Goal: Information Seeking & Learning: Learn about a topic

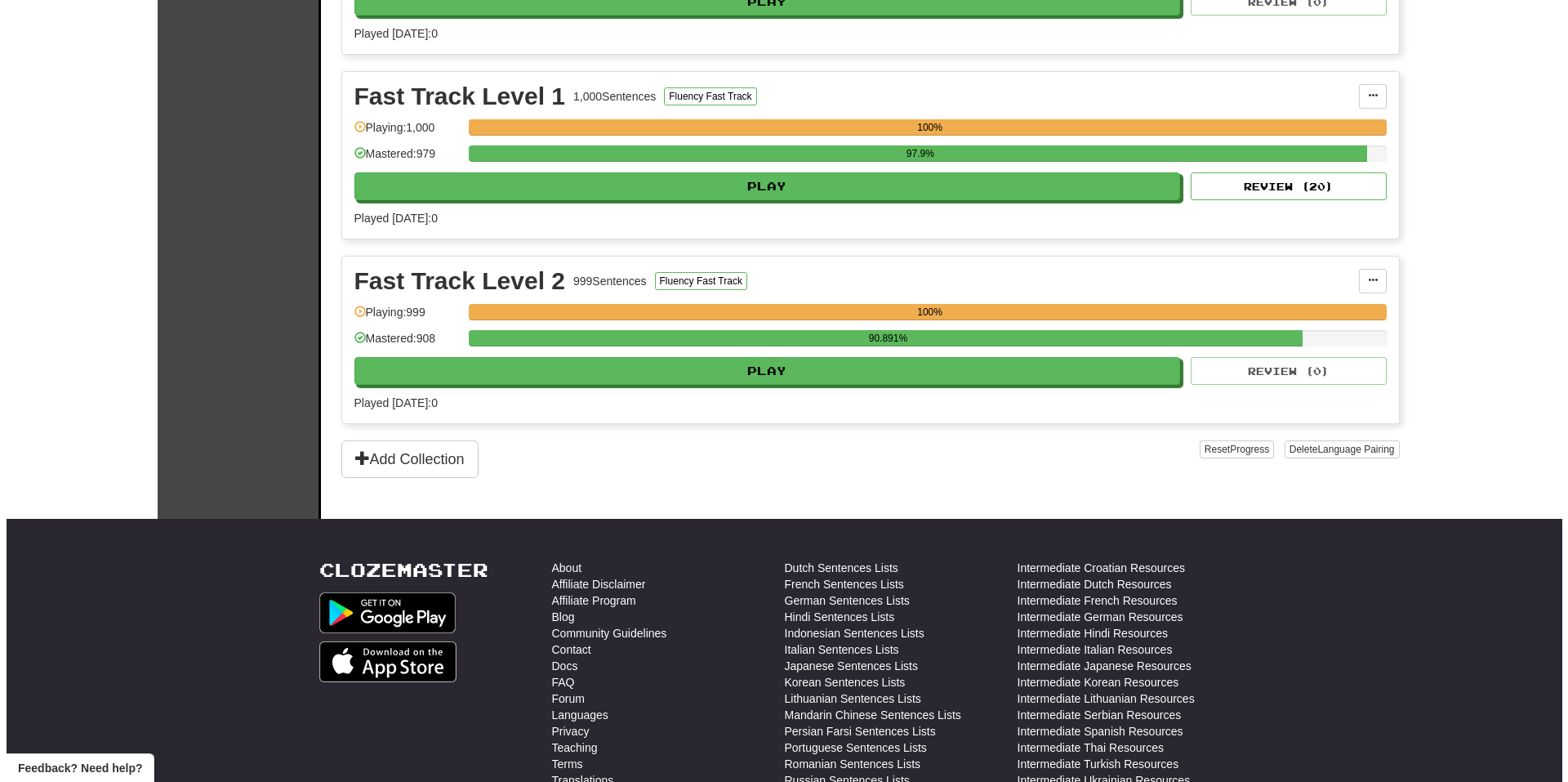
scroll to position [409, 0]
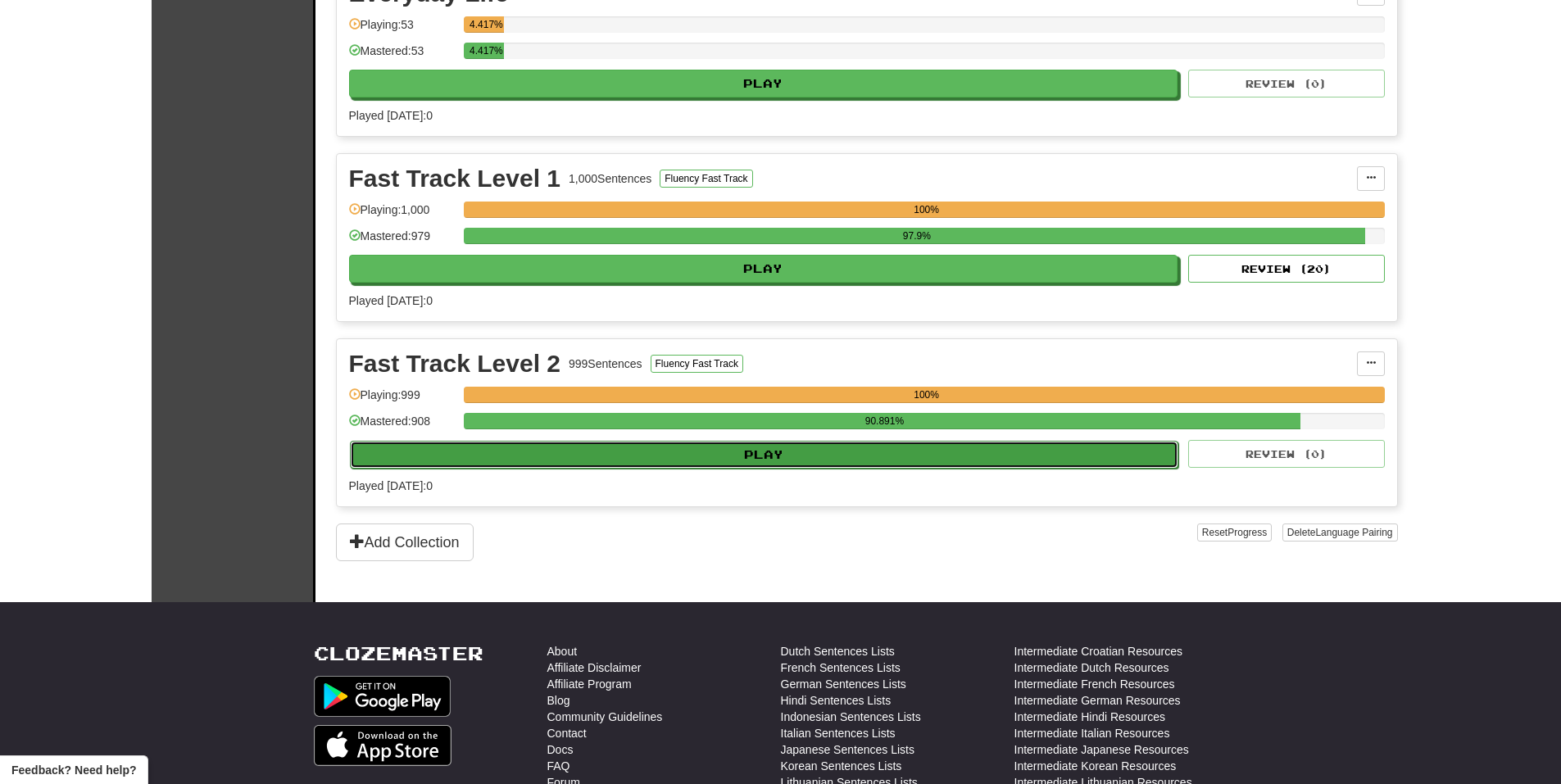
click at [705, 452] on button "Play" at bounding box center [765, 454] width 829 height 28
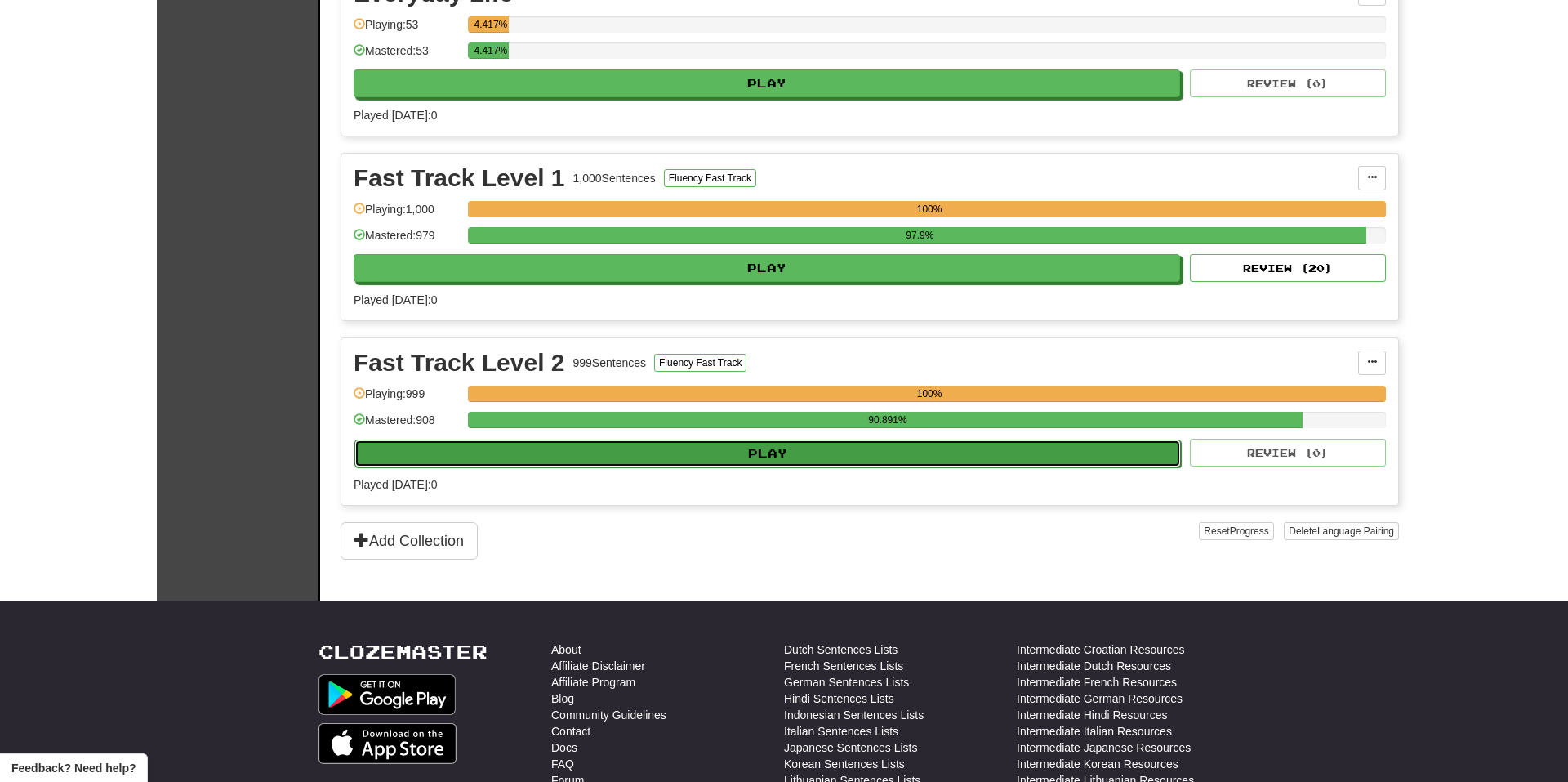
select select "**"
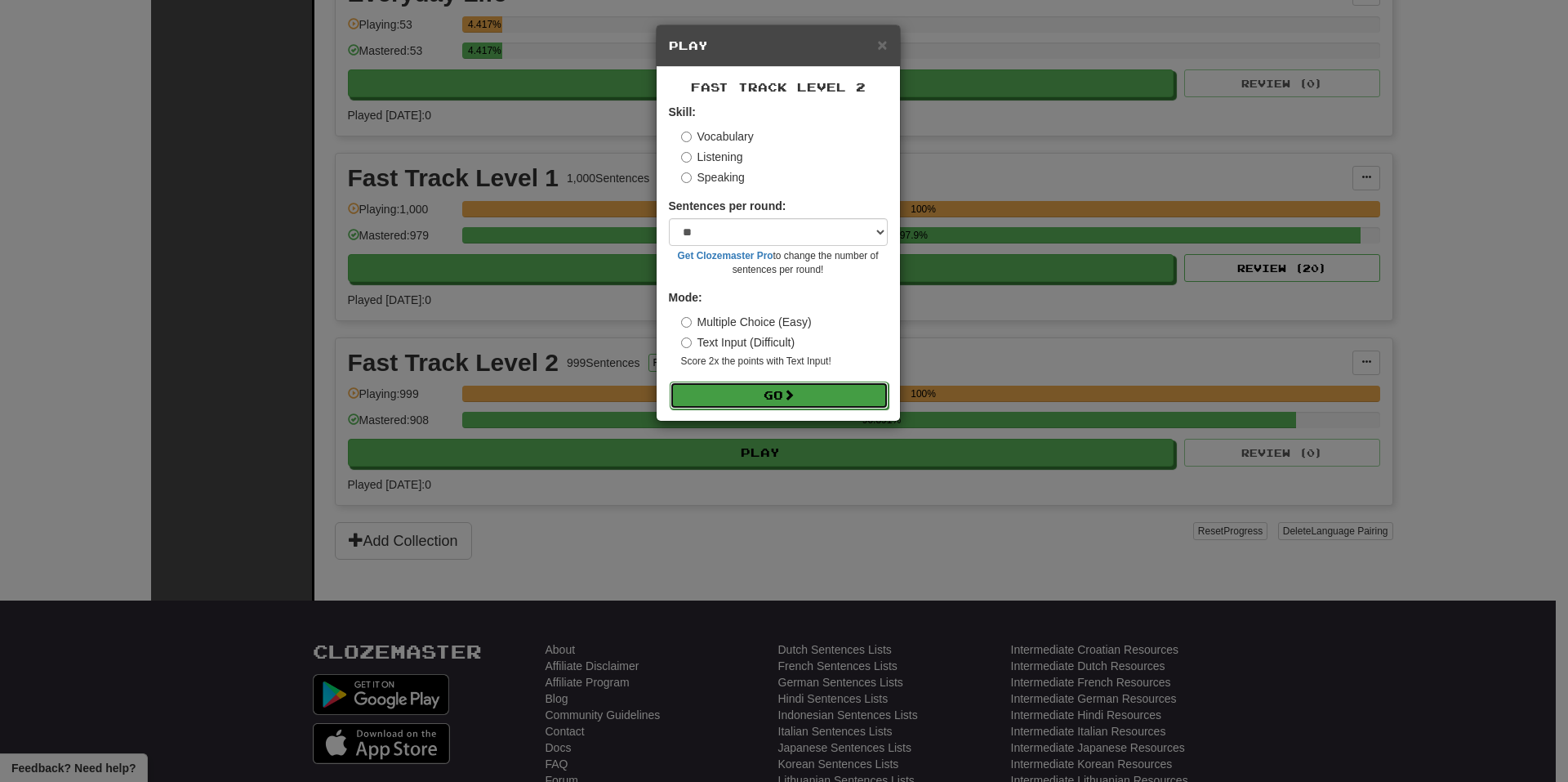
click at [738, 408] on button "Go" at bounding box center [779, 396] width 219 height 28
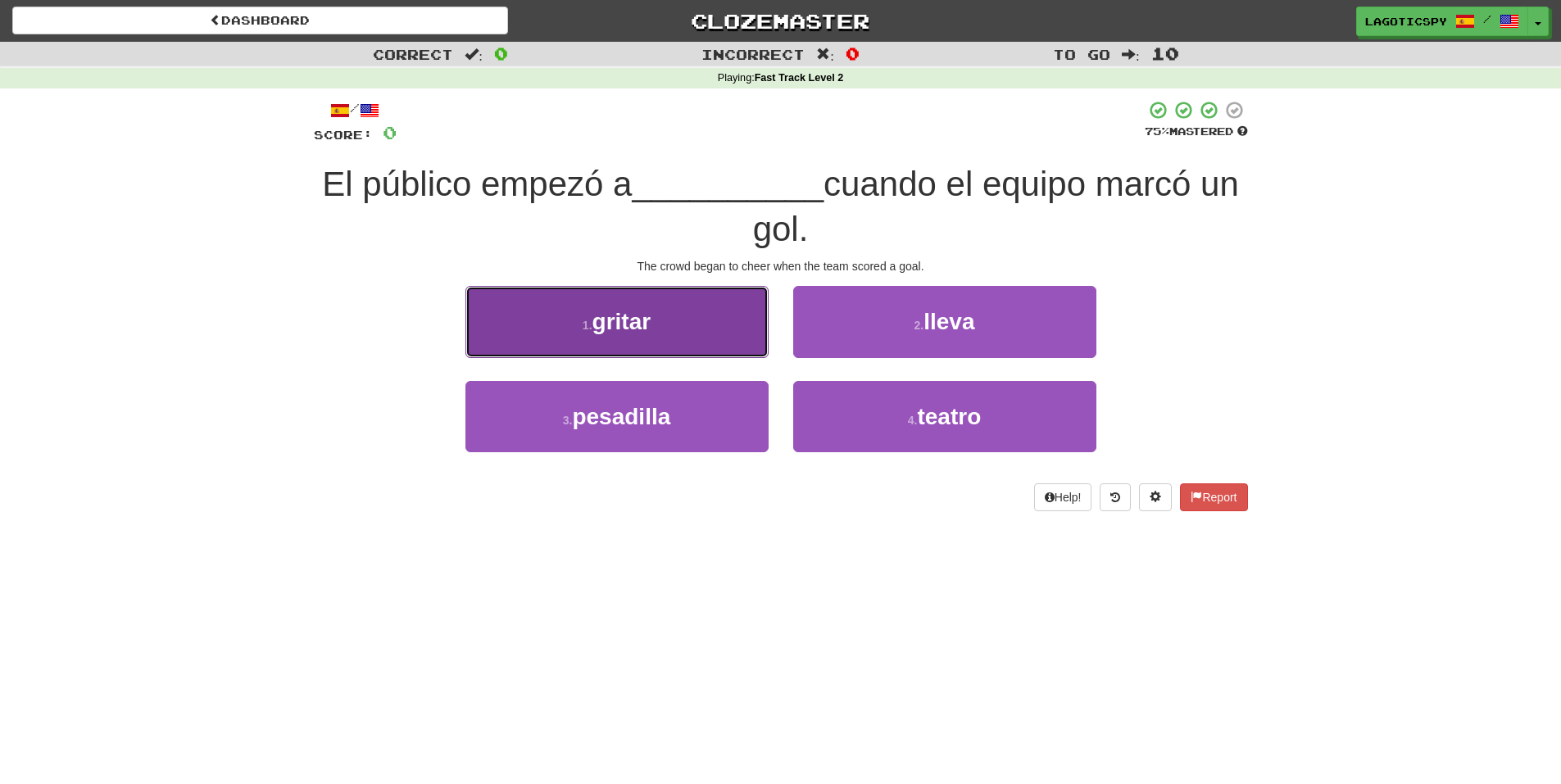
click at [640, 307] on button "1 . gritar" at bounding box center [617, 321] width 303 height 72
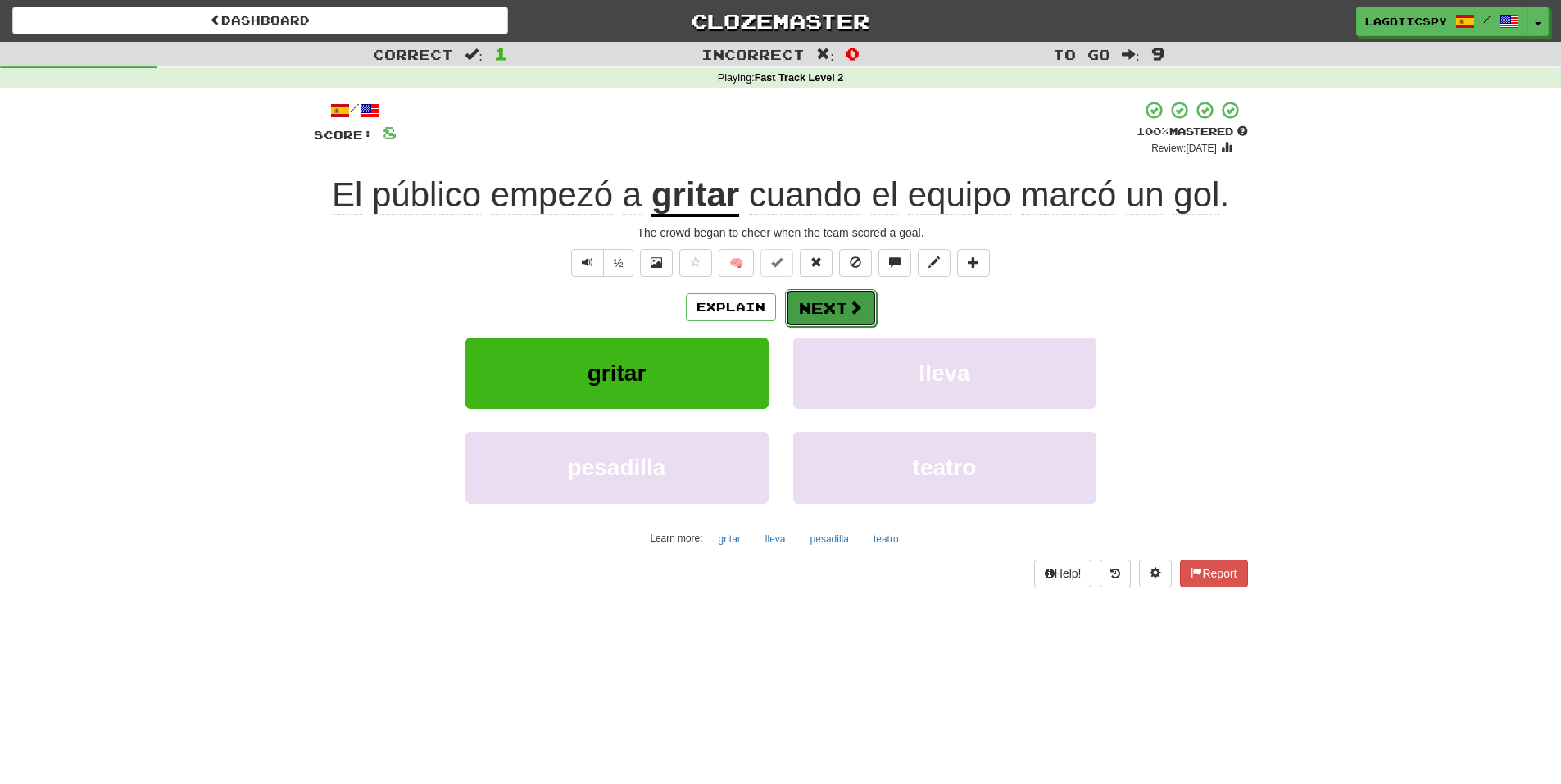
click at [825, 312] on button "Next" at bounding box center [831, 307] width 92 height 38
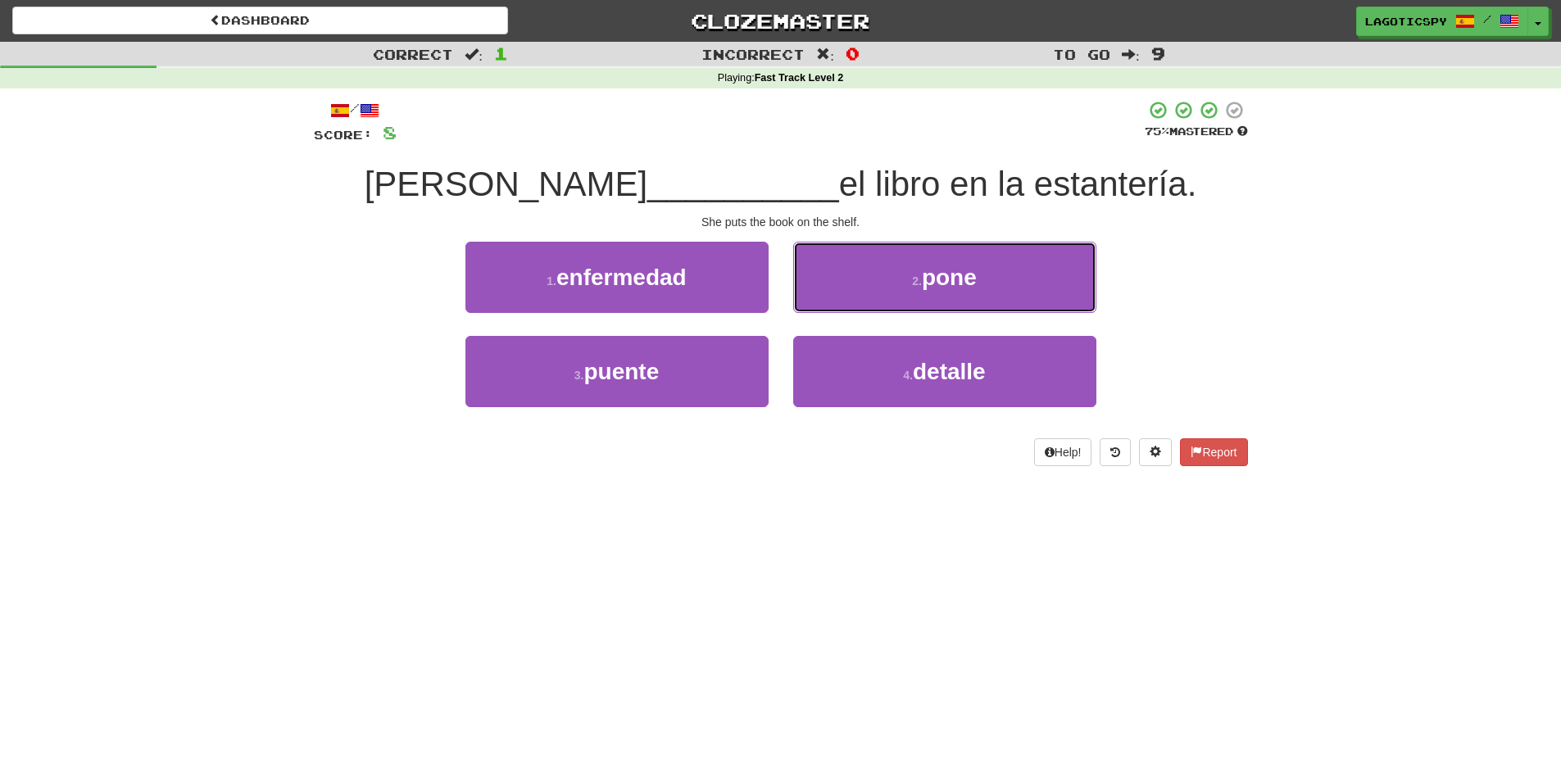
click at [847, 285] on button "2 . pone" at bounding box center [945, 277] width 303 height 72
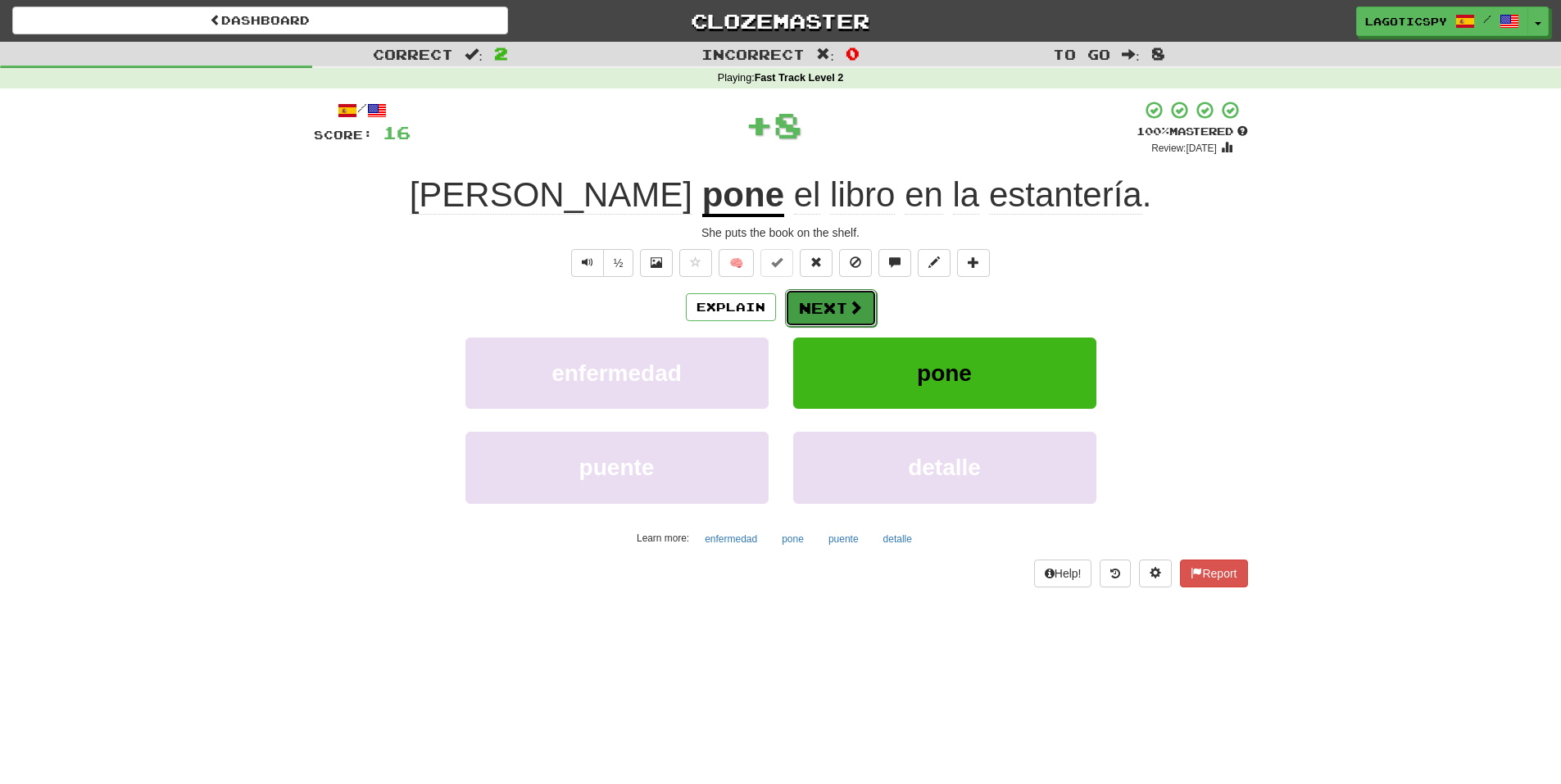
click at [849, 308] on span at bounding box center [856, 307] width 15 height 15
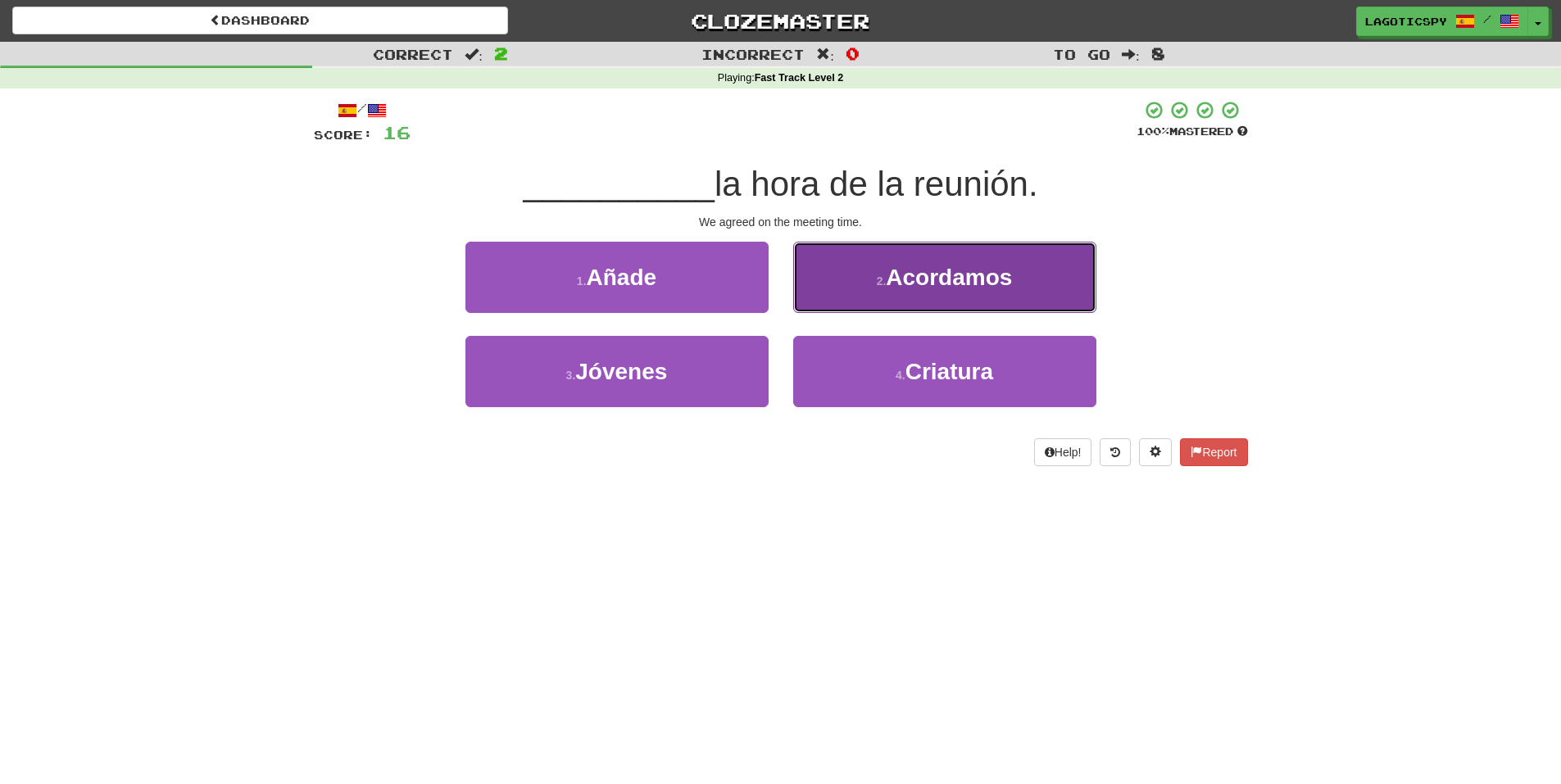
click at [858, 294] on button "2 . Acordamos" at bounding box center [945, 277] width 303 height 72
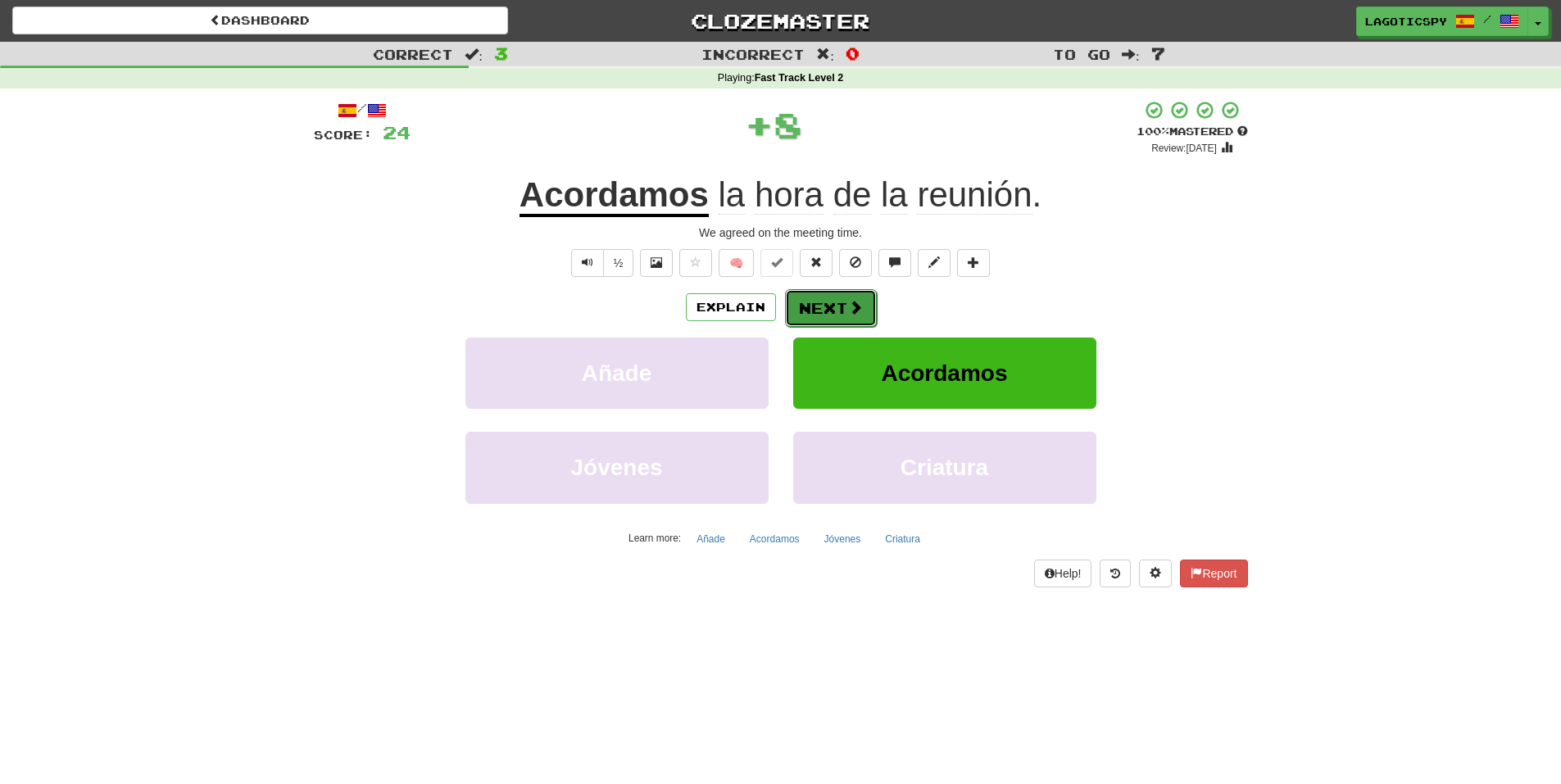
click at [848, 307] on span at bounding box center [856, 307] width 15 height 15
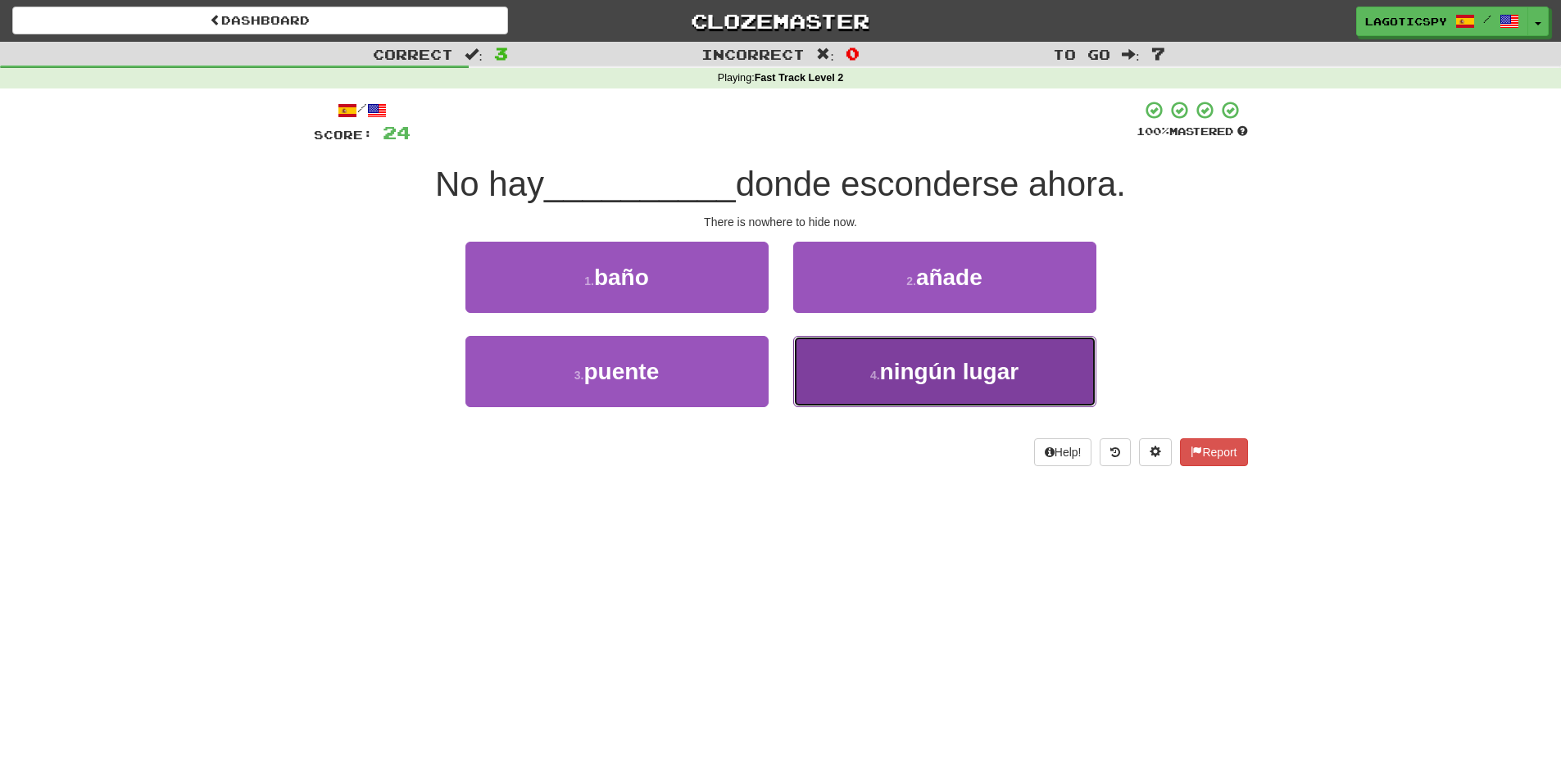
click at [840, 359] on button "4 . ningún lugar" at bounding box center [945, 372] width 303 height 72
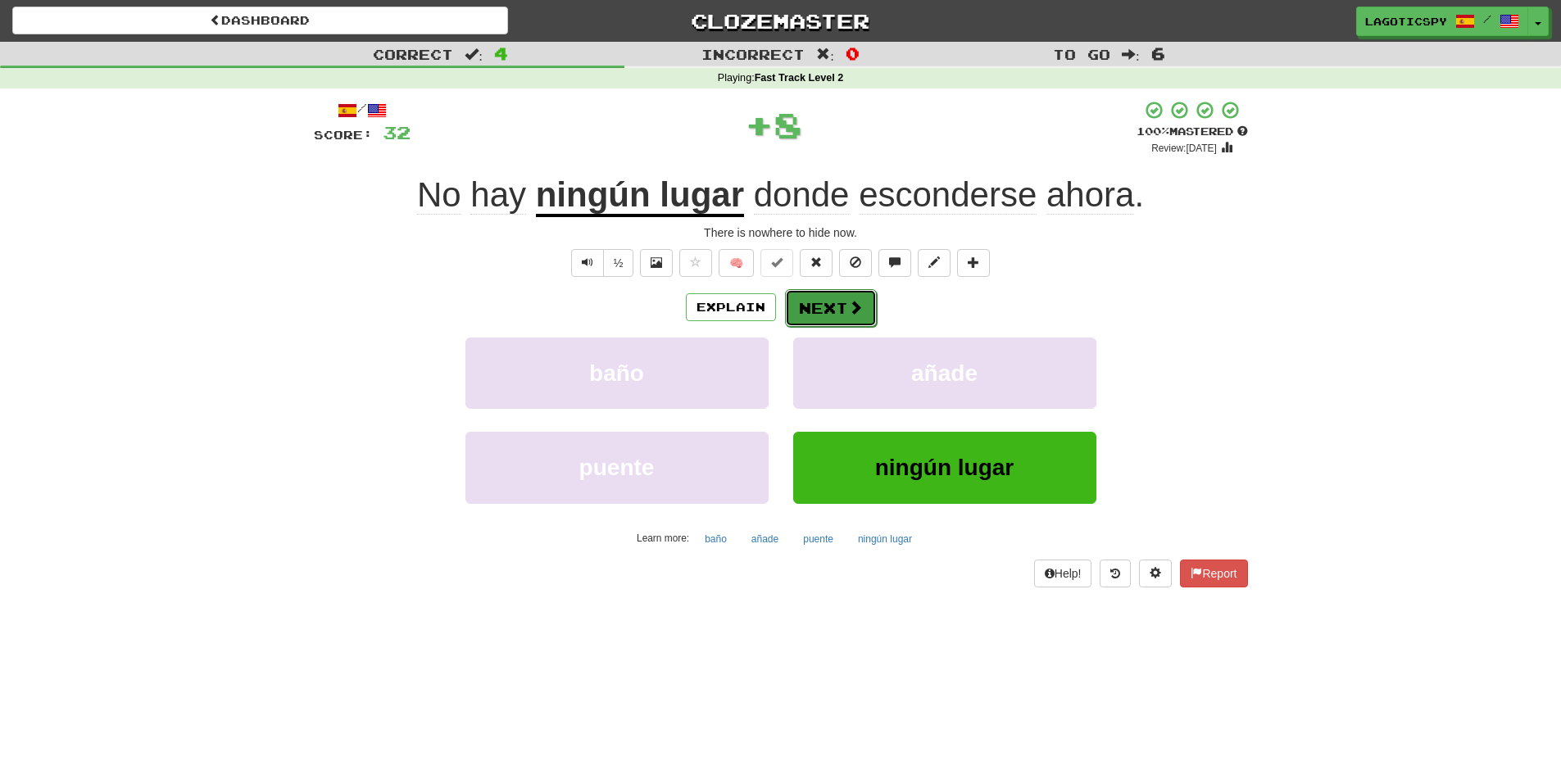
click at [837, 300] on button "Next" at bounding box center [831, 307] width 92 height 38
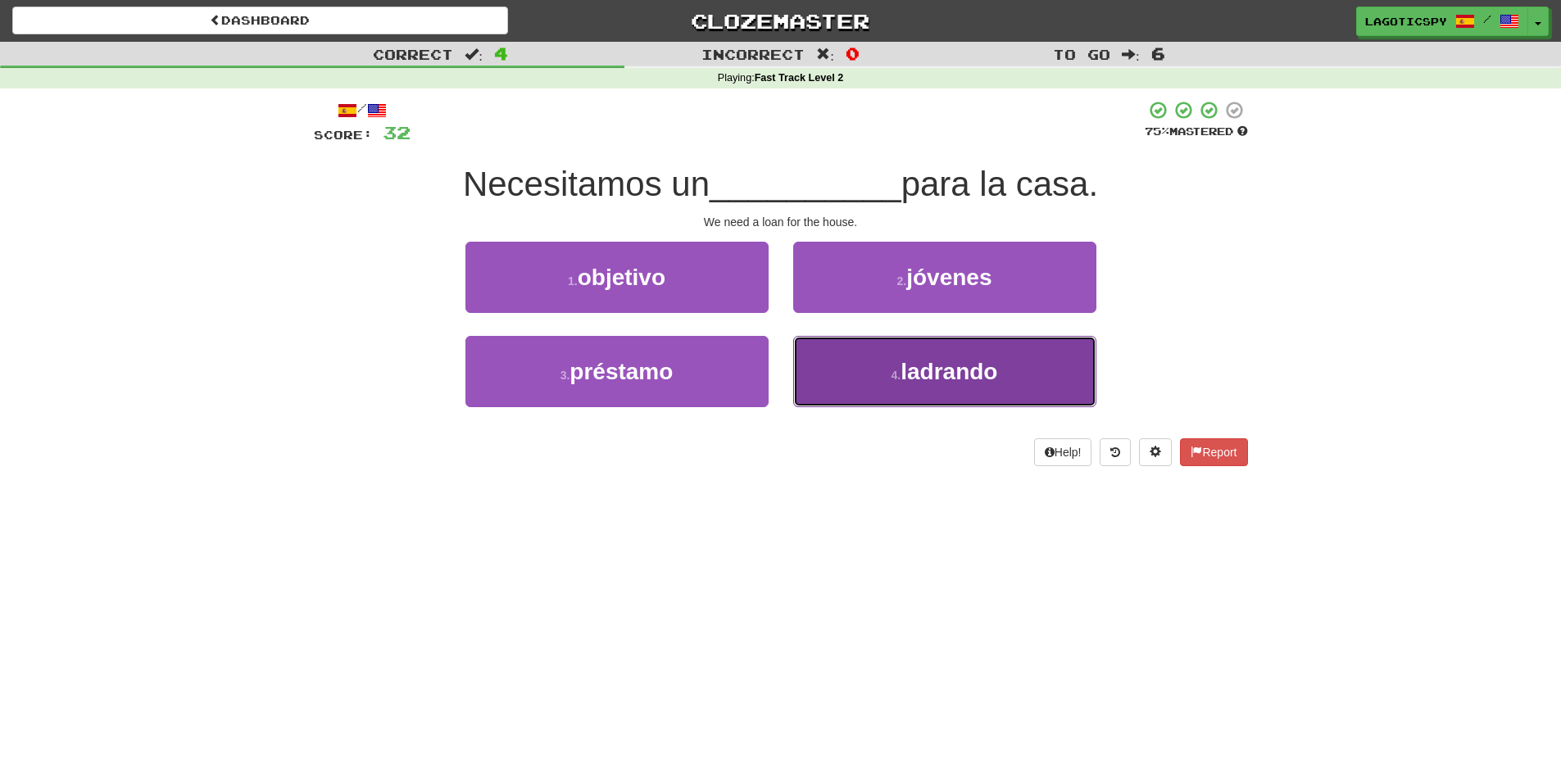
click at [859, 383] on button "4 . ladrando" at bounding box center [945, 372] width 303 height 72
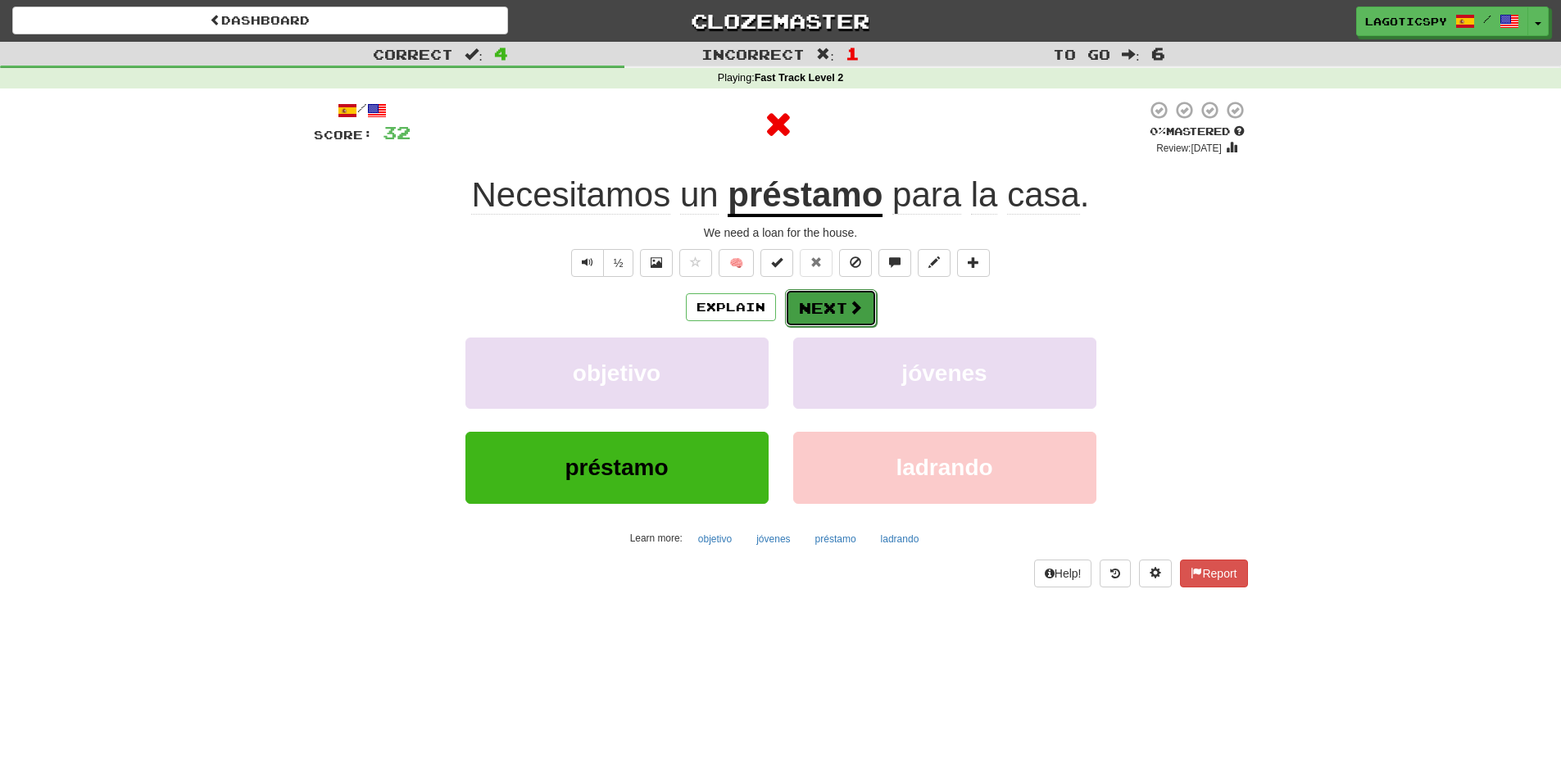
click at [850, 306] on span at bounding box center [856, 307] width 15 height 15
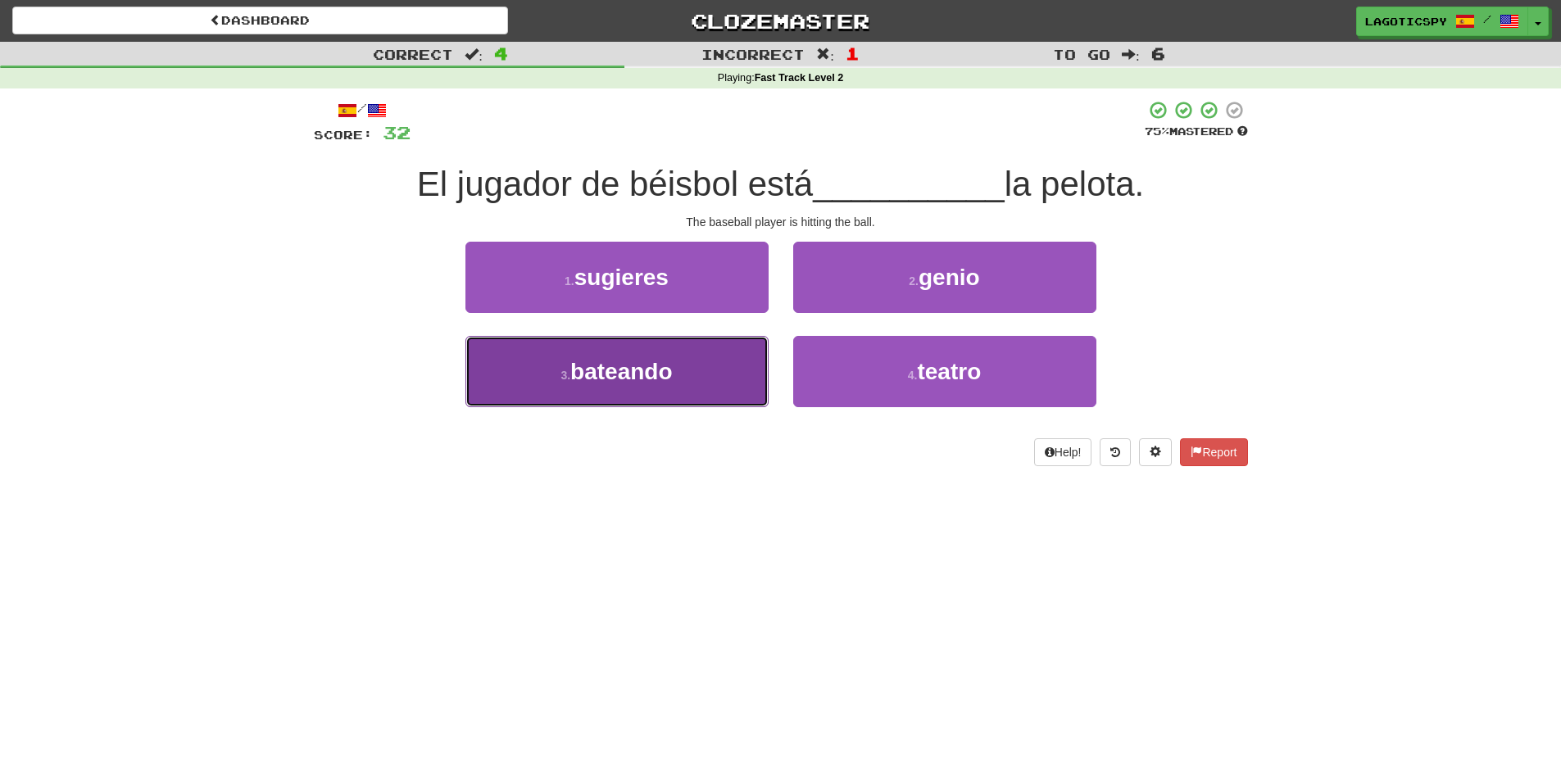
click at [705, 349] on button "3 . bateando" at bounding box center [617, 372] width 303 height 72
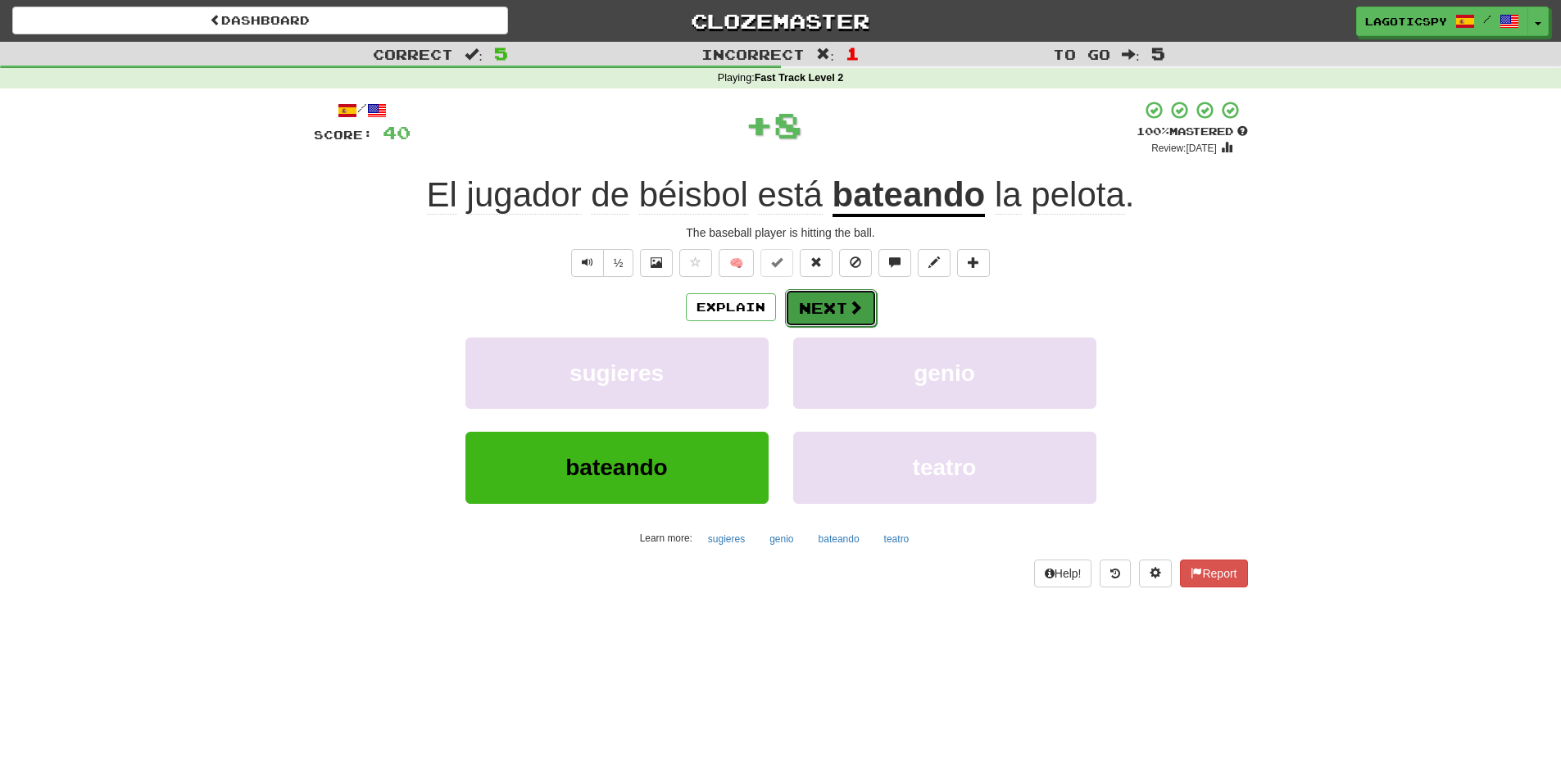
click at [822, 294] on button "Next" at bounding box center [831, 307] width 92 height 38
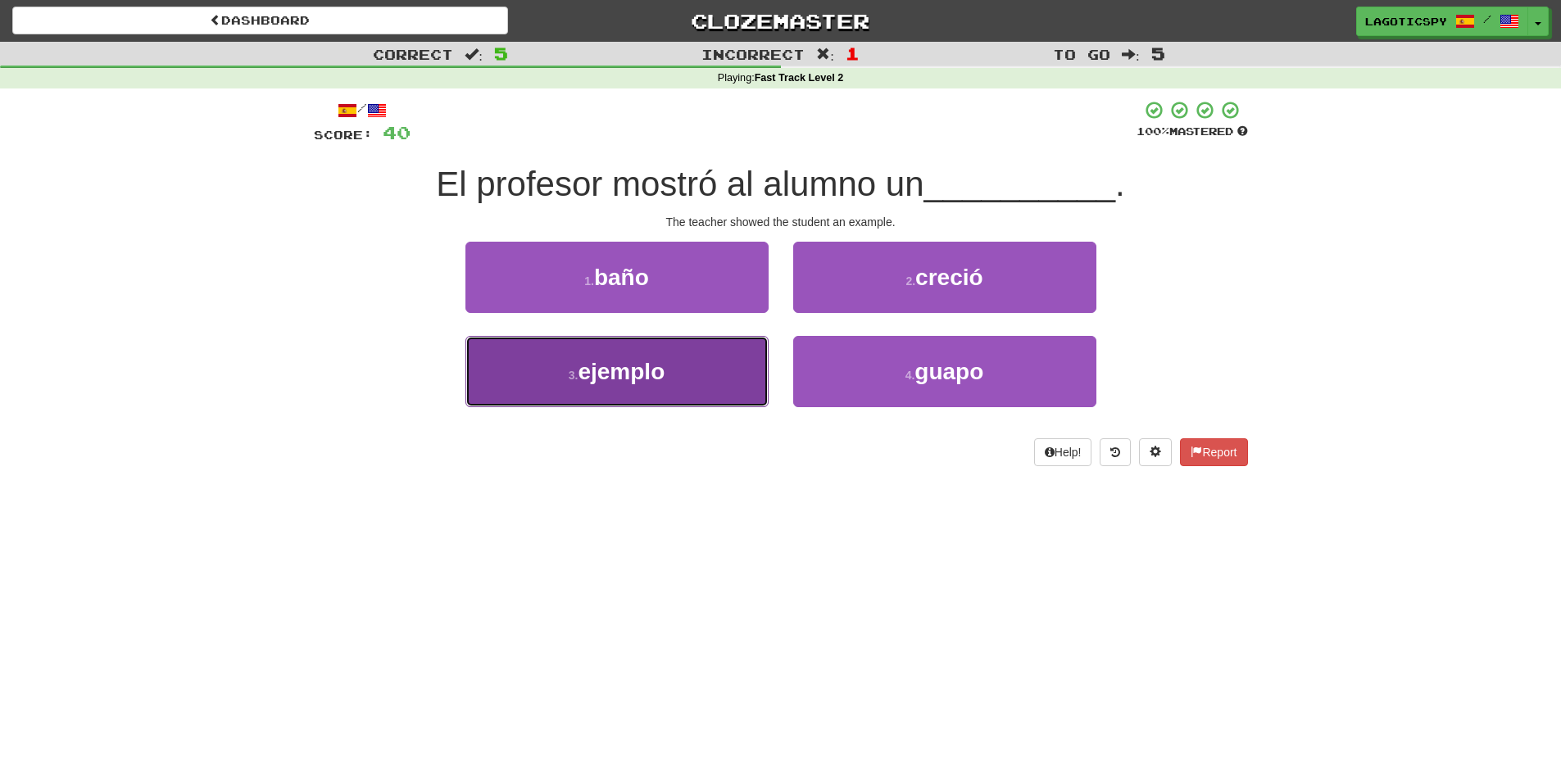
click at [699, 380] on button "3 . ejemplo" at bounding box center [617, 372] width 303 height 72
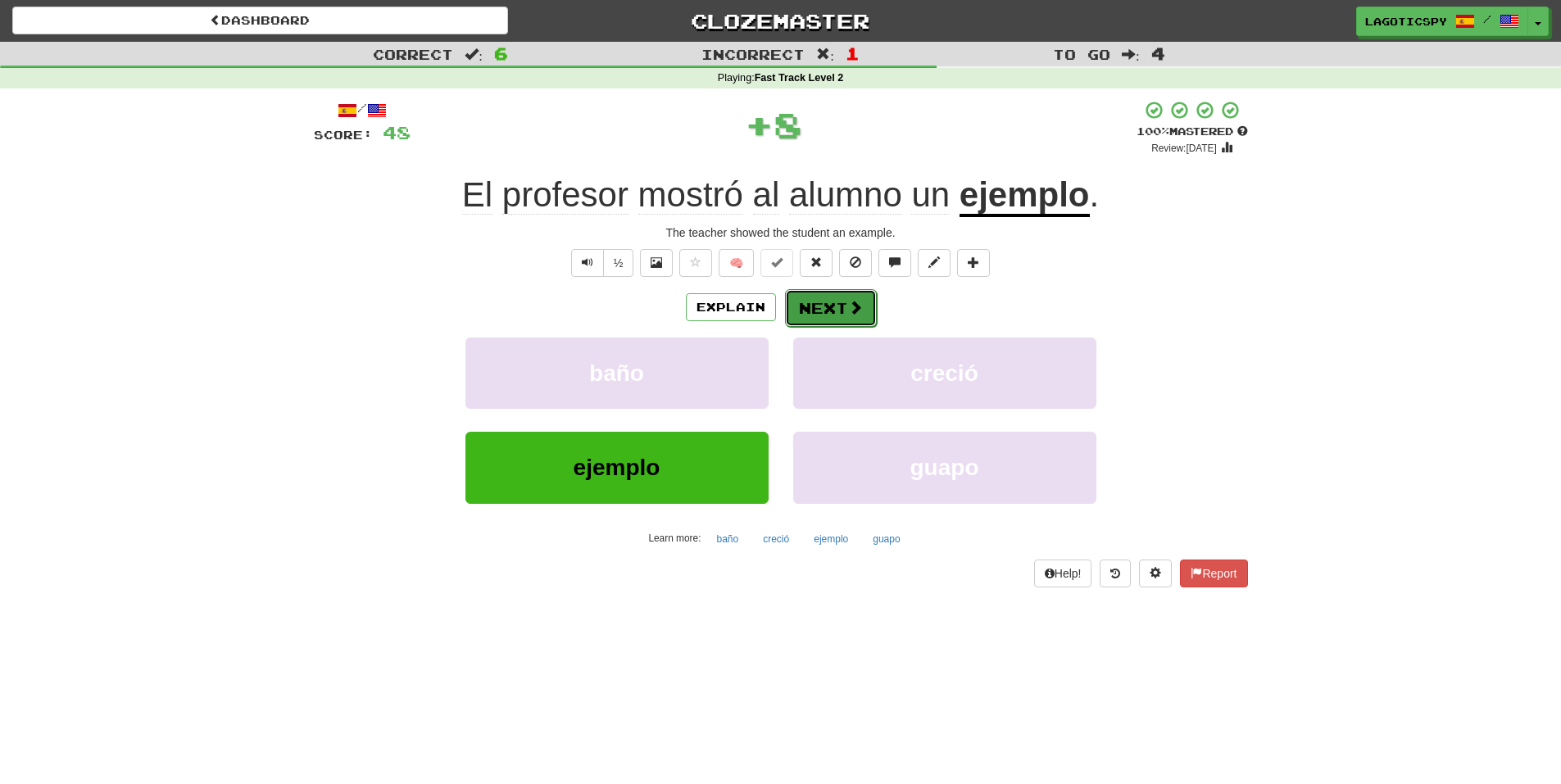
click at [872, 304] on button "Next" at bounding box center [831, 307] width 92 height 38
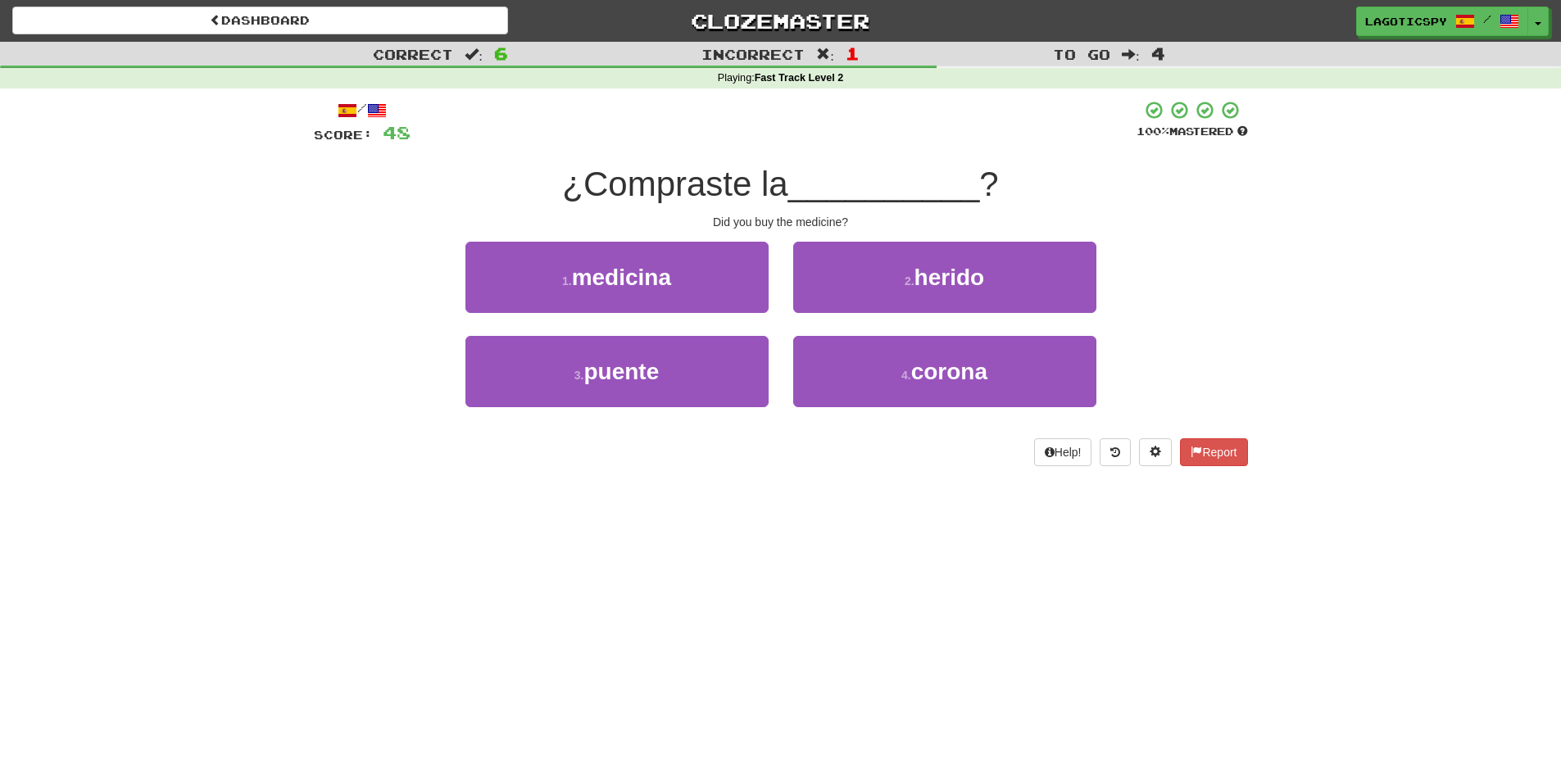
click at [599, 316] on div "1 . medicina" at bounding box center [617, 288] width 328 height 94
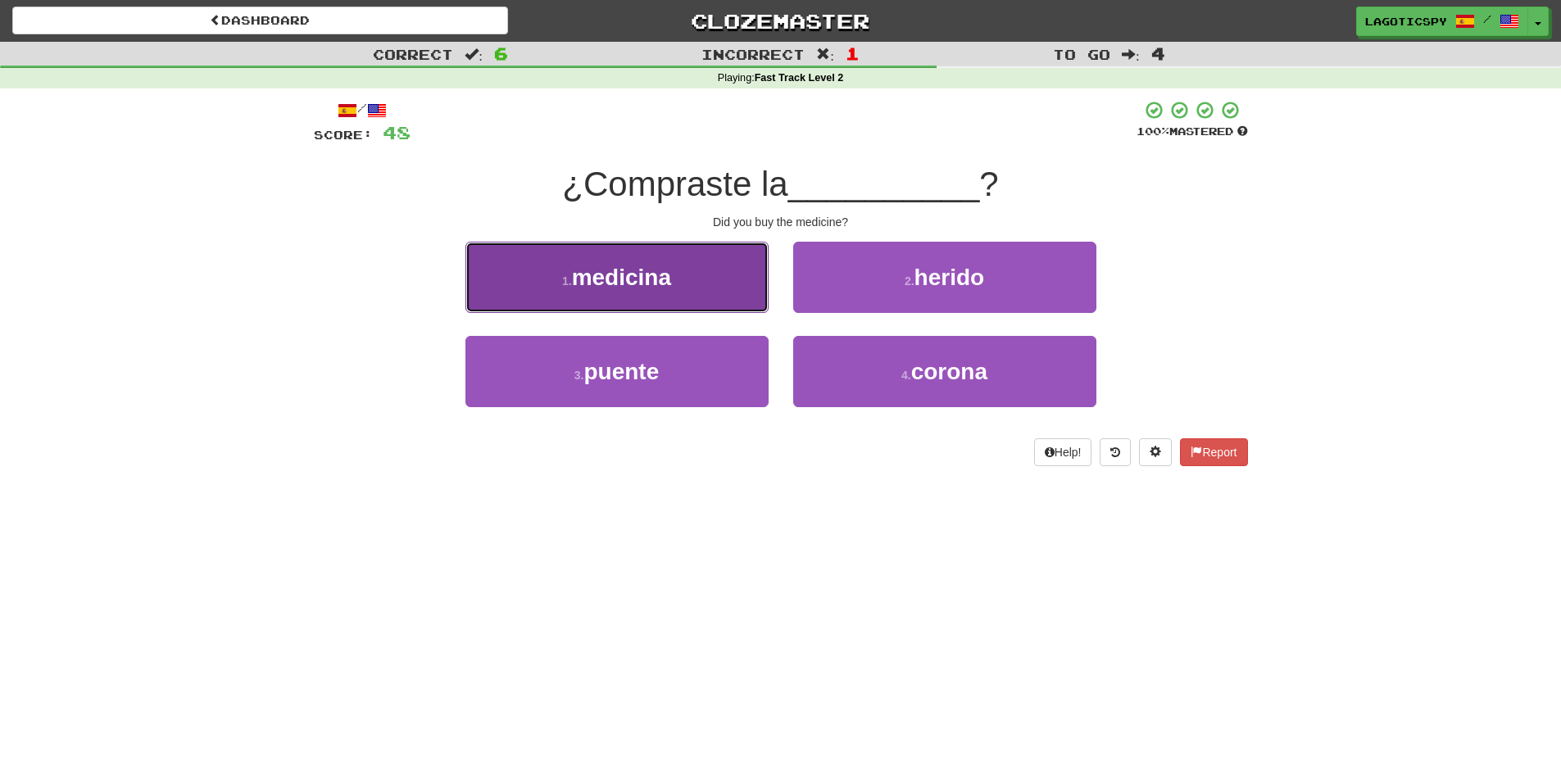
click at [609, 293] on button "1 . medicina" at bounding box center [617, 277] width 303 height 72
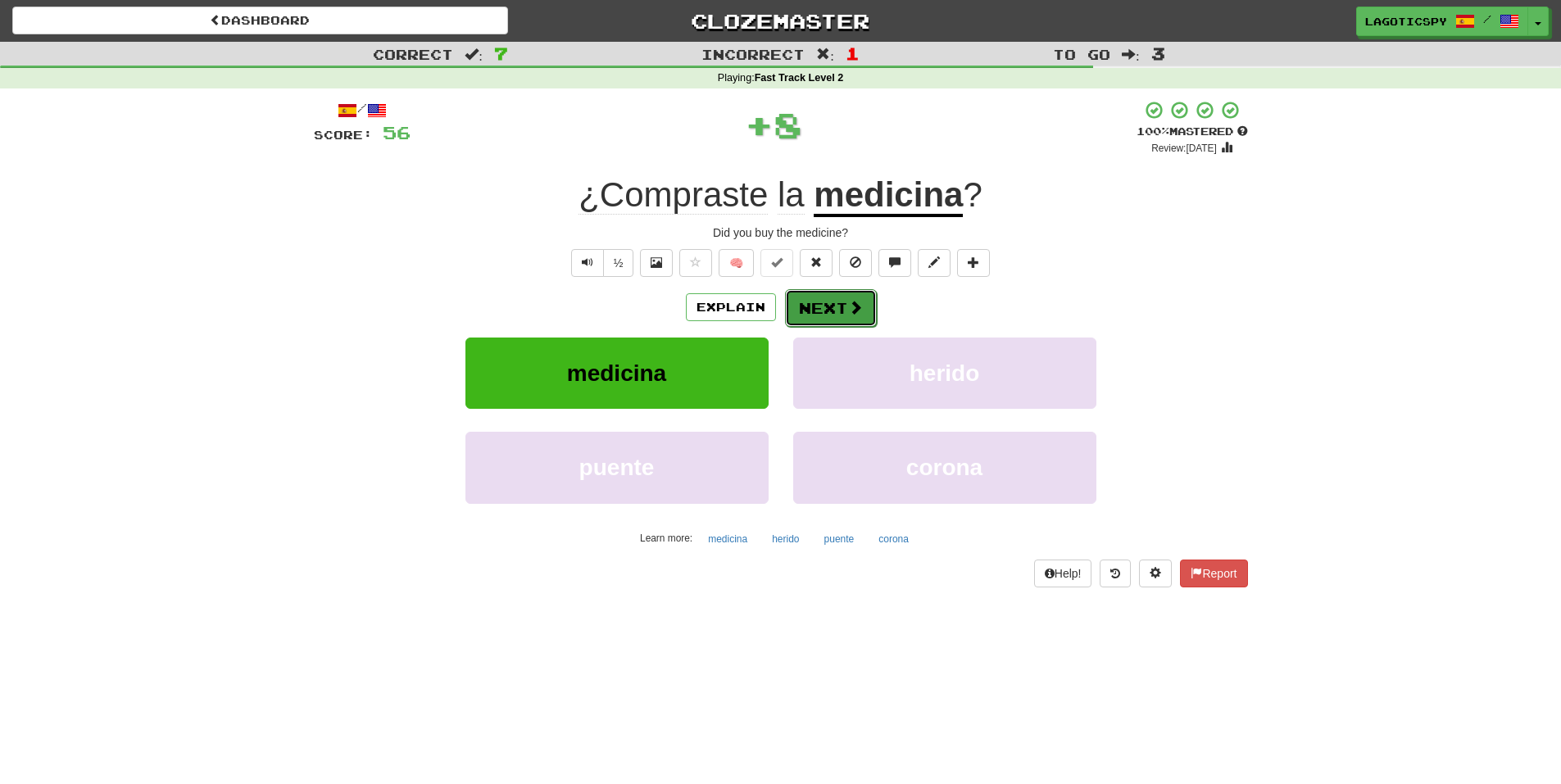
click at [861, 305] on button "Next" at bounding box center [831, 307] width 92 height 38
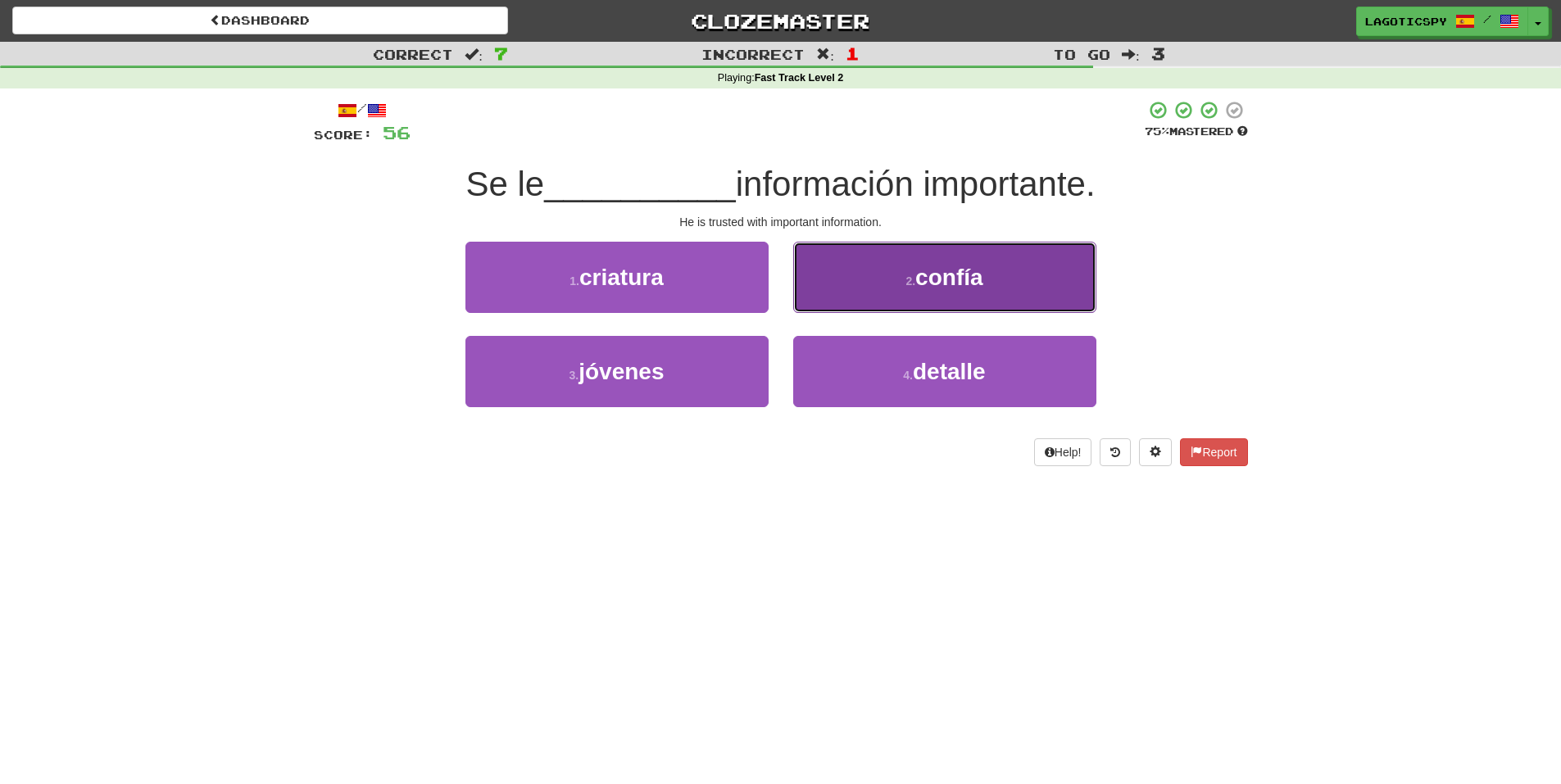
click at [867, 305] on button "2 . confía" at bounding box center [945, 277] width 303 height 72
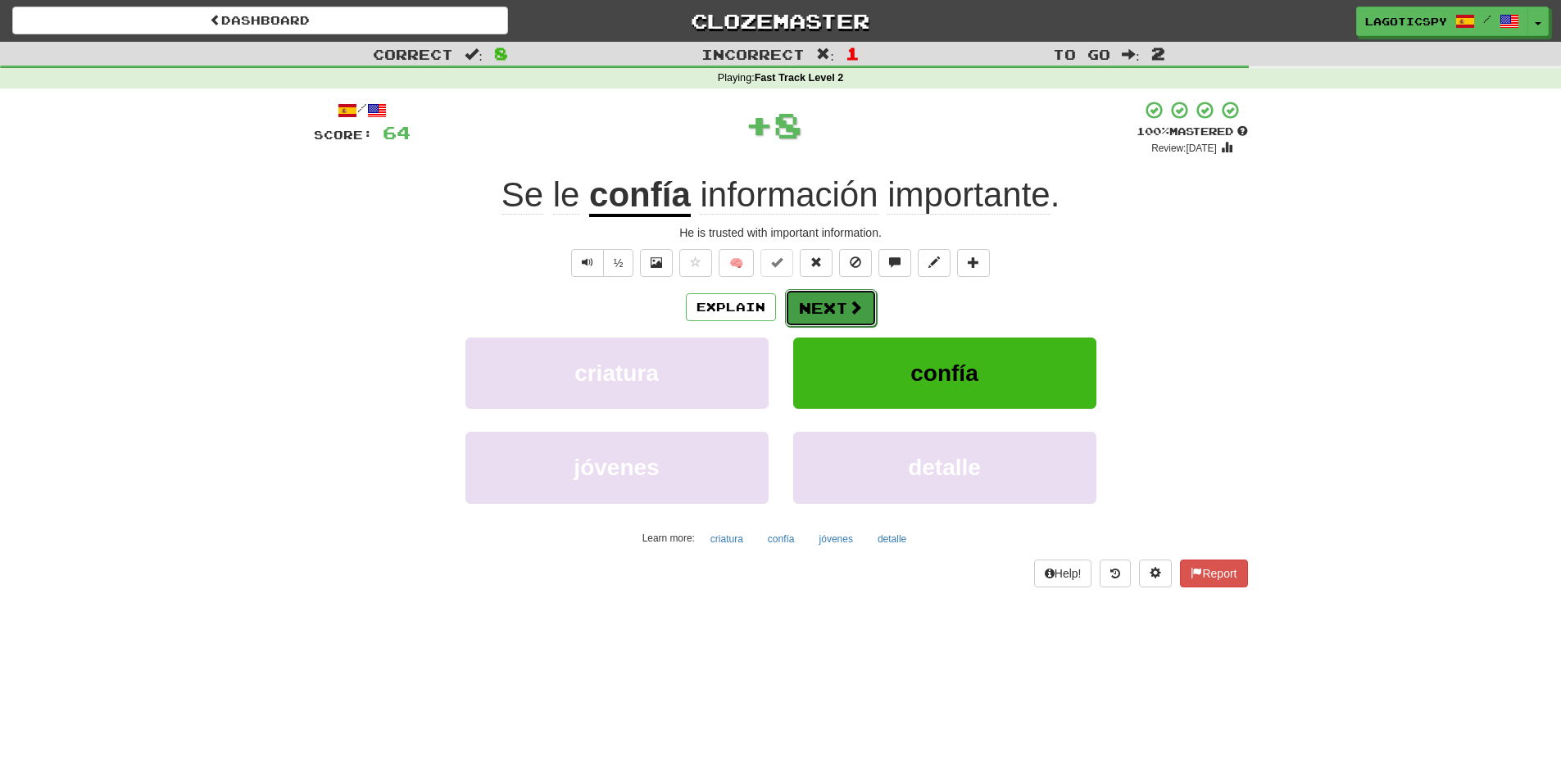
click at [862, 303] on button "Next" at bounding box center [831, 307] width 92 height 38
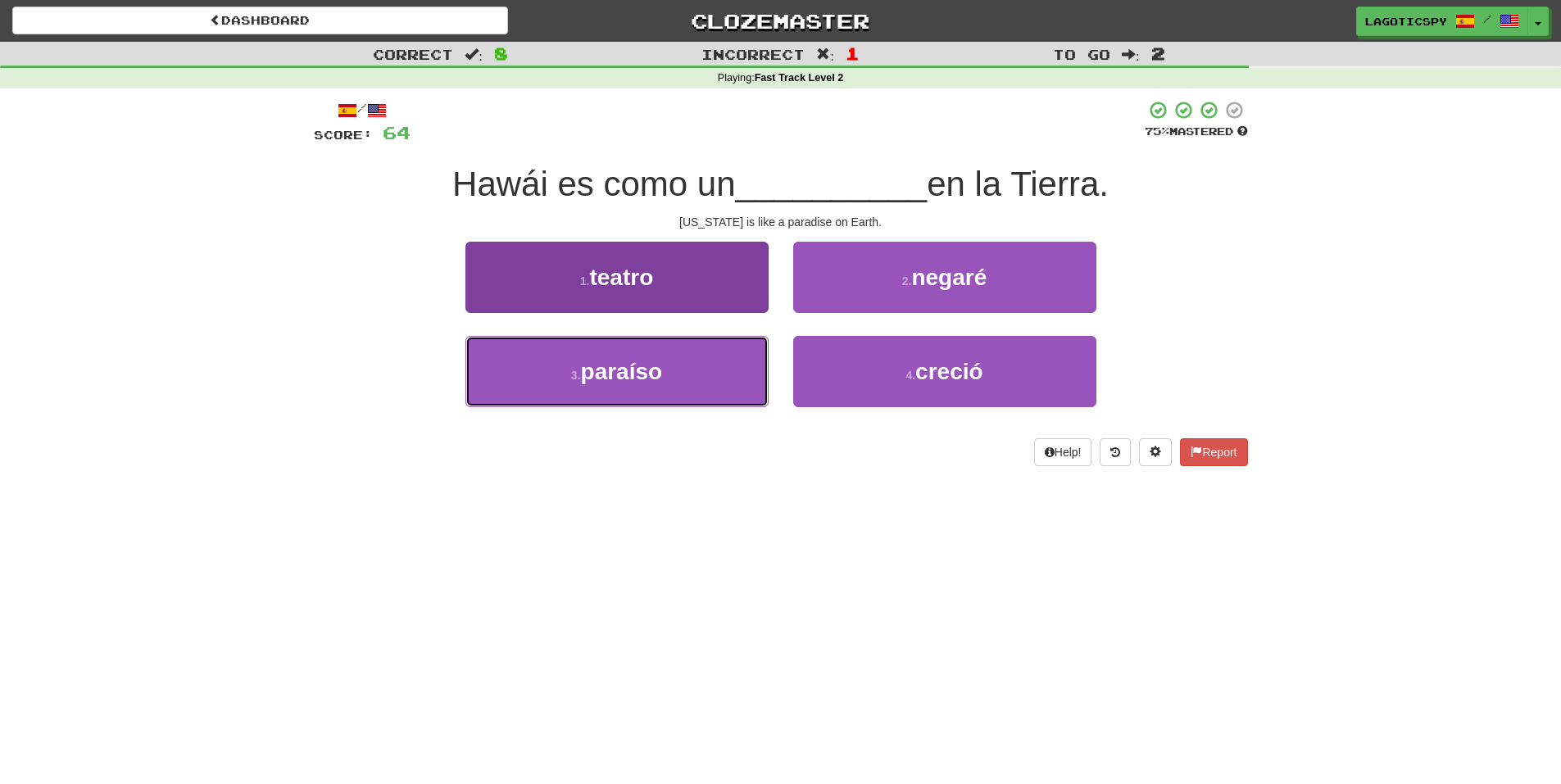
click at [628, 392] on button "3 . paraíso" at bounding box center [617, 372] width 303 height 72
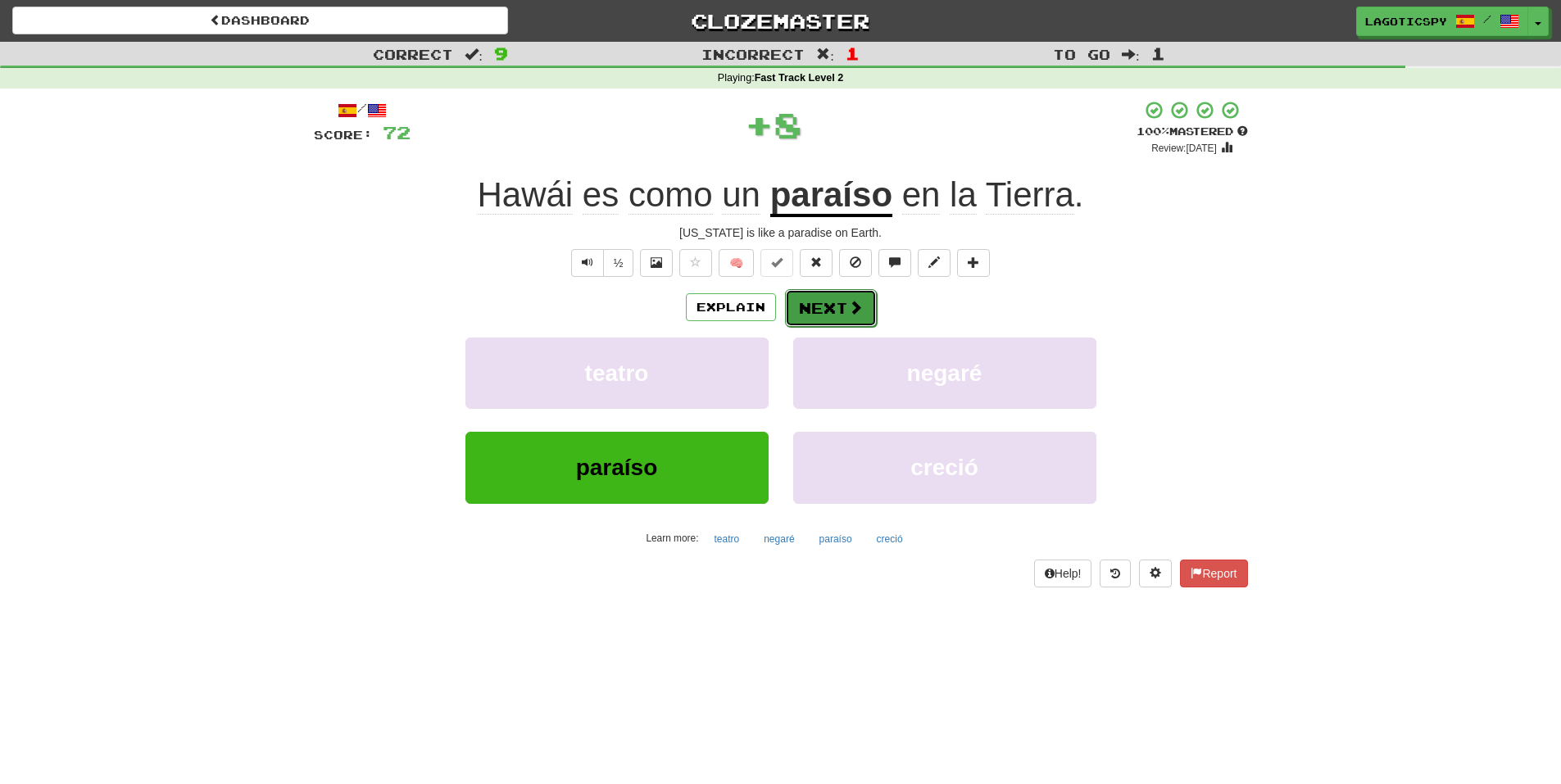
click at [864, 308] on button "Next" at bounding box center [831, 307] width 92 height 38
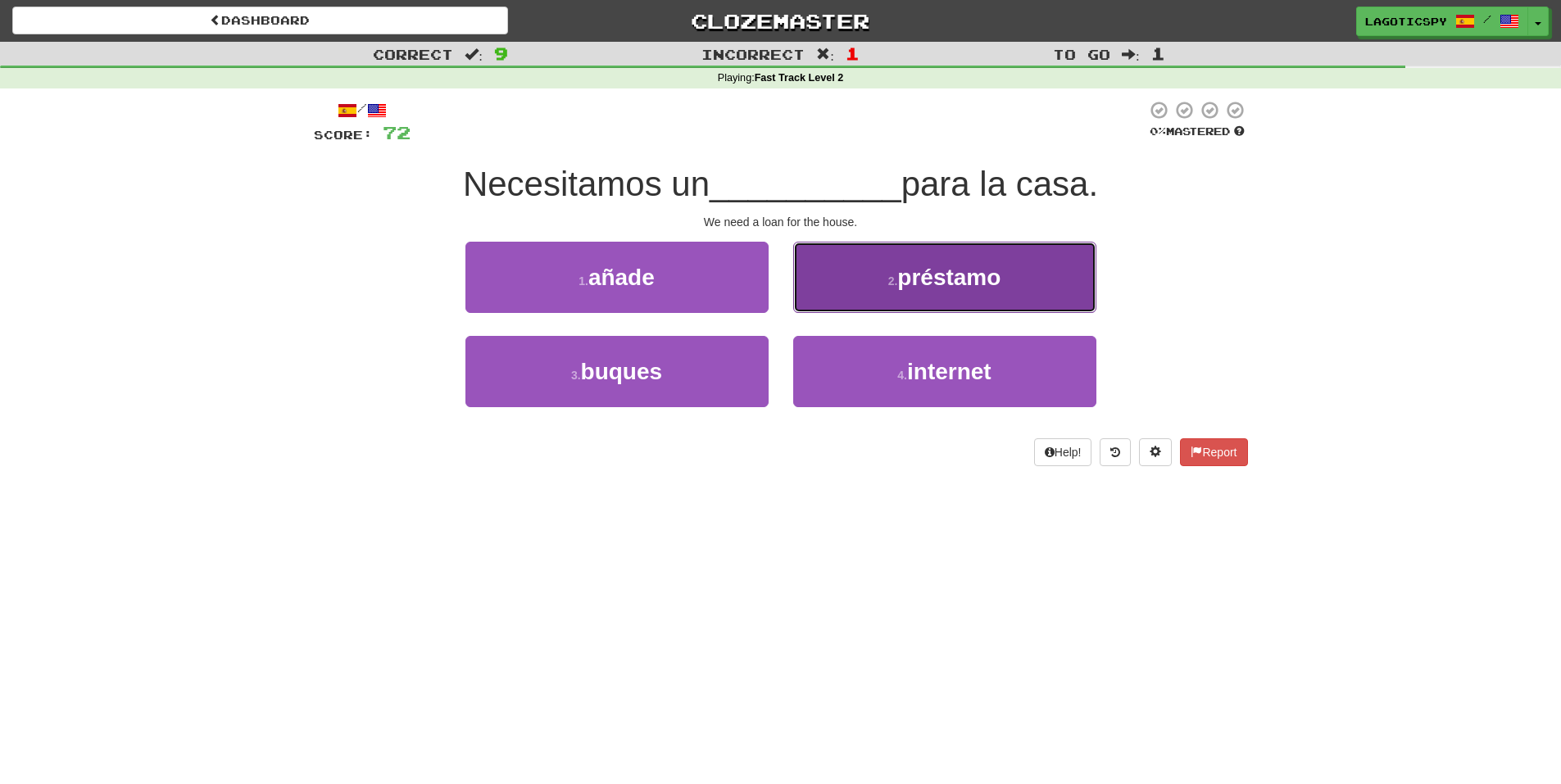
click at [881, 283] on button "2 . préstamo" at bounding box center [945, 277] width 303 height 72
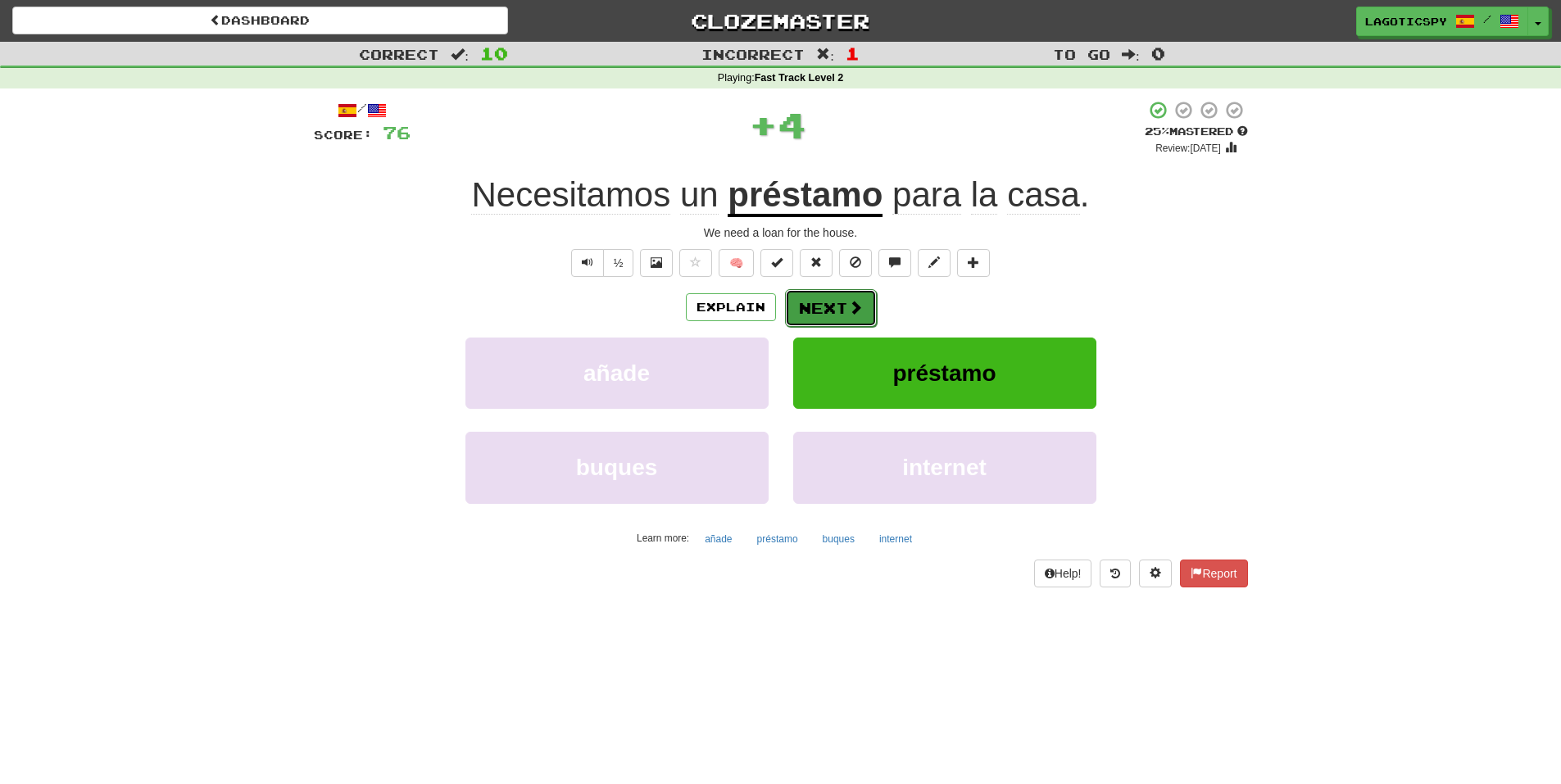
click at [833, 306] on button "Next" at bounding box center [831, 307] width 92 height 38
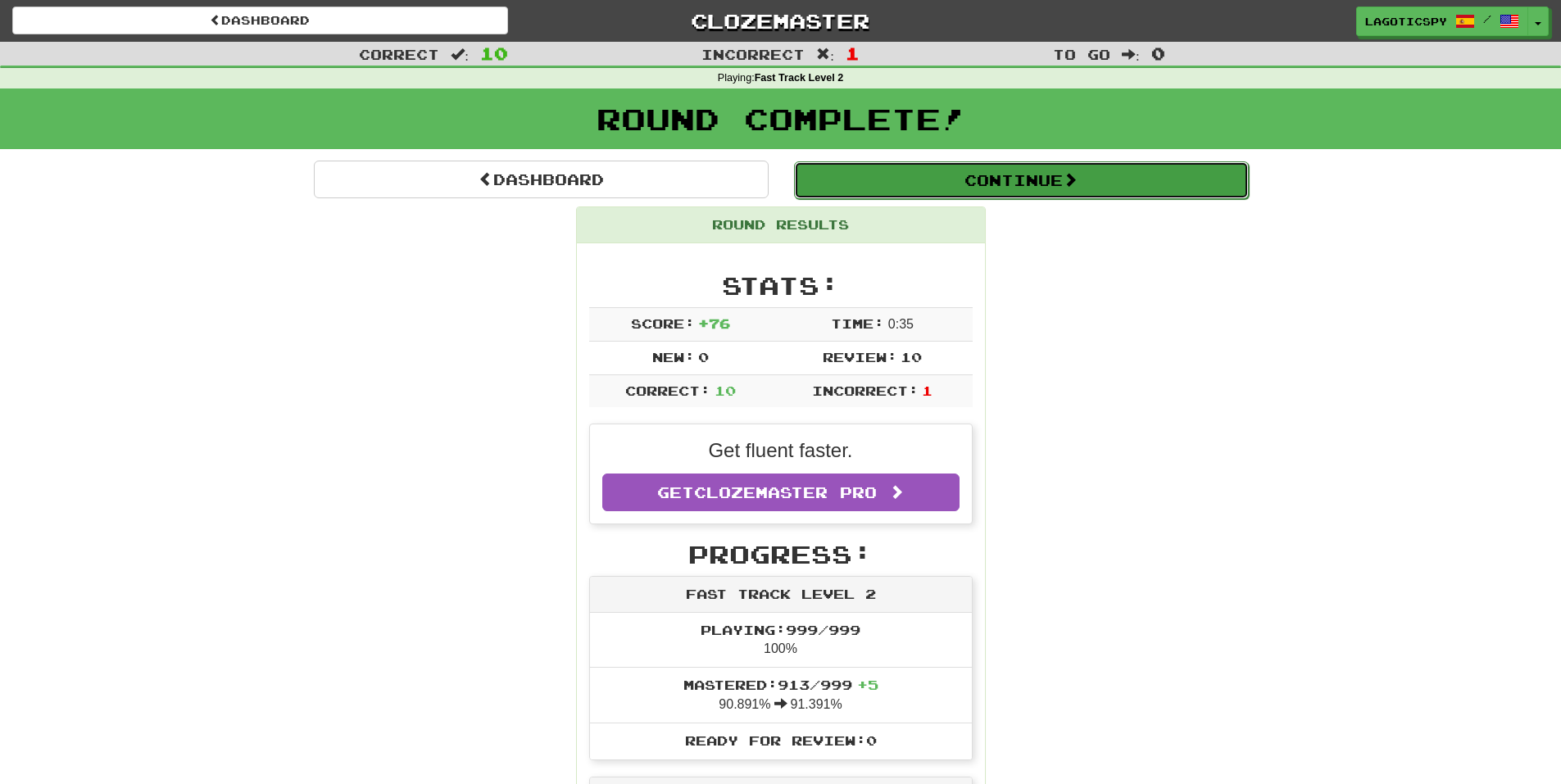
click at [996, 189] on button "Continue" at bounding box center [1020, 180] width 454 height 38
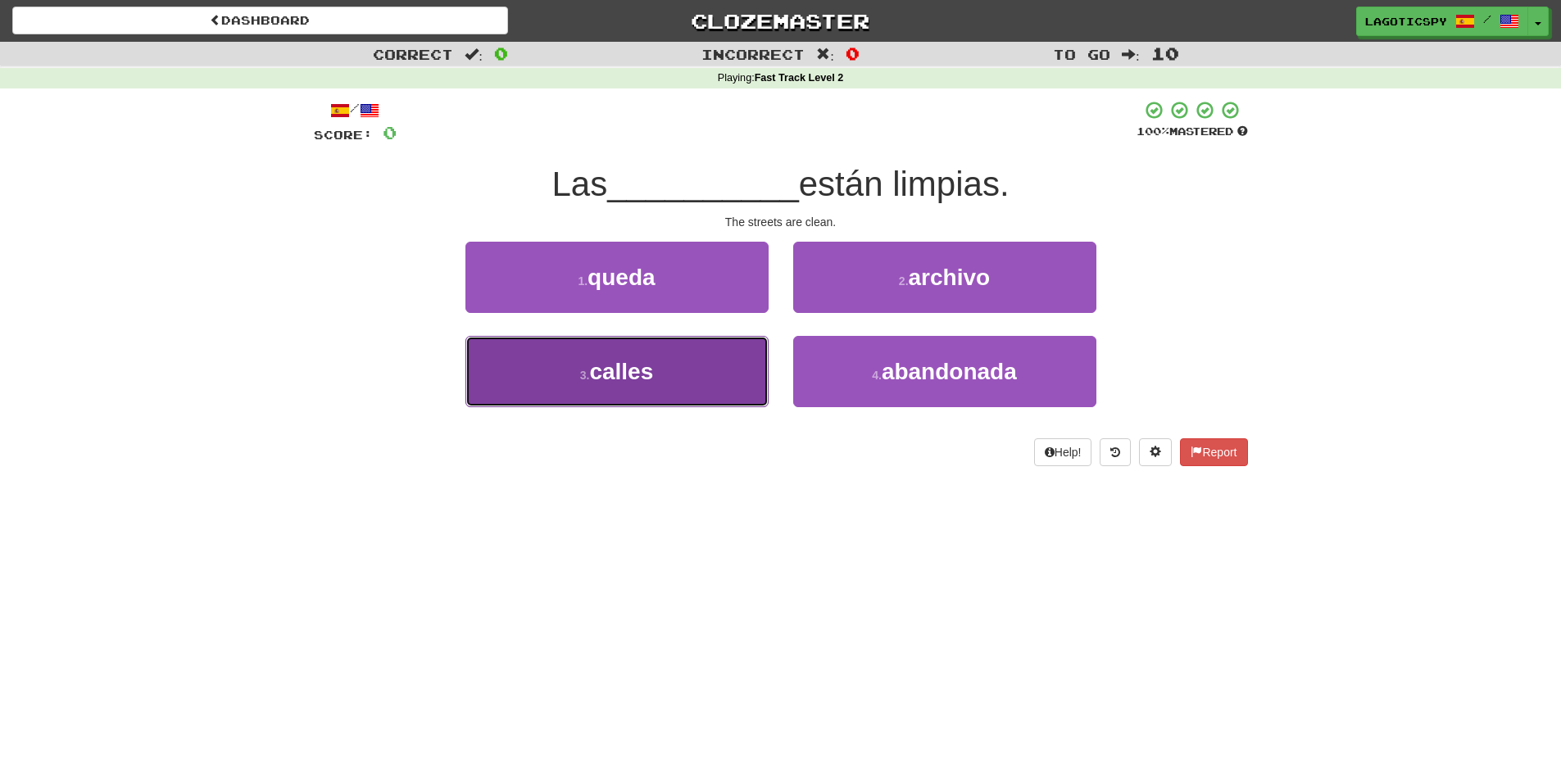
click at [731, 366] on button "3 . calles" at bounding box center [617, 372] width 303 height 72
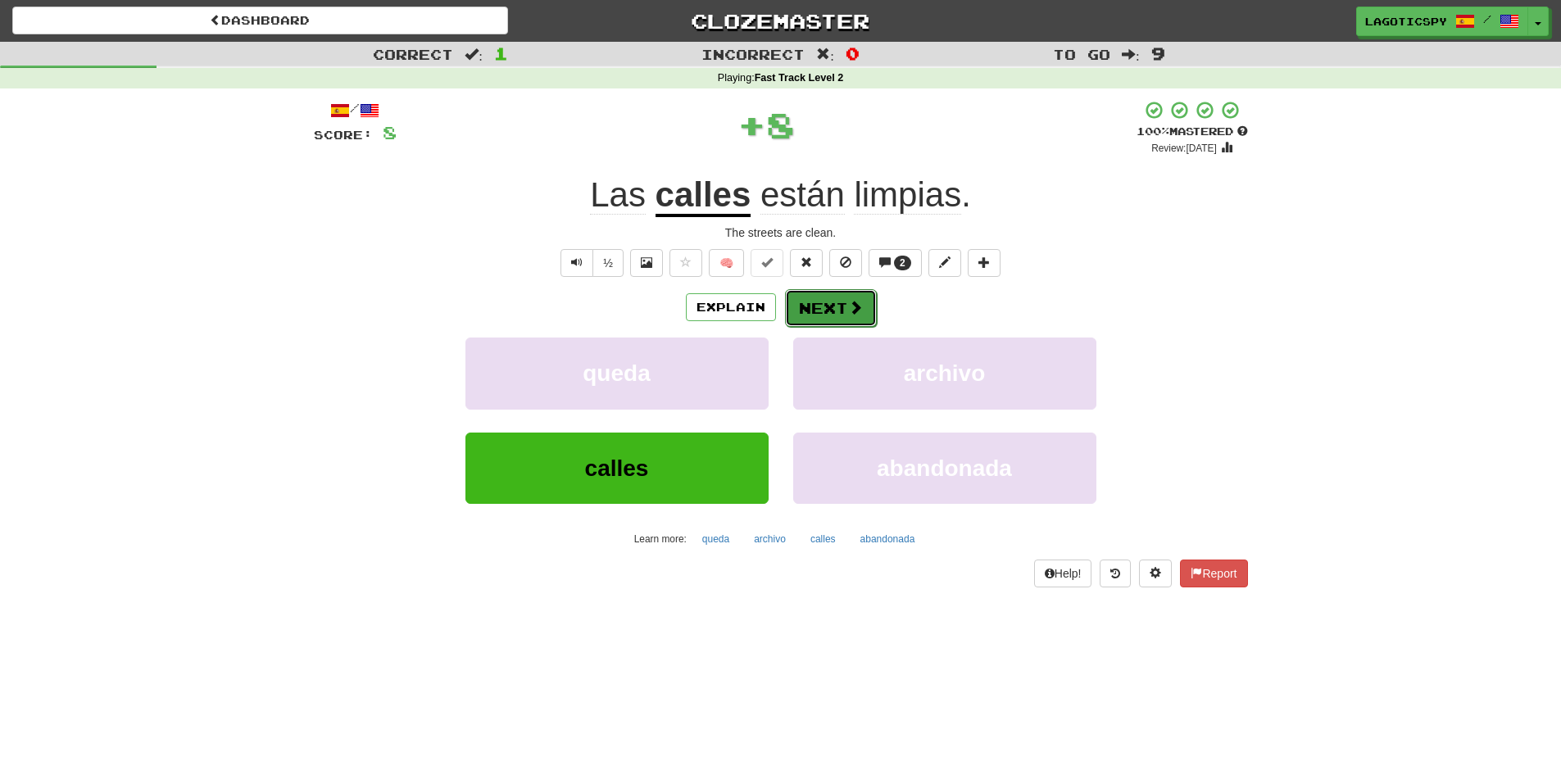
click at [829, 314] on button "Next" at bounding box center [831, 307] width 92 height 38
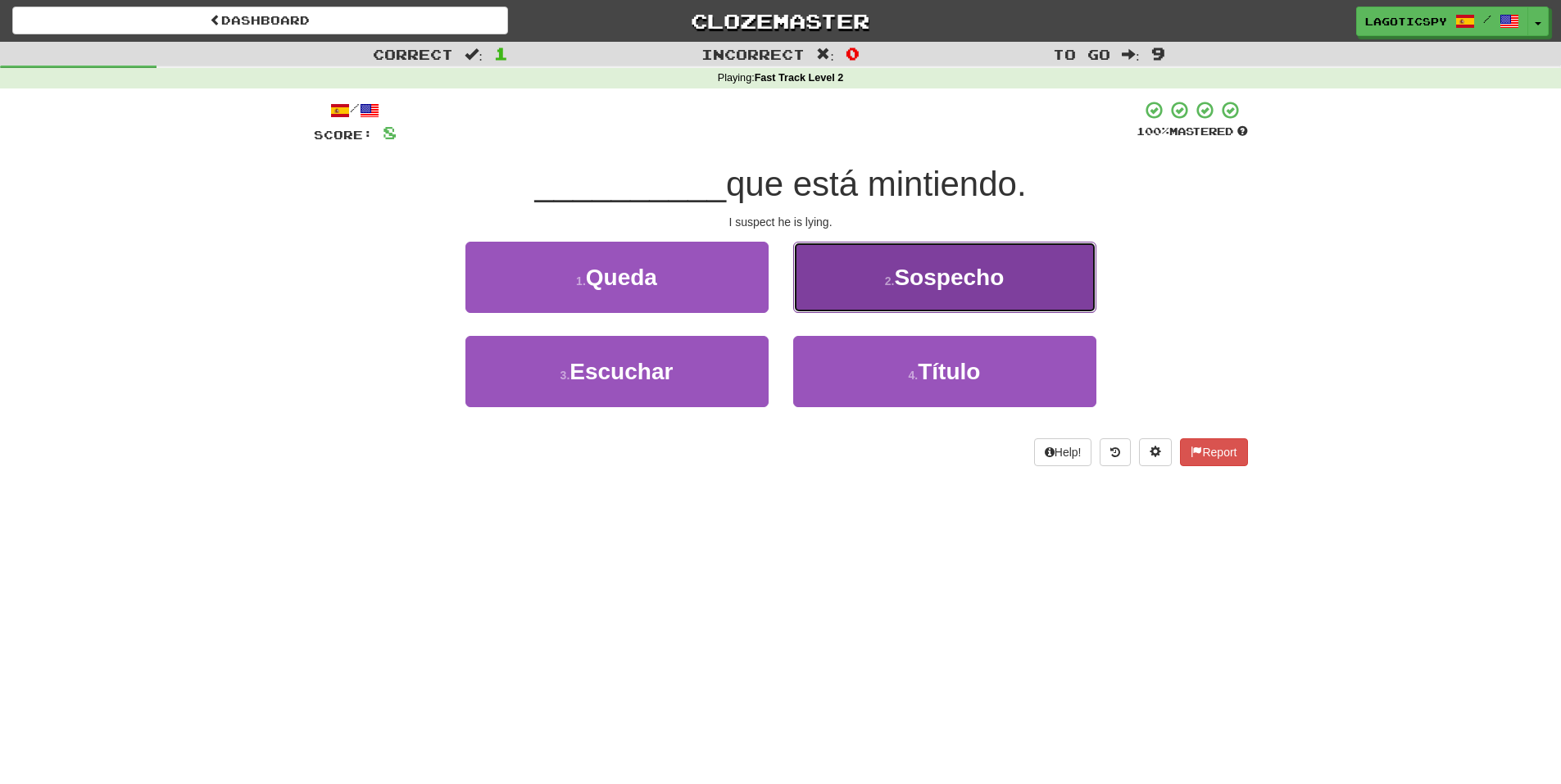
click at [905, 268] on span "Sospecho" at bounding box center [949, 277] width 110 height 25
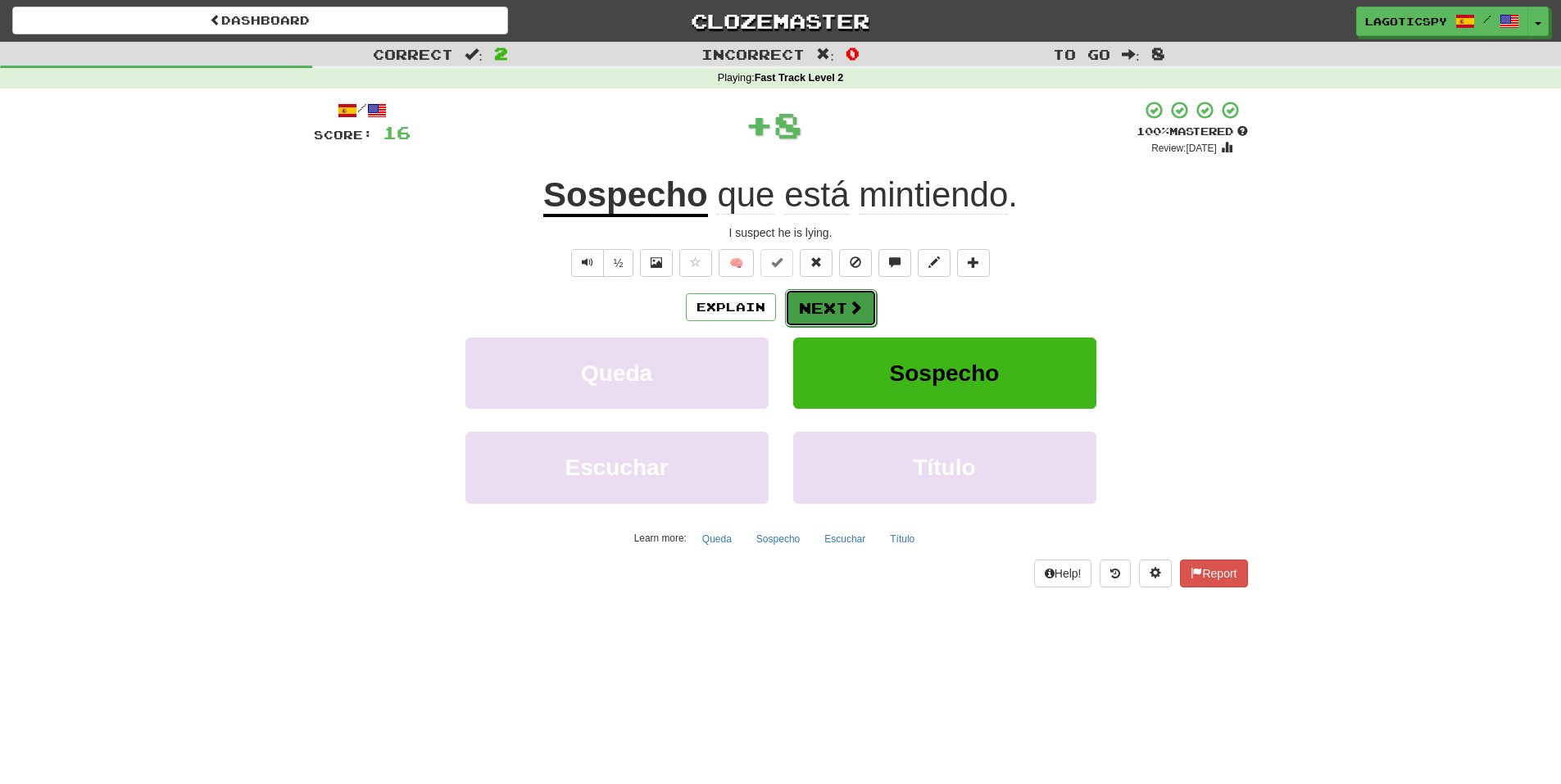
click at [846, 316] on button "Next" at bounding box center [831, 307] width 92 height 38
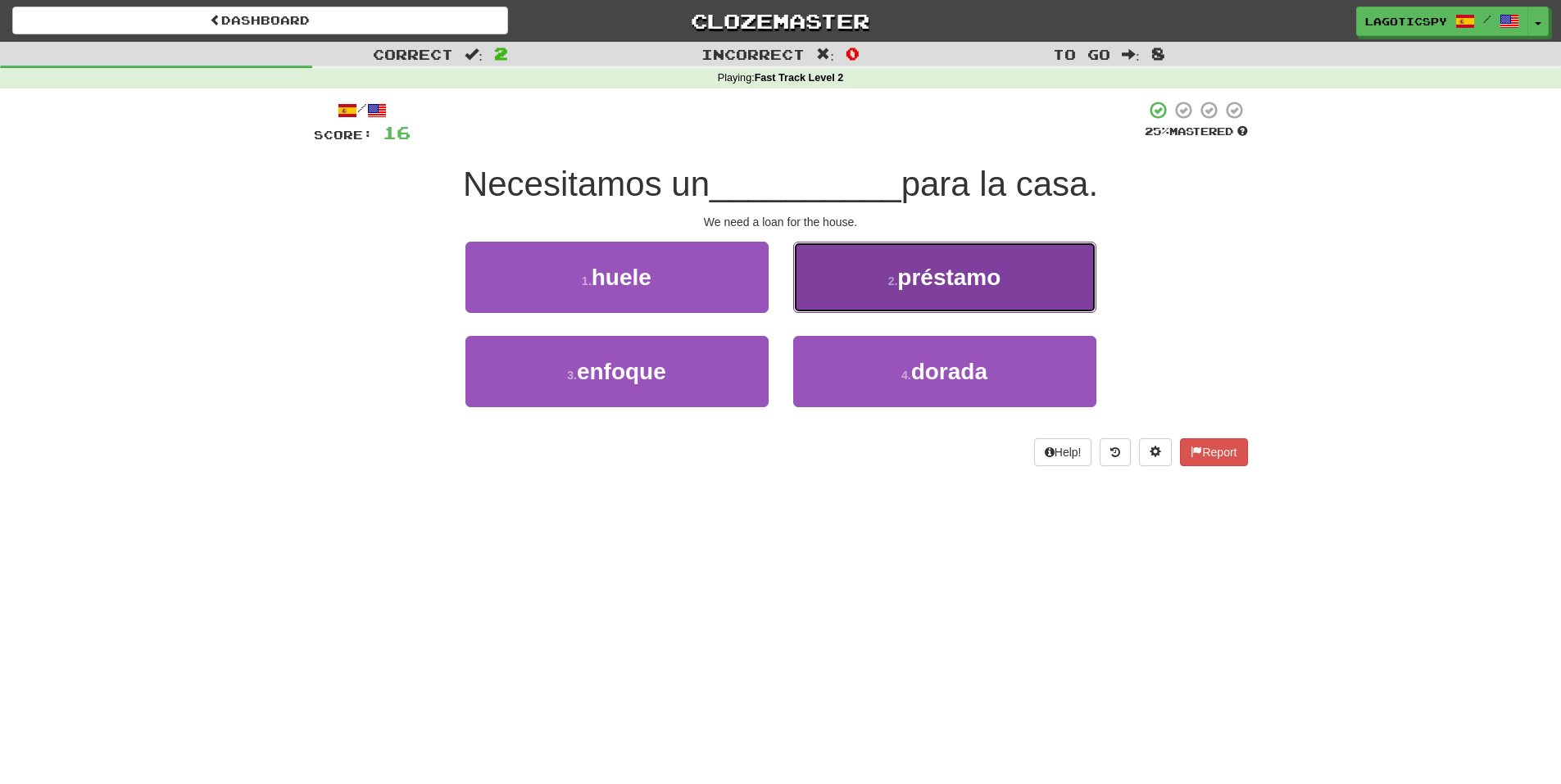
click at [889, 289] on button "2 . préstamo" at bounding box center [945, 277] width 303 height 72
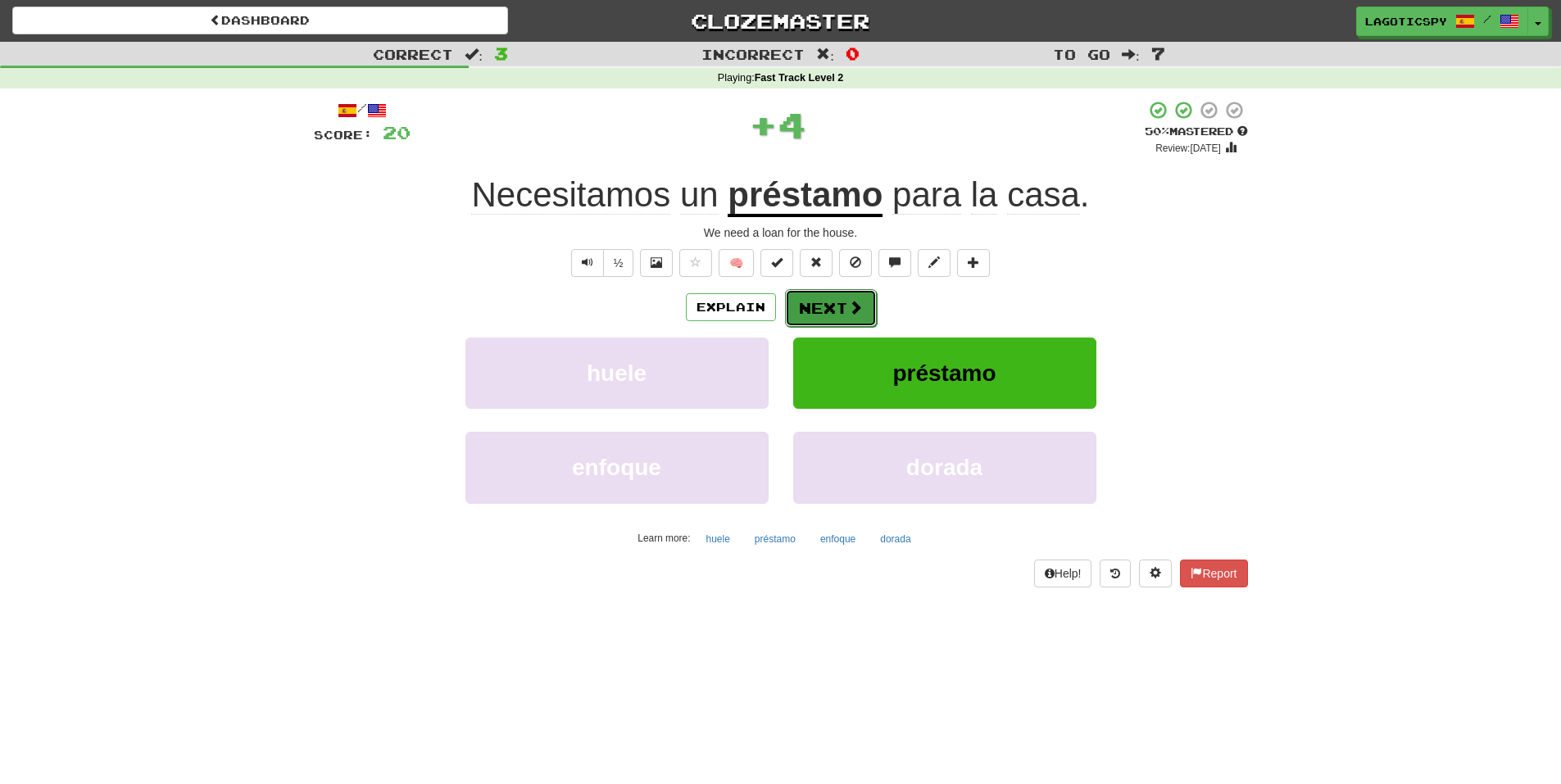
click at [838, 313] on button "Next" at bounding box center [831, 307] width 92 height 38
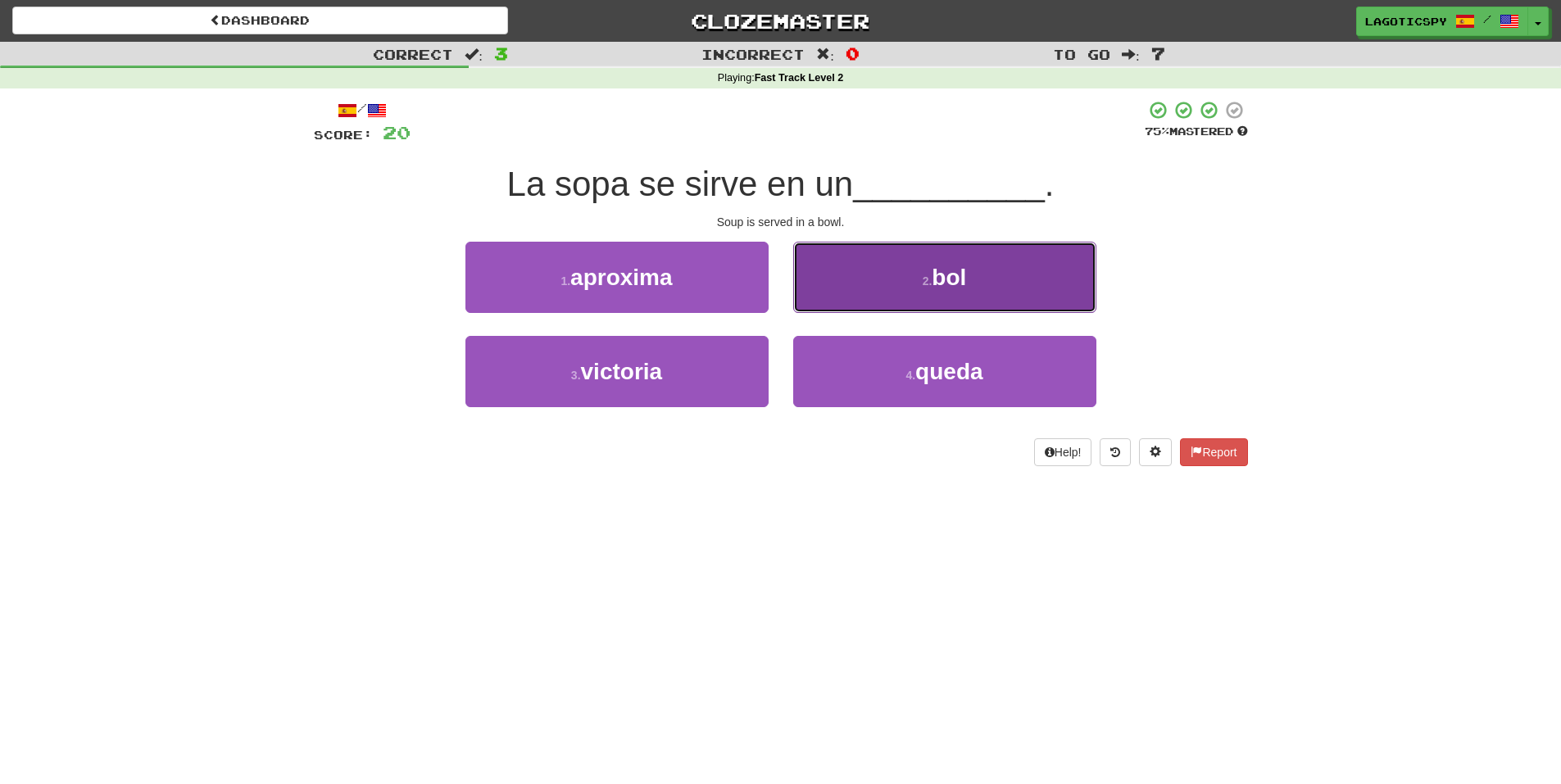
click at [860, 290] on button "2 . bol" at bounding box center [945, 277] width 303 height 72
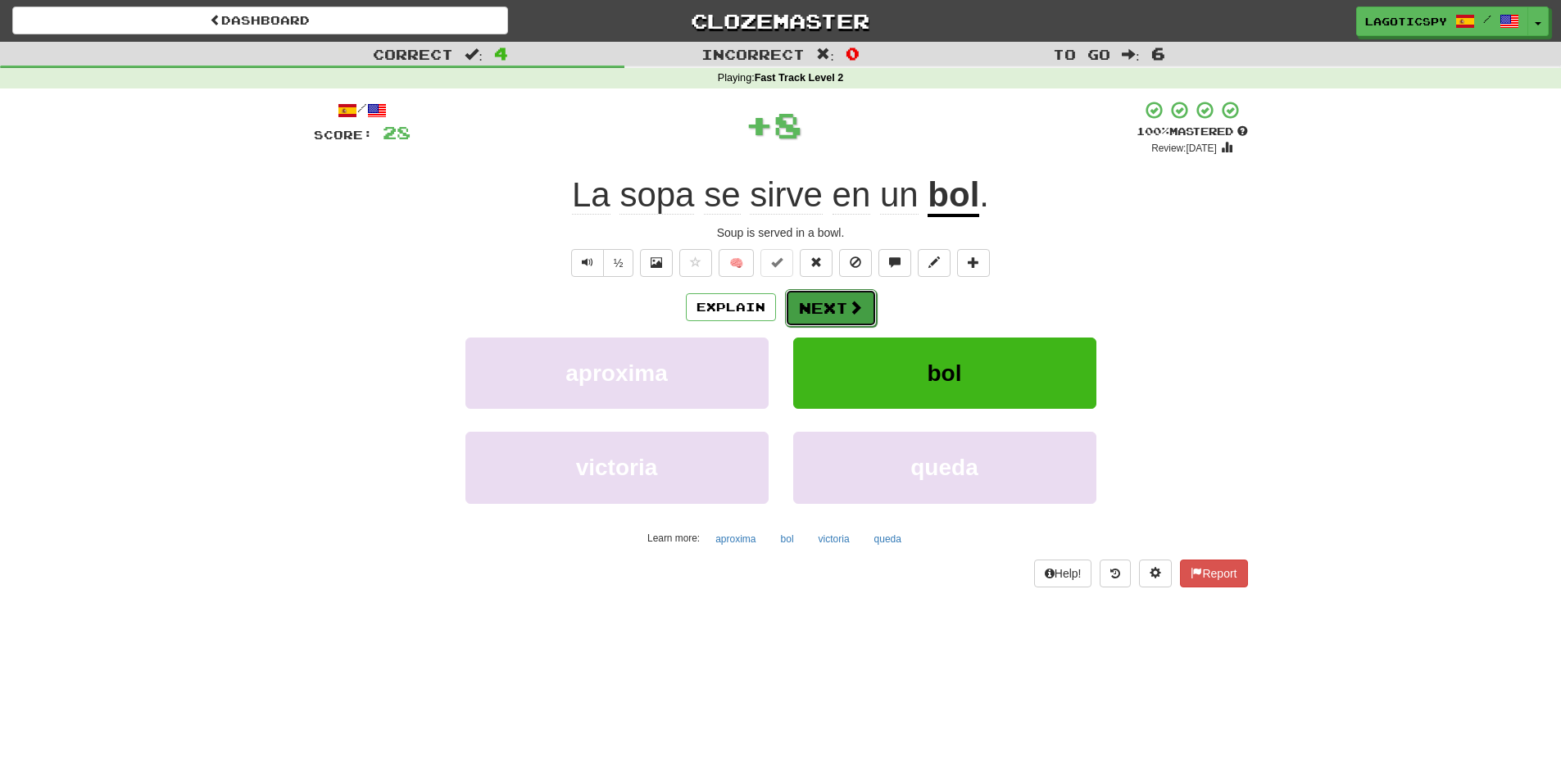
click at [850, 300] on span at bounding box center [856, 307] width 15 height 15
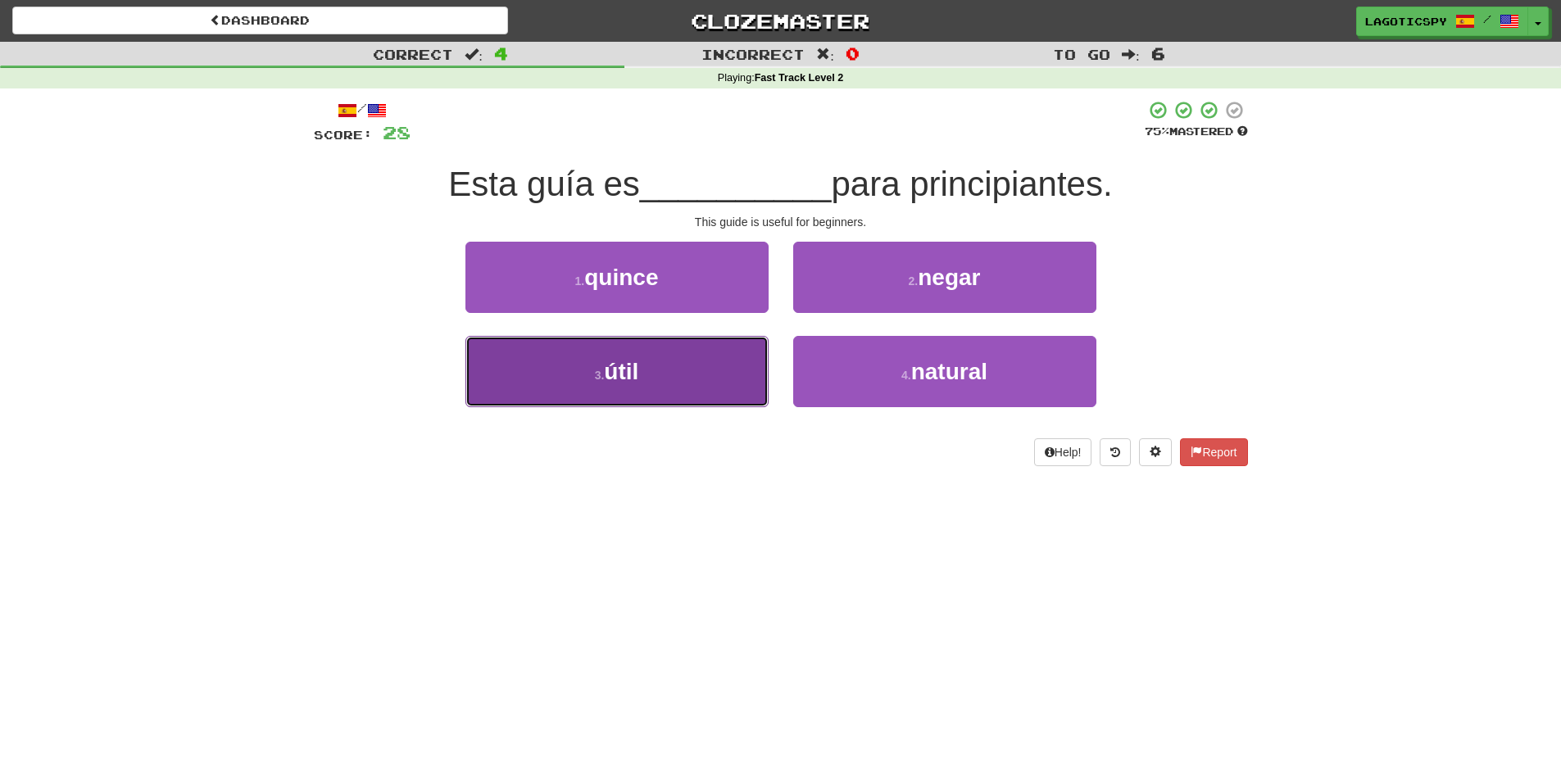
click at [733, 364] on button "3 . útil" at bounding box center [617, 372] width 303 height 72
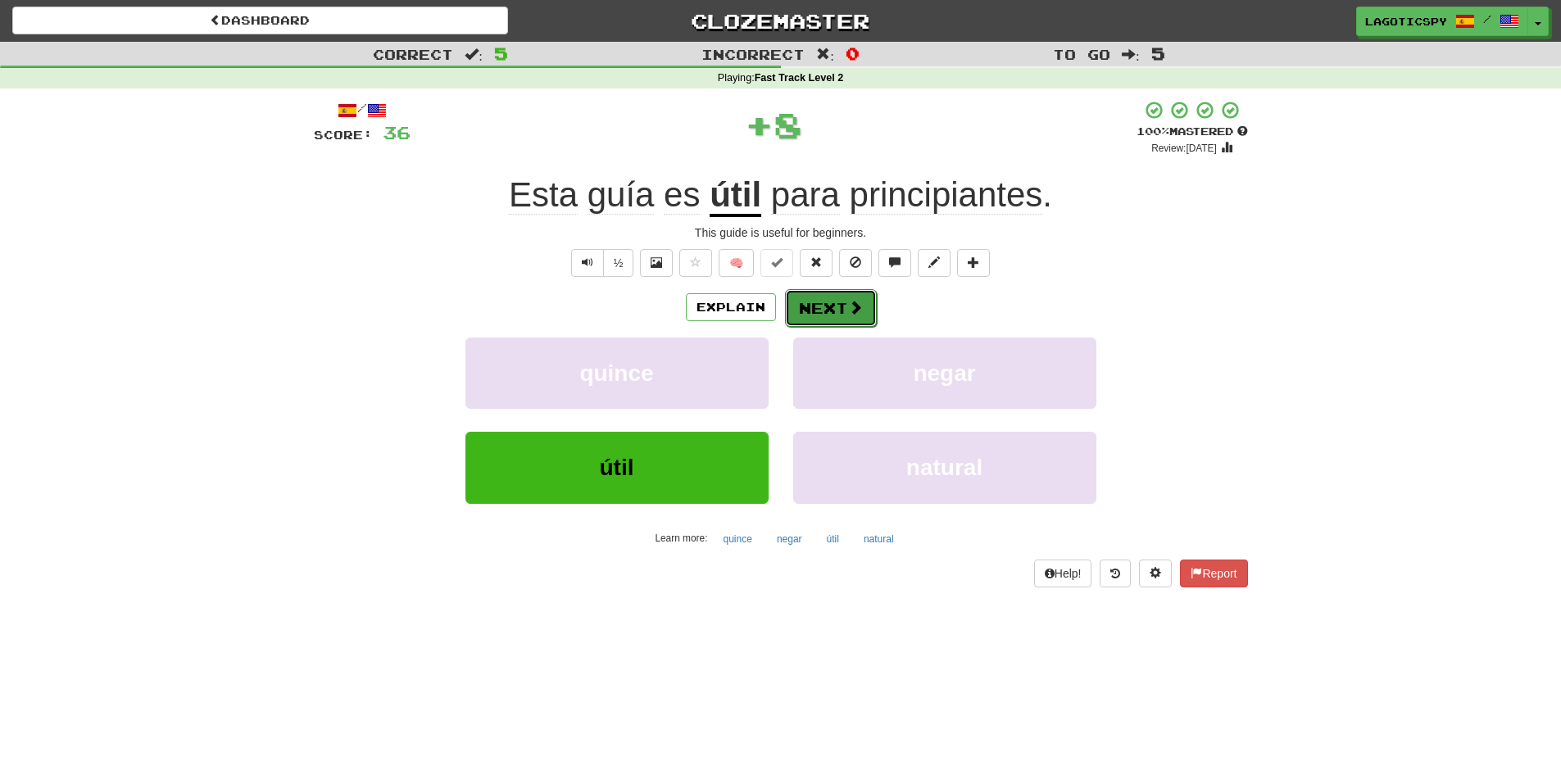
drag, startPoint x: 832, startPoint y: 302, endPoint x: 841, endPoint y: 302, distance: 9.0
click at [841, 302] on button "Next" at bounding box center [831, 307] width 92 height 38
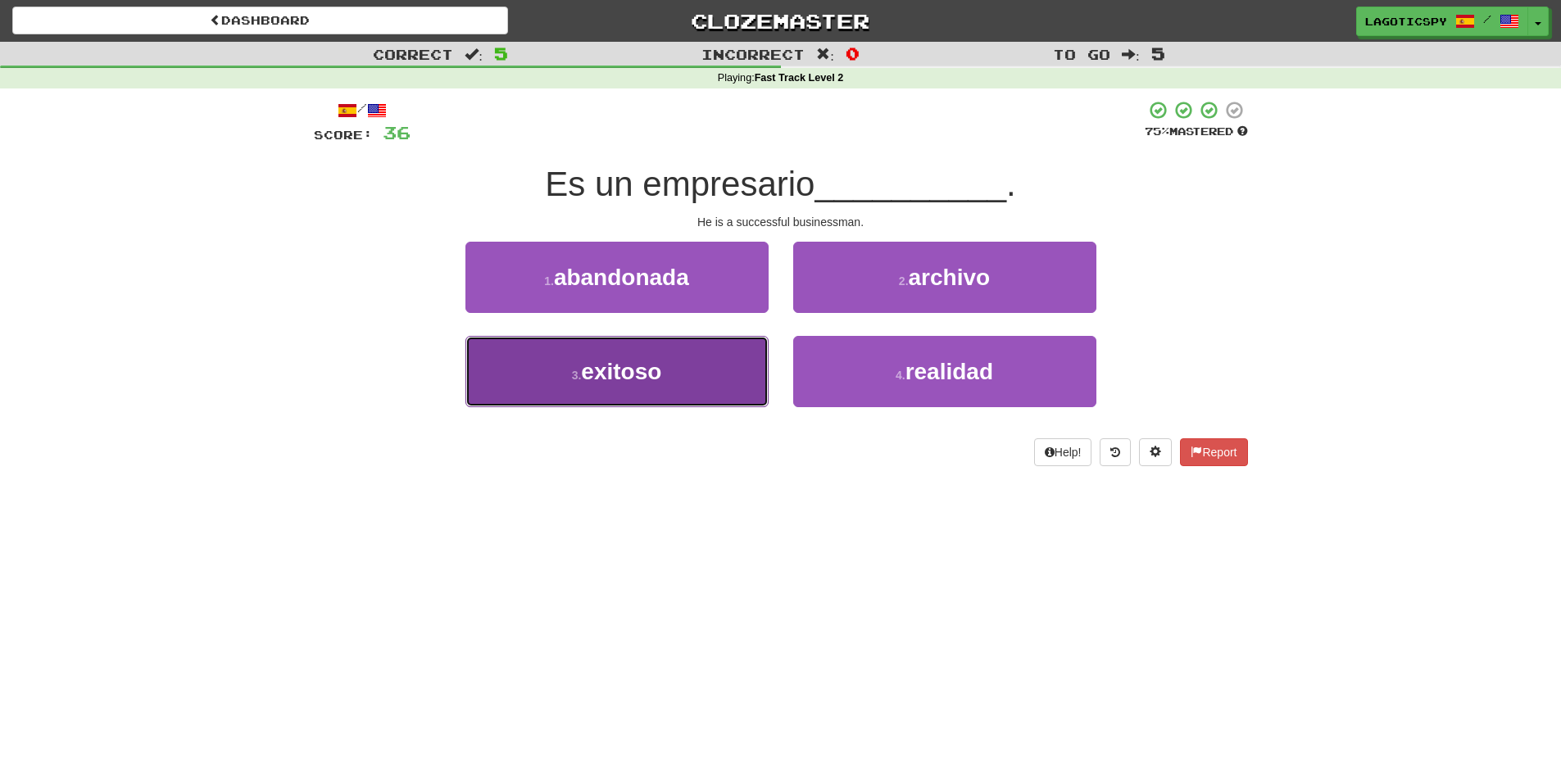
click at [731, 363] on button "3 . exitoso" at bounding box center [617, 372] width 303 height 72
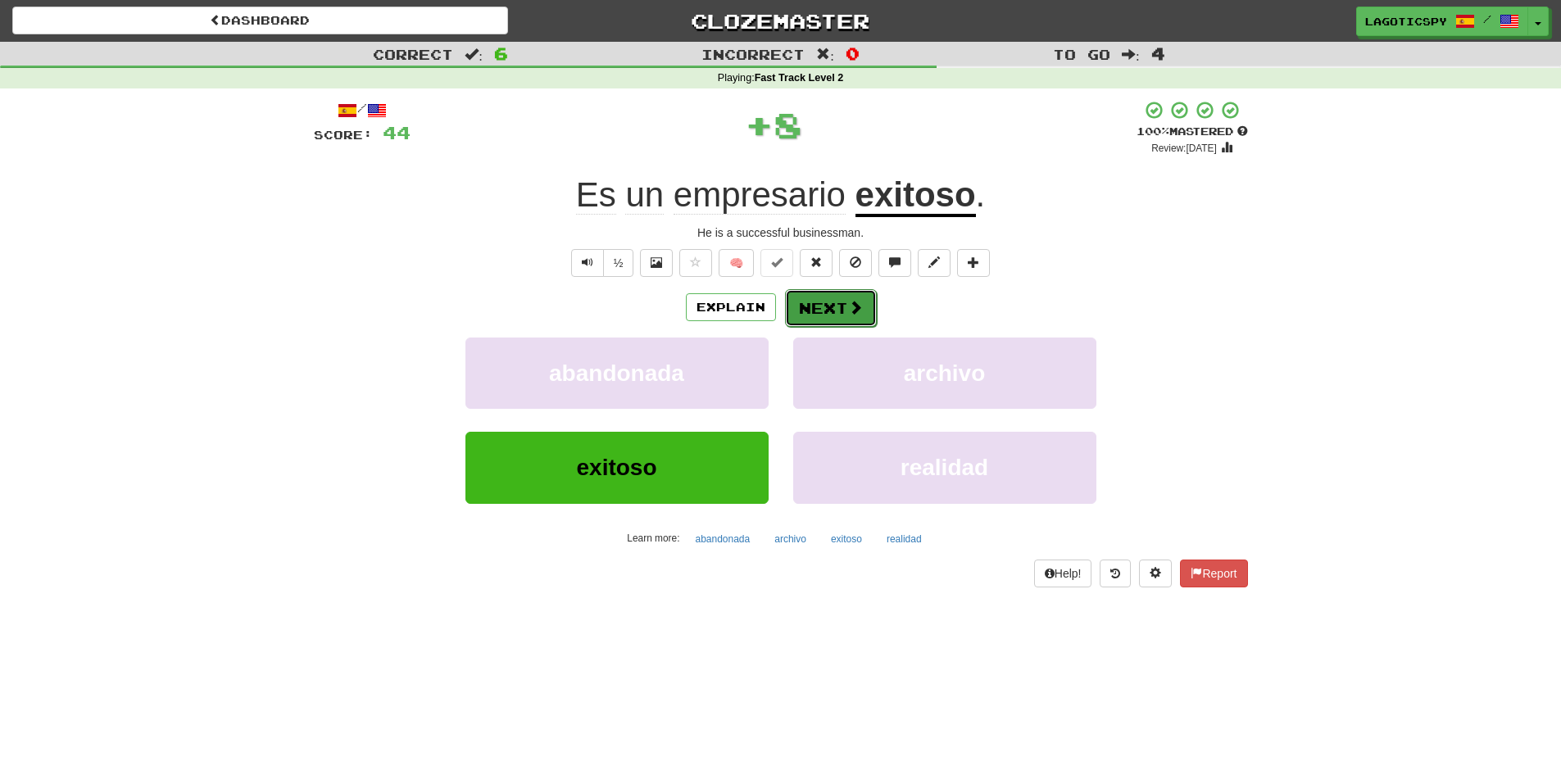
click at [857, 300] on span at bounding box center [856, 307] width 15 height 15
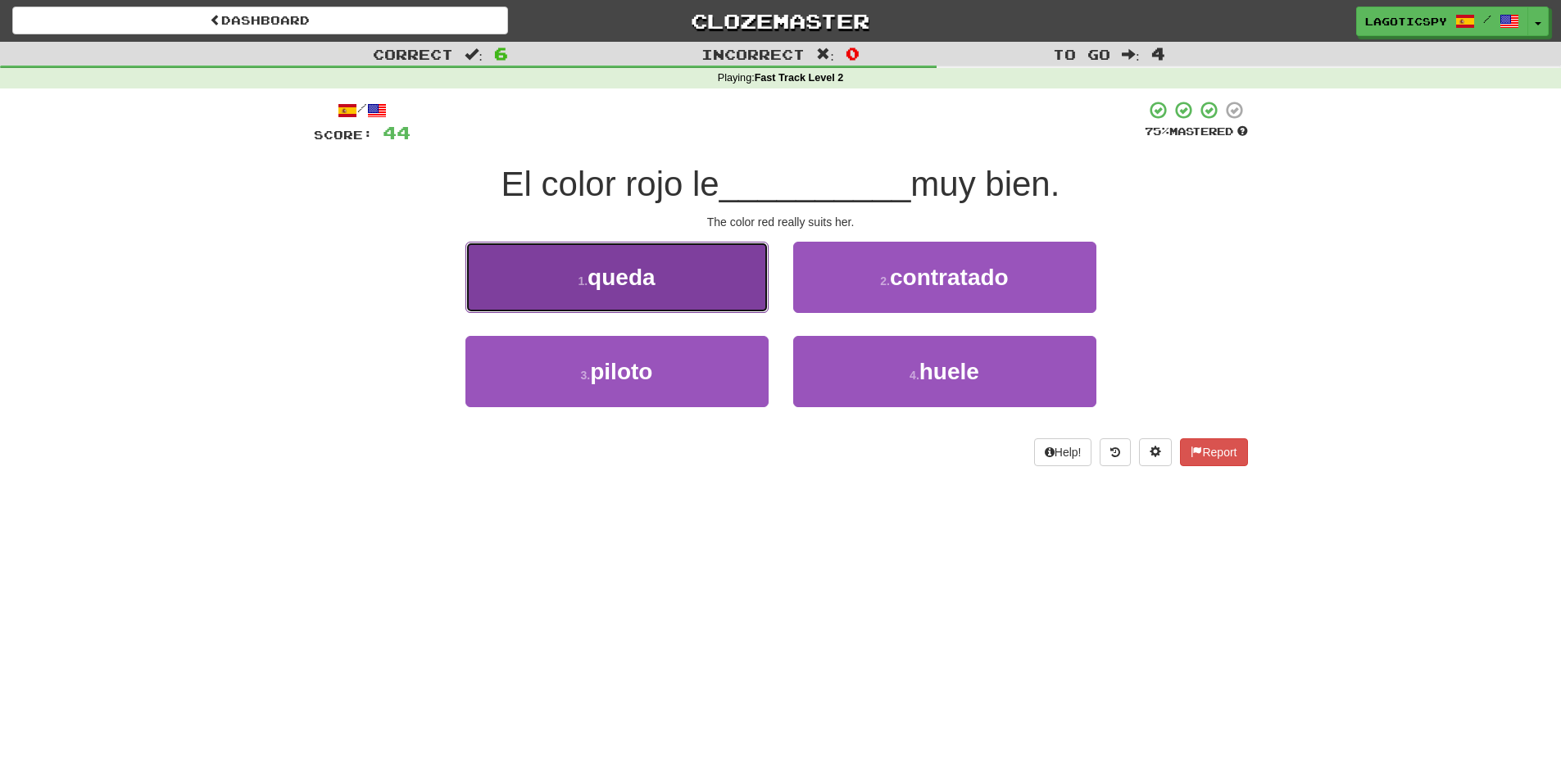
click at [752, 288] on button "1 . queda" at bounding box center [617, 277] width 303 height 72
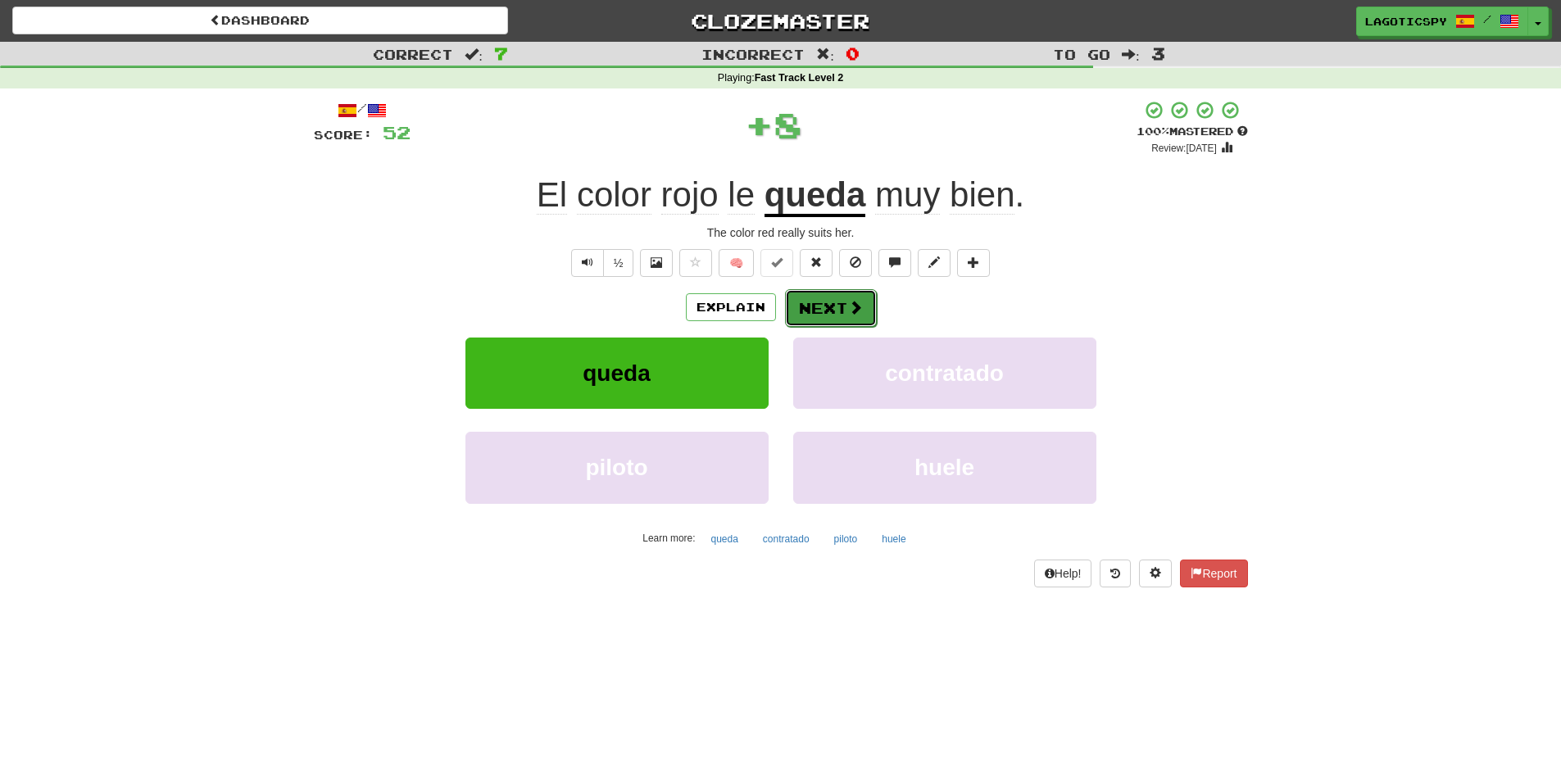
click at [841, 307] on button "Next" at bounding box center [831, 307] width 92 height 38
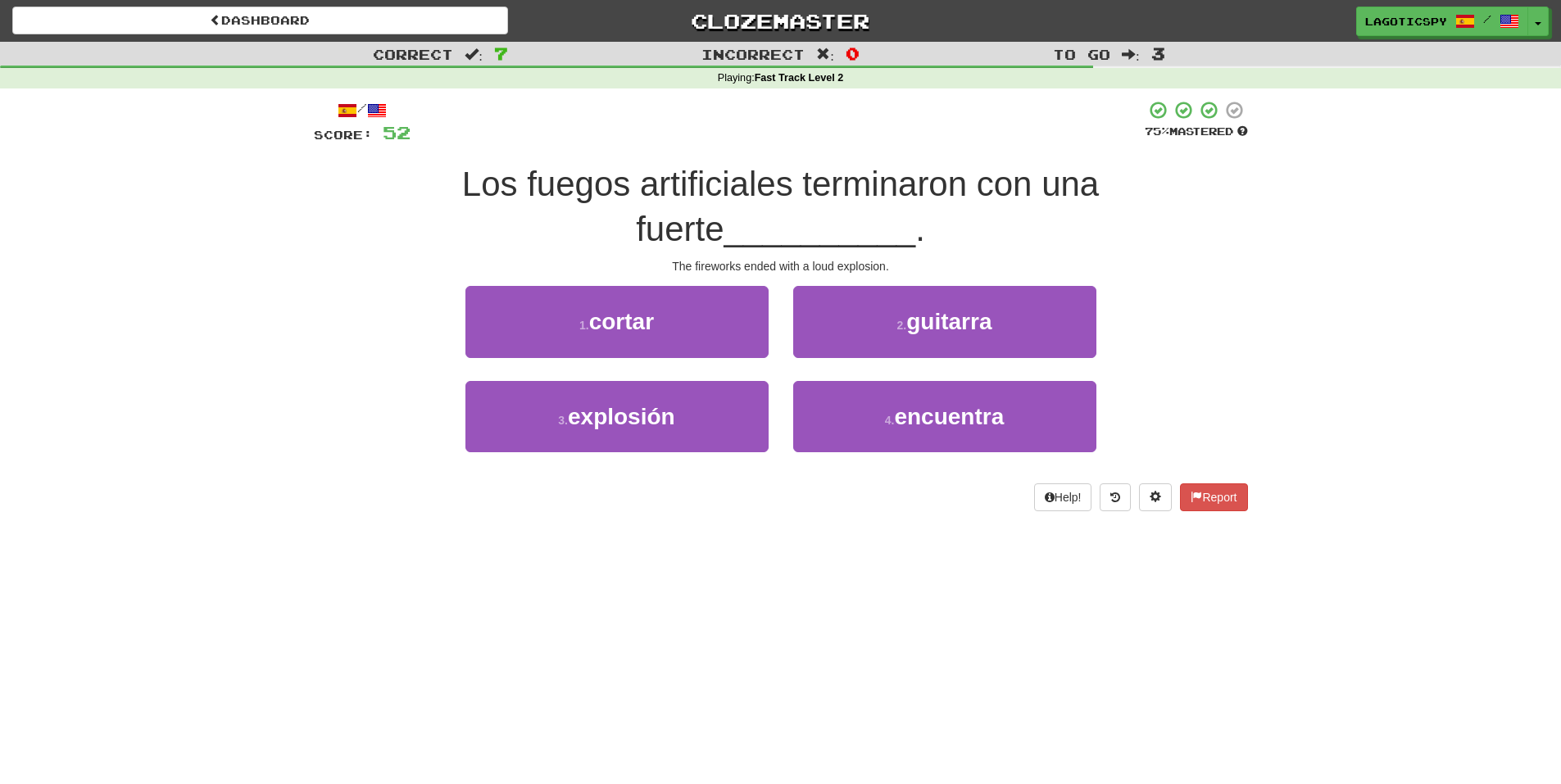
click at [684, 452] on div "3 . explosión" at bounding box center [617, 427] width 328 height 94
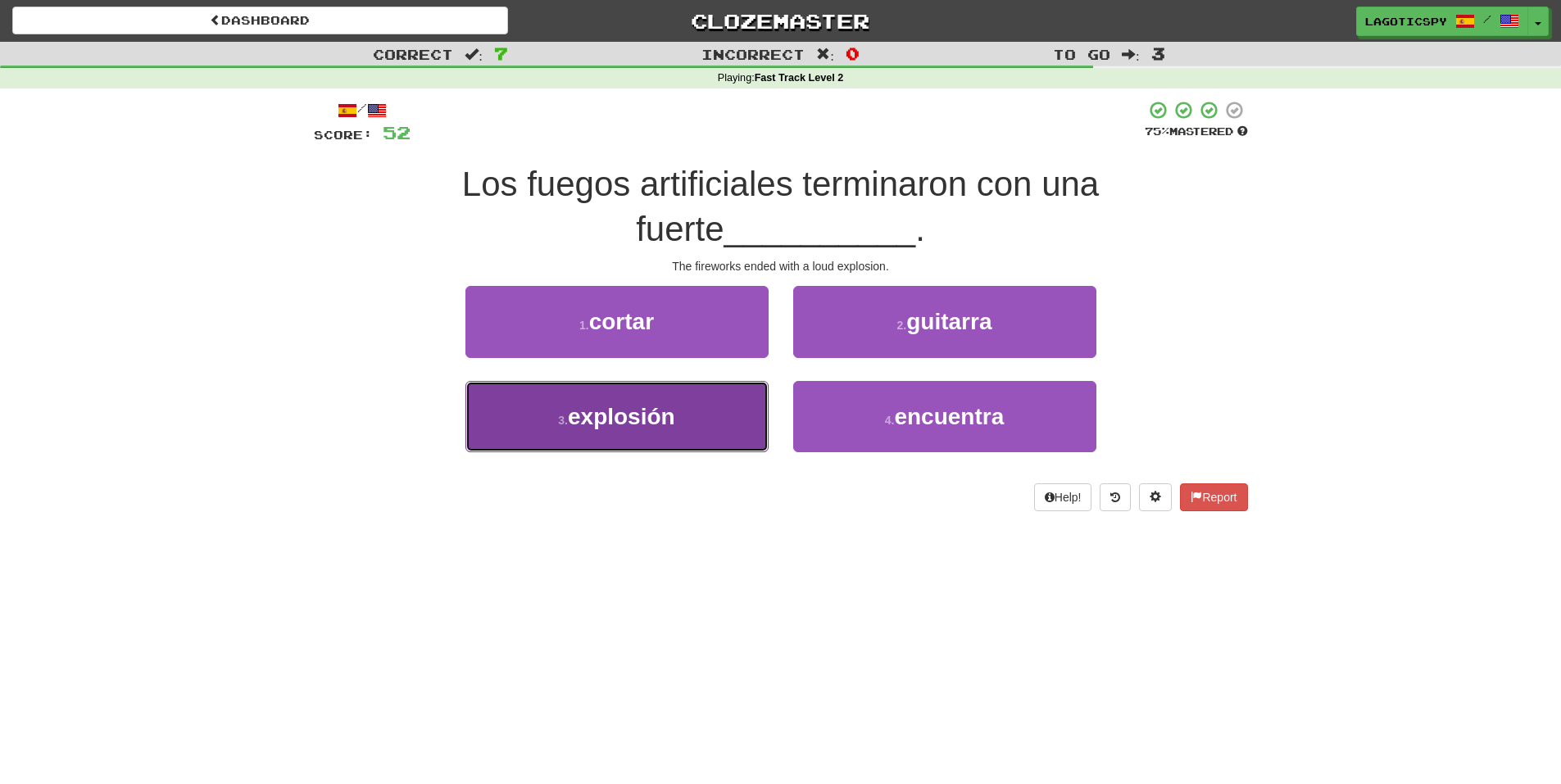
click at [693, 427] on button "3 . explosión" at bounding box center [617, 416] width 303 height 72
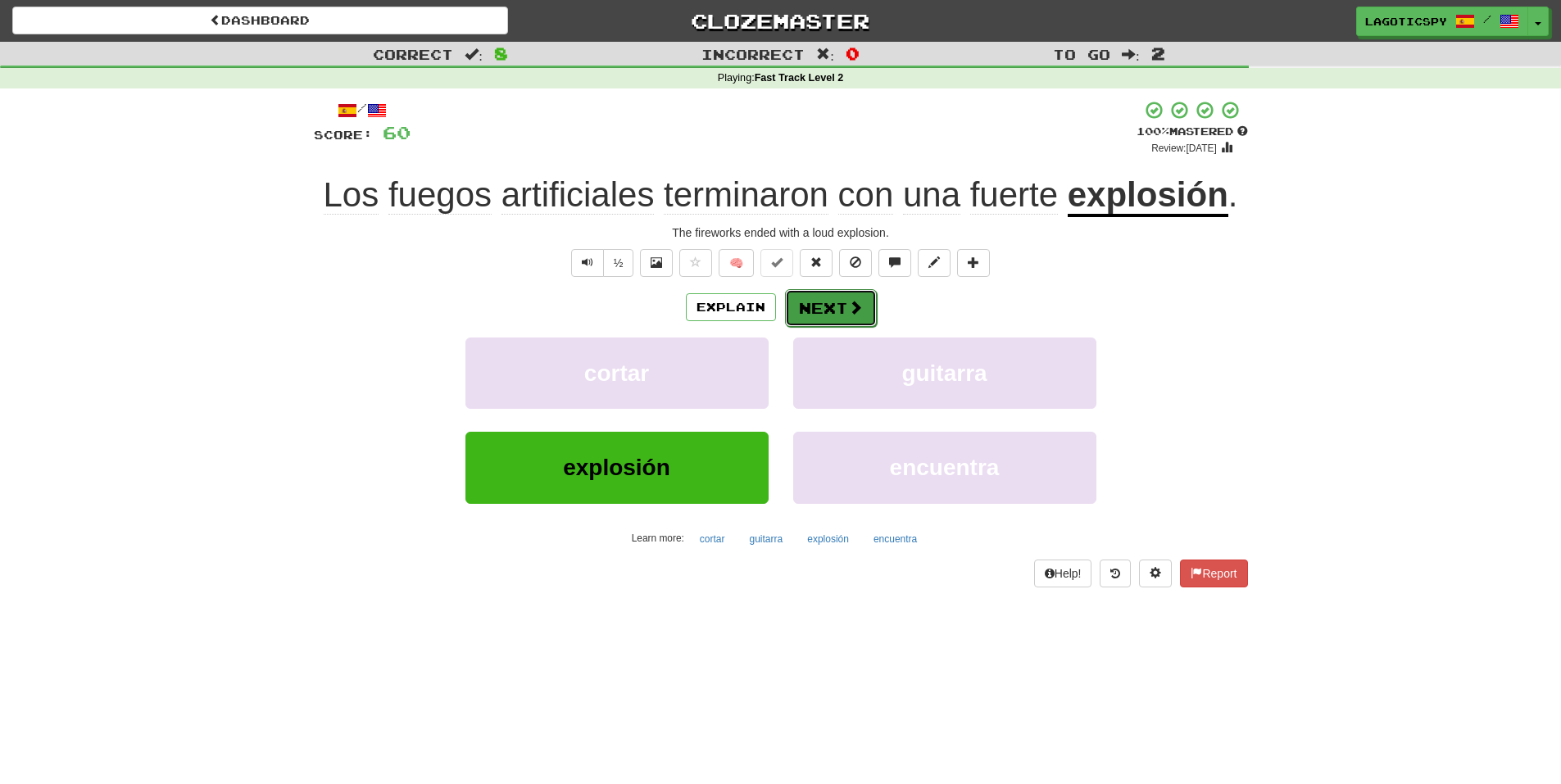
click at [866, 319] on button "Next" at bounding box center [831, 307] width 92 height 38
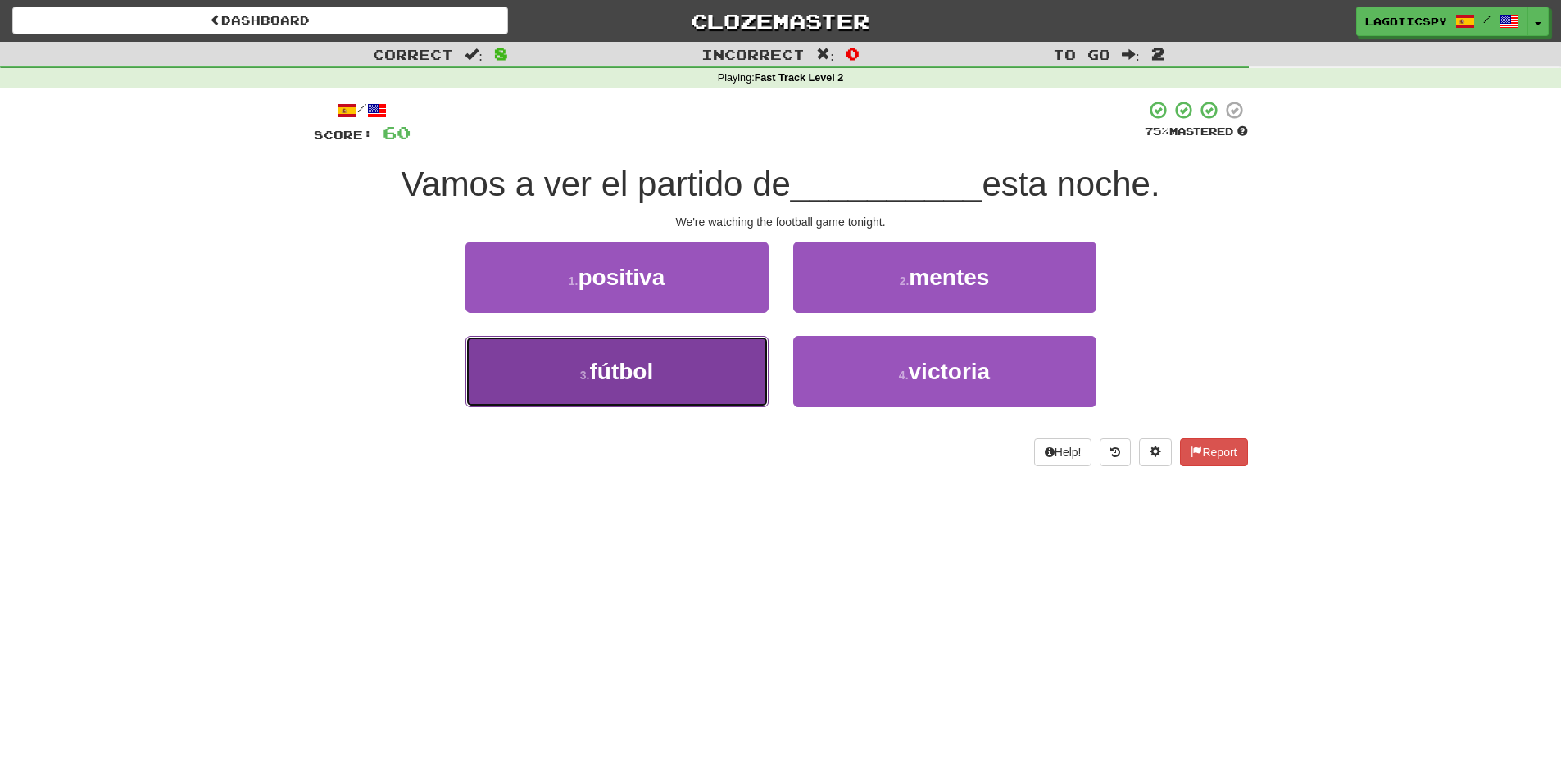
click at [602, 388] on button "3 . fútbol" at bounding box center [617, 372] width 303 height 72
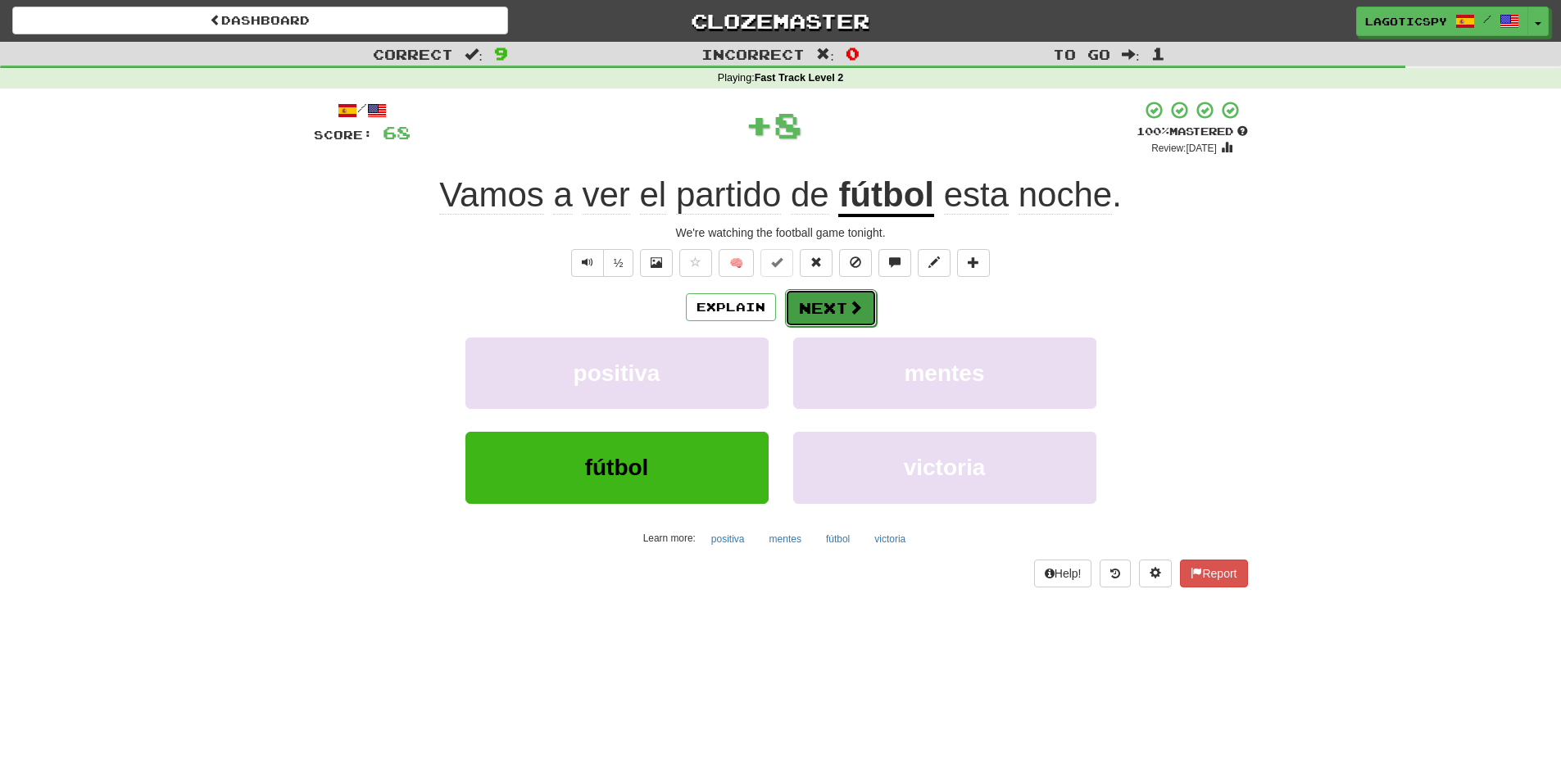
click at [843, 313] on button "Next" at bounding box center [831, 307] width 92 height 38
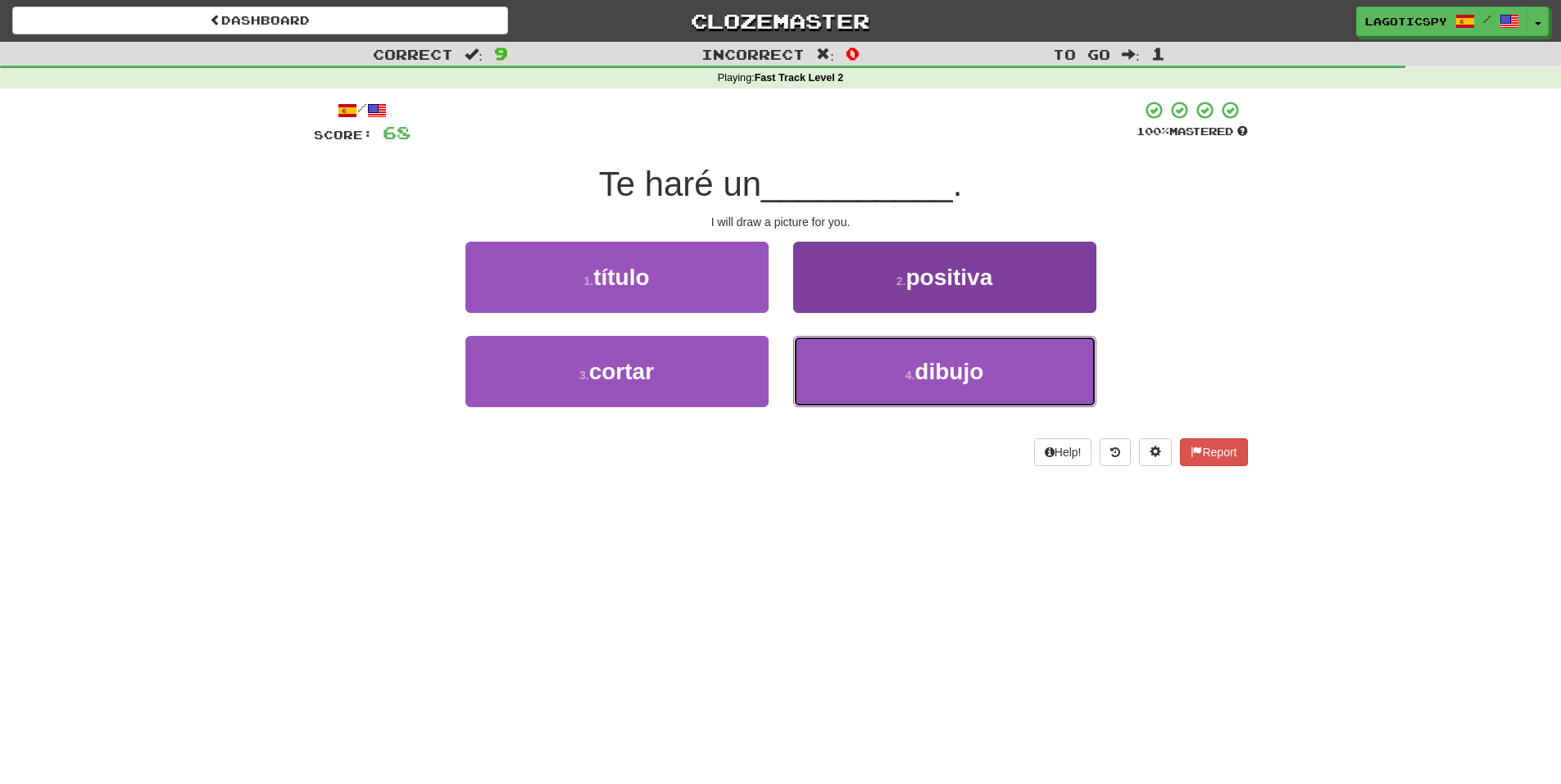
drag, startPoint x: 864, startPoint y: 383, endPoint x: 849, endPoint y: 359, distance: 28.3
click at [863, 383] on button "4 . dibujo" at bounding box center [945, 372] width 303 height 72
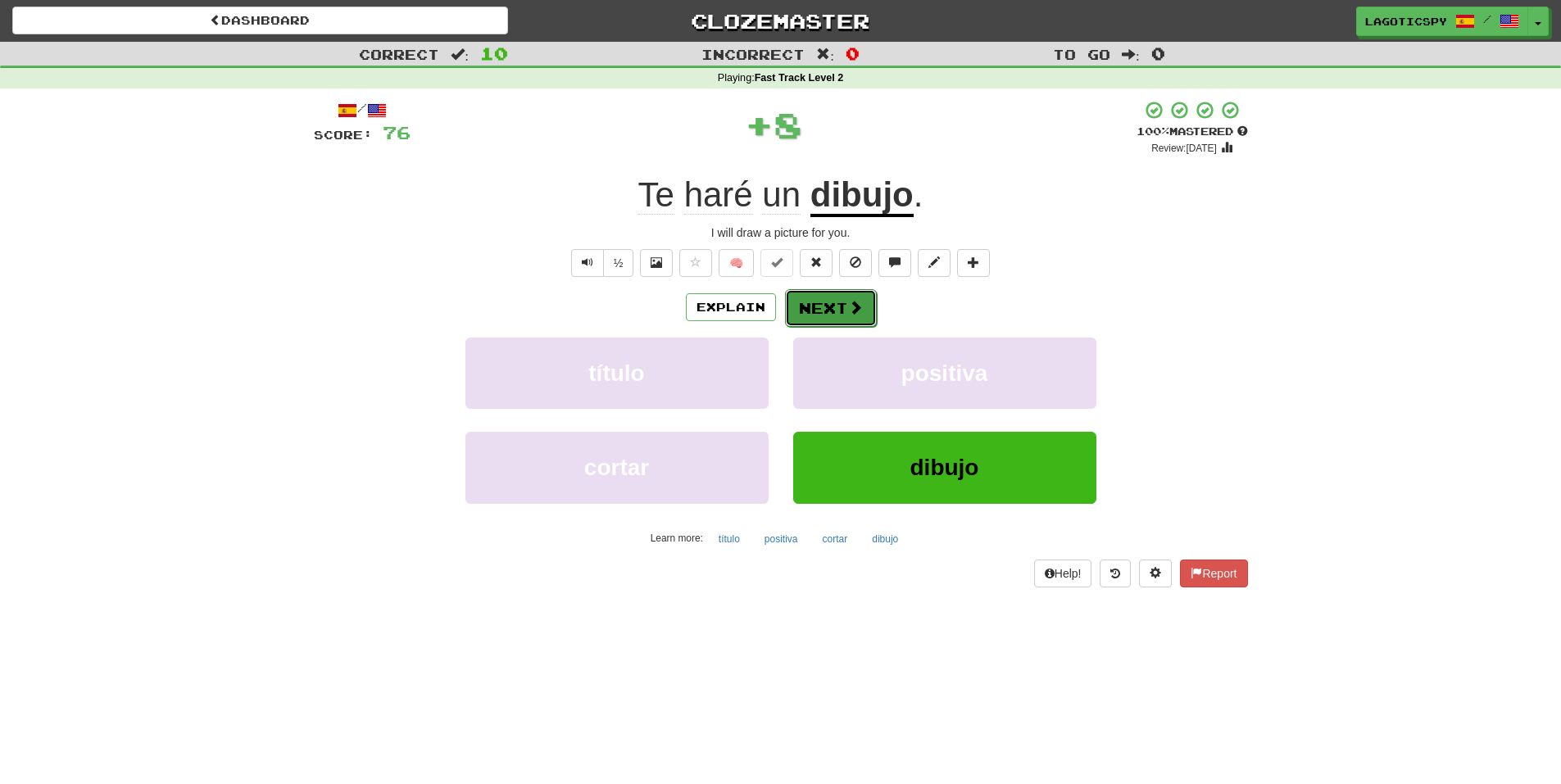
click at [843, 307] on button "Next" at bounding box center [831, 307] width 92 height 38
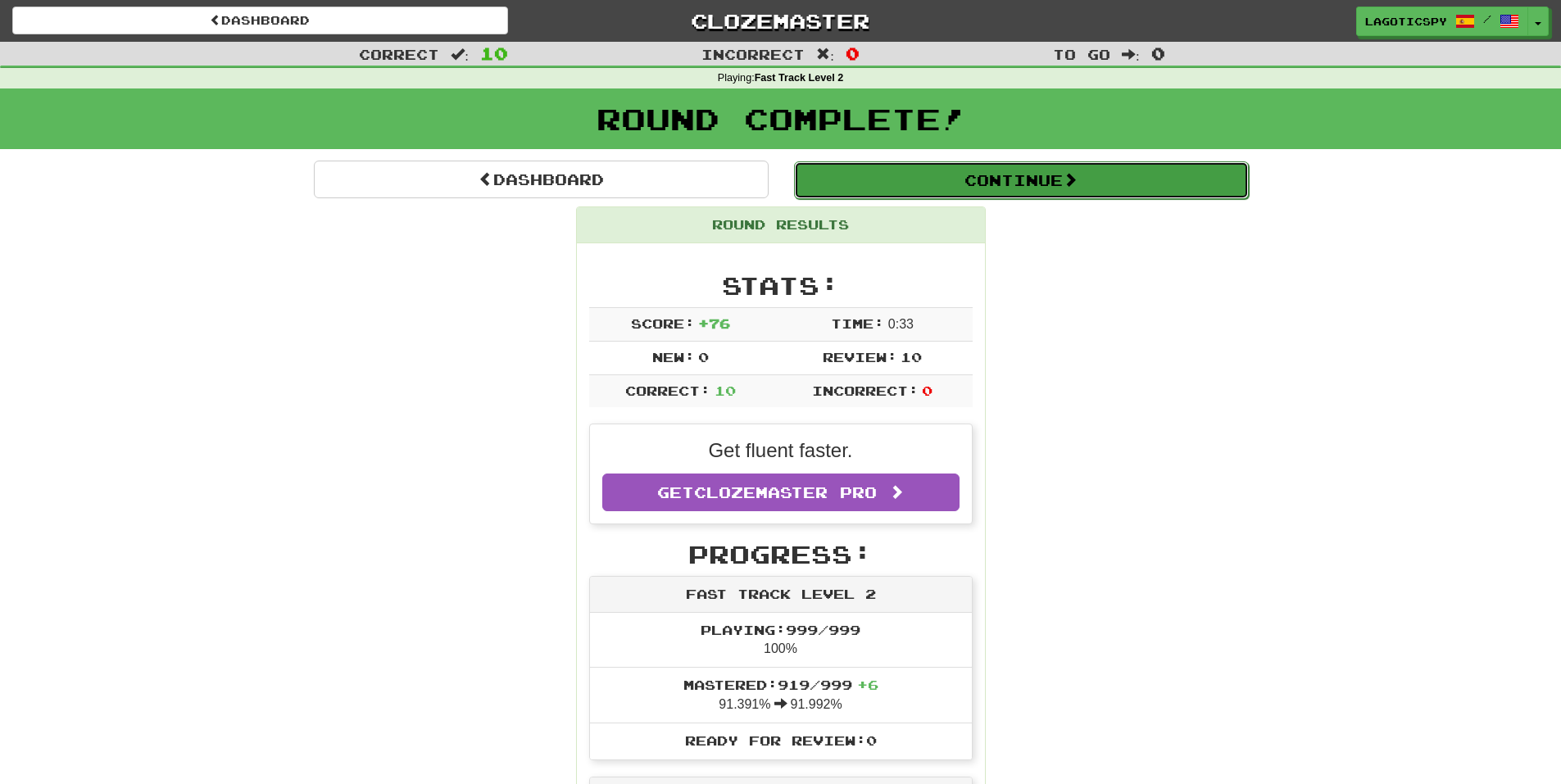
click at [877, 189] on button "Continue" at bounding box center [1020, 180] width 454 height 38
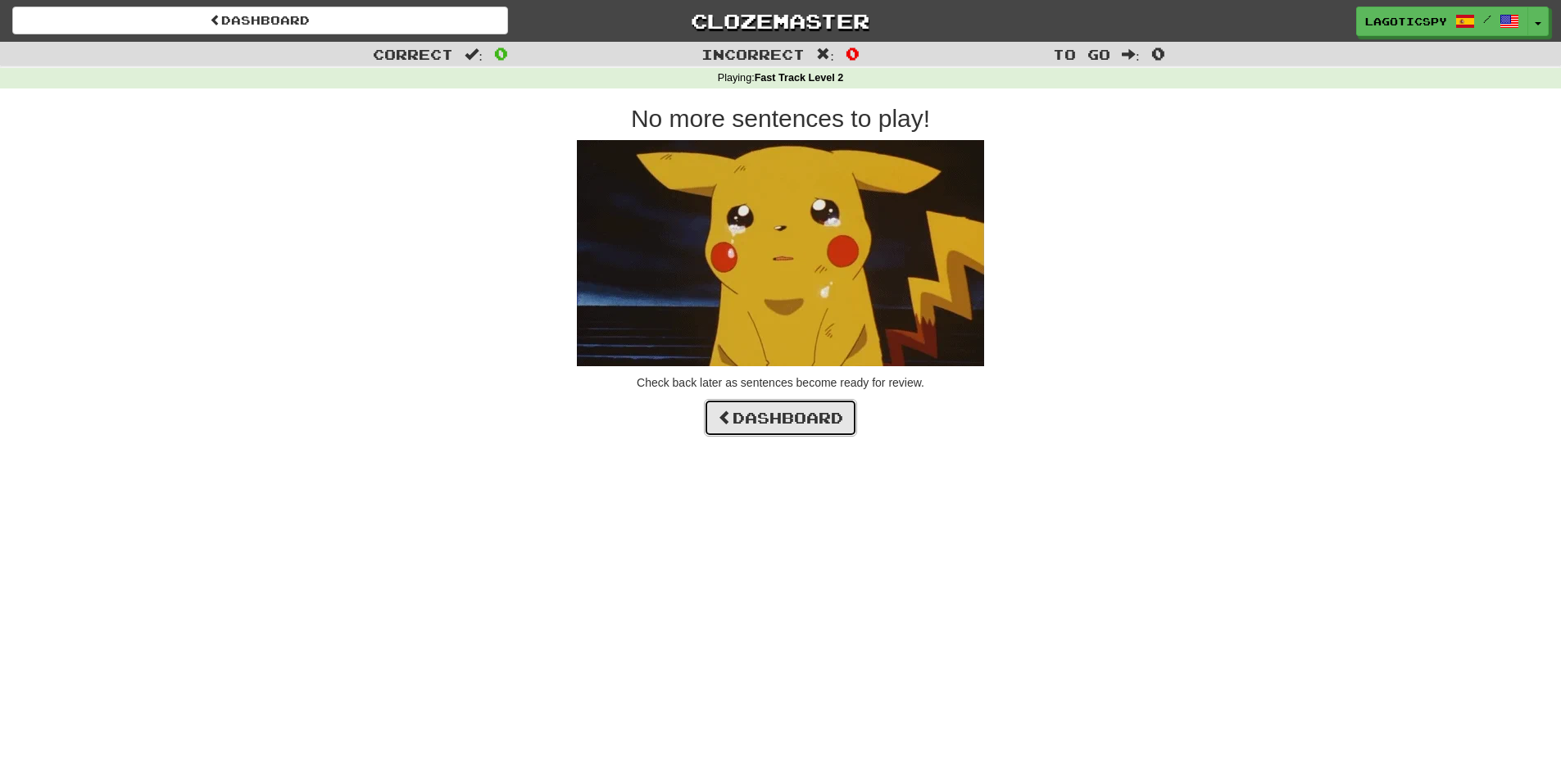
click at [762, 408] on link "Dashboard" at bounding box center [780, 417] width 153 height 38
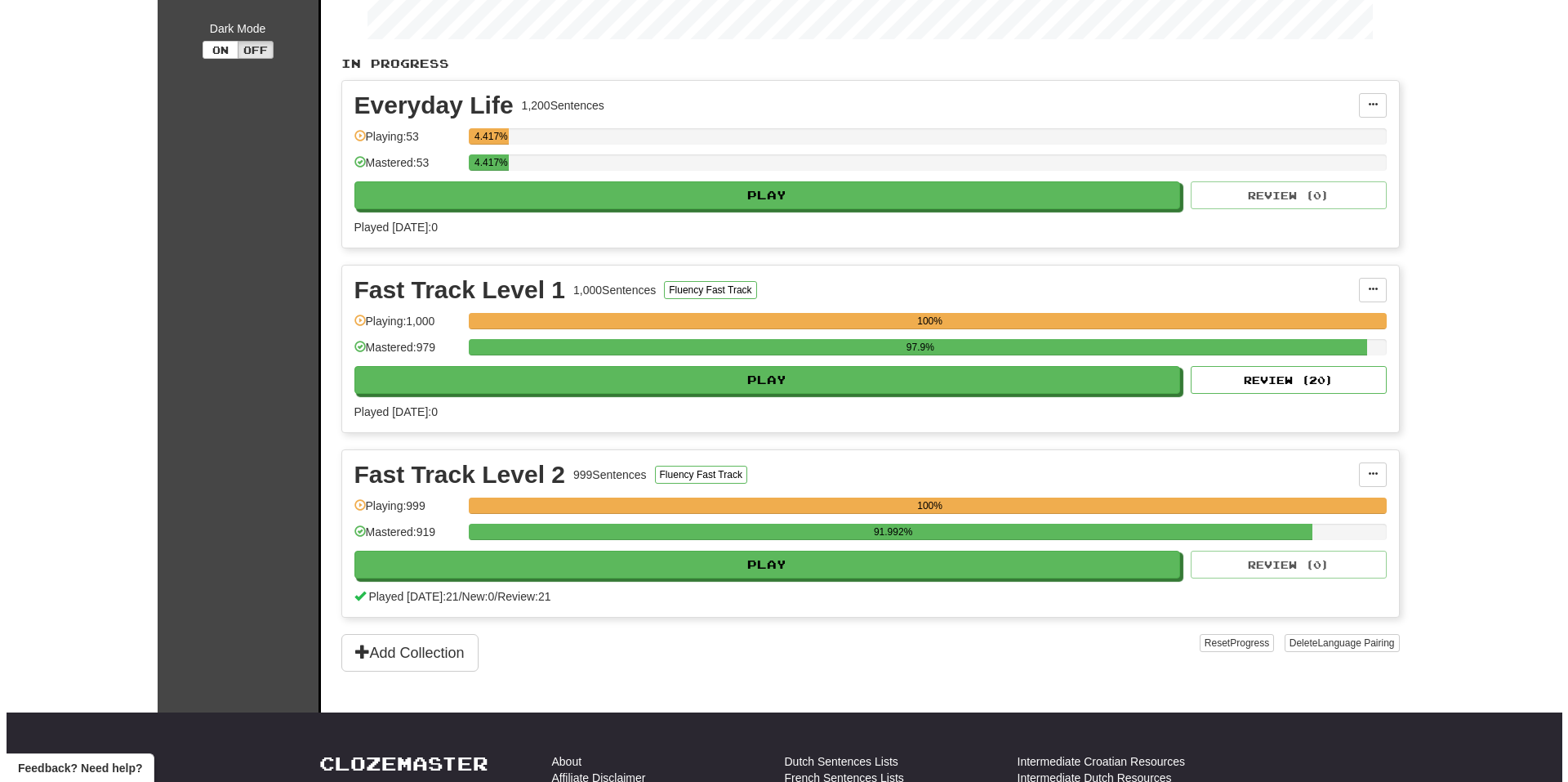
scroll to position [327, 0]
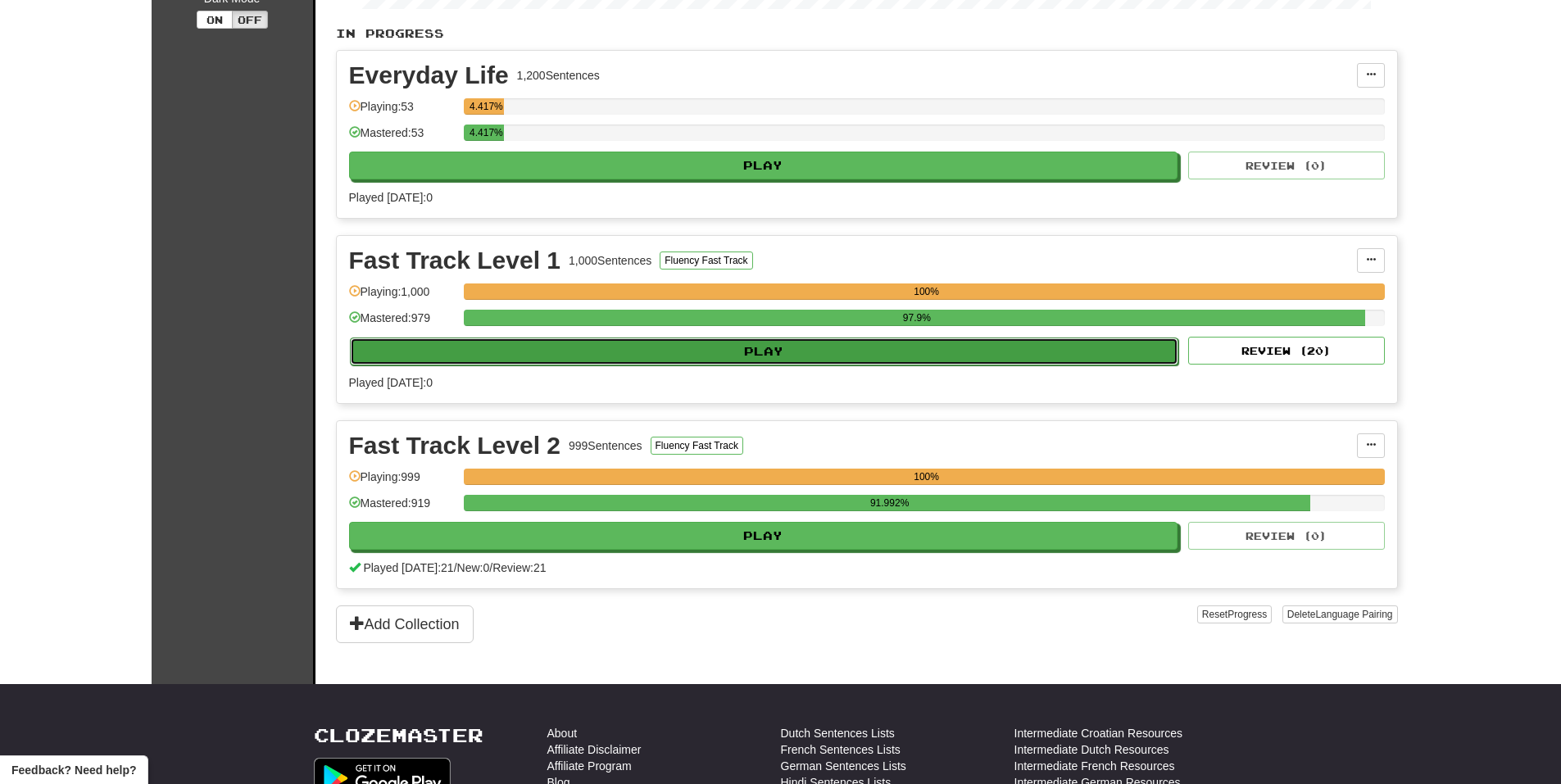
click at [809, 343] on button "Play" at bounding box center [765, 351] width 829 height 28
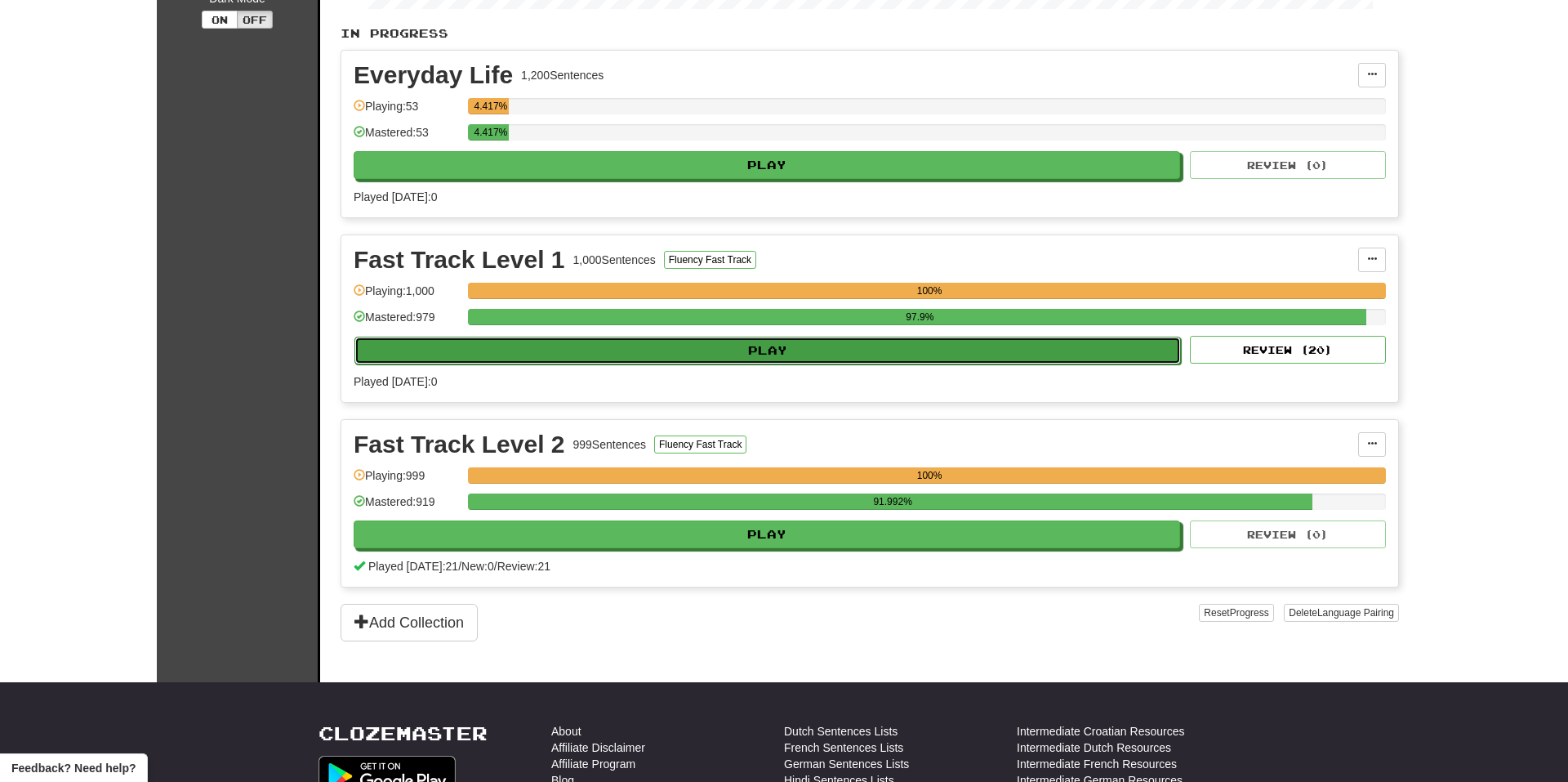
select select "**"
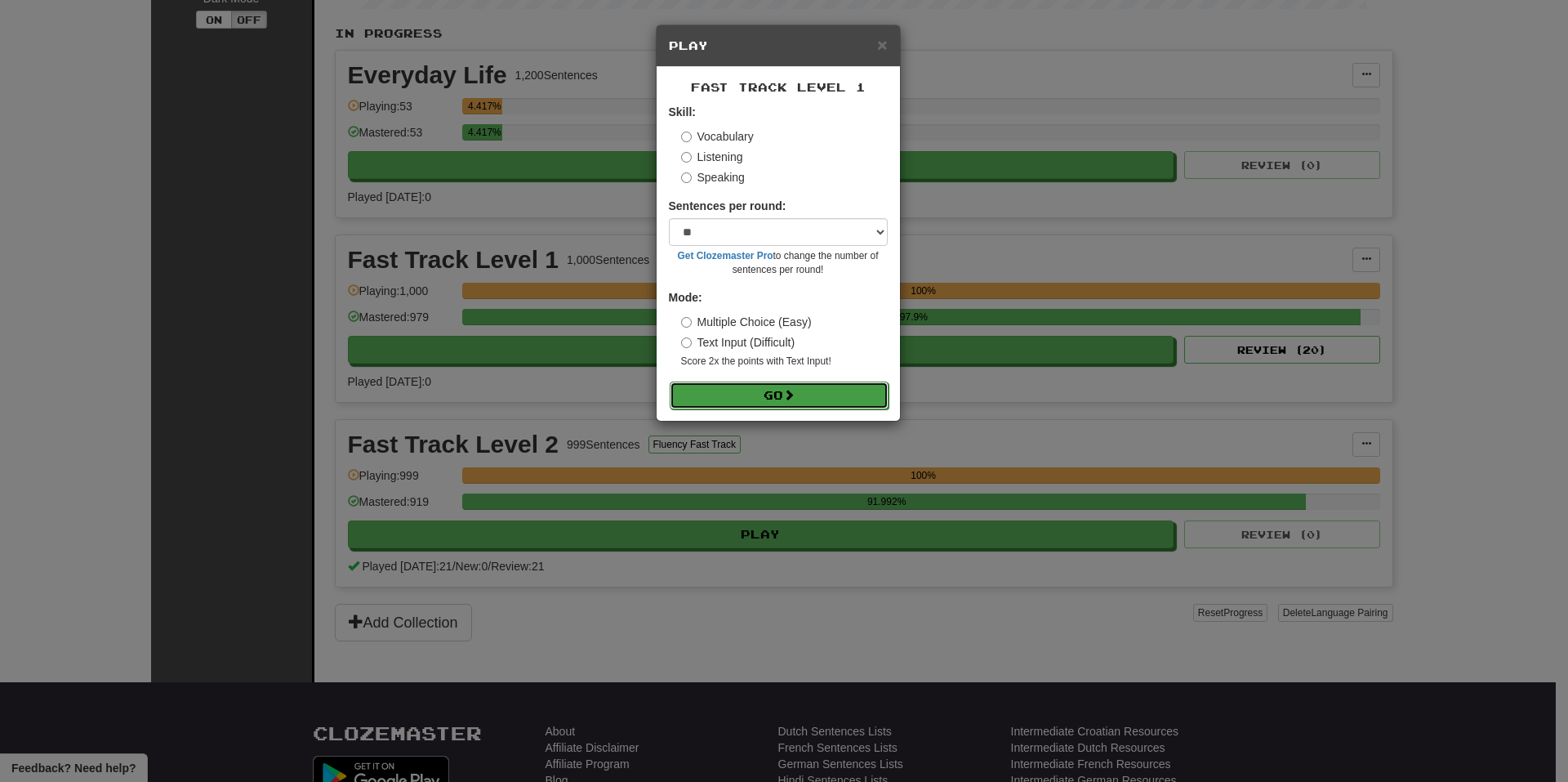
click at [804, 399] on button "Go" at bounding box center [779, 396] width 219 height 28
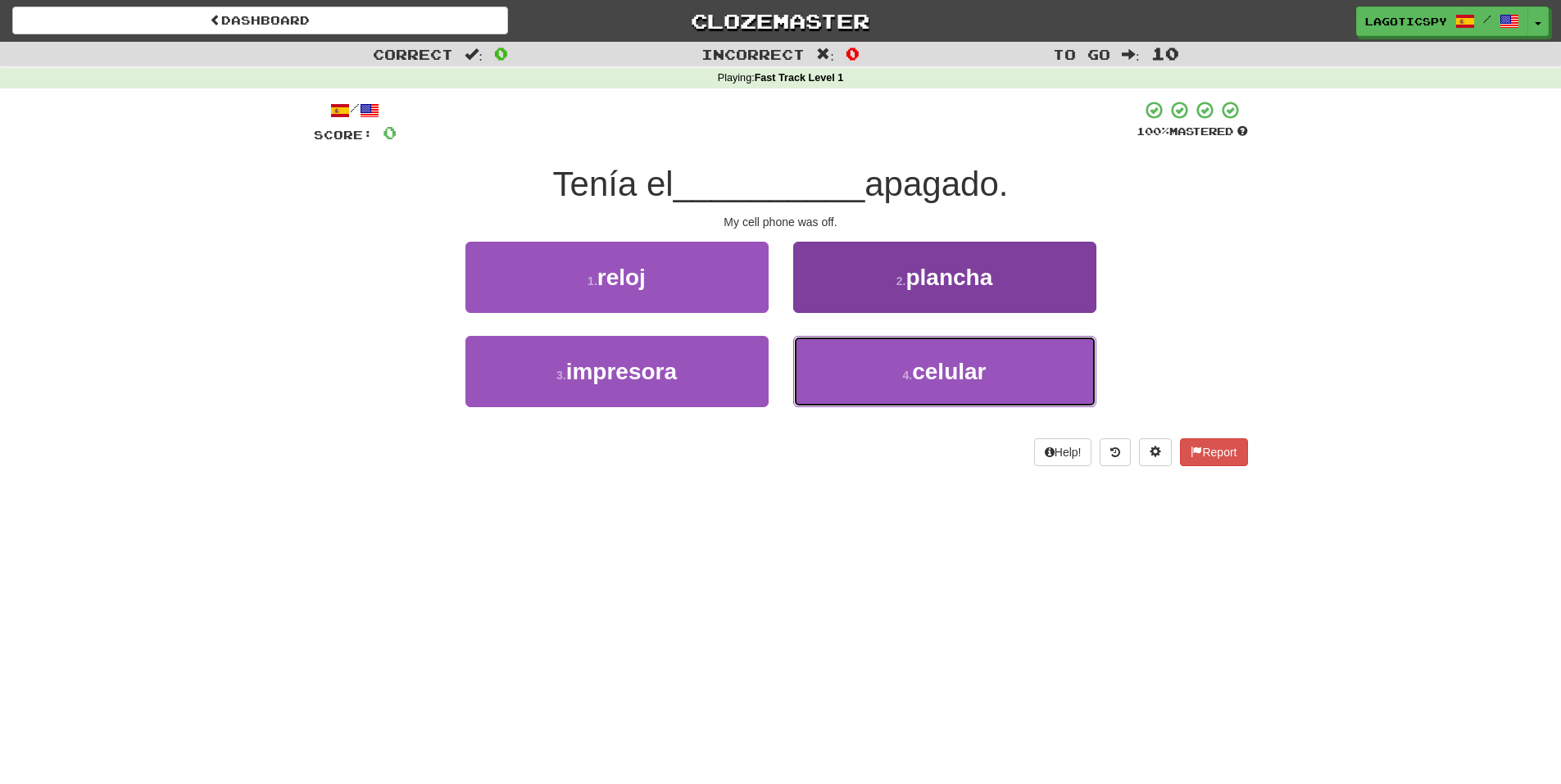
click at [895, 368] on button "4 . celular" at bounding box center [945, 372] width 303 height 72
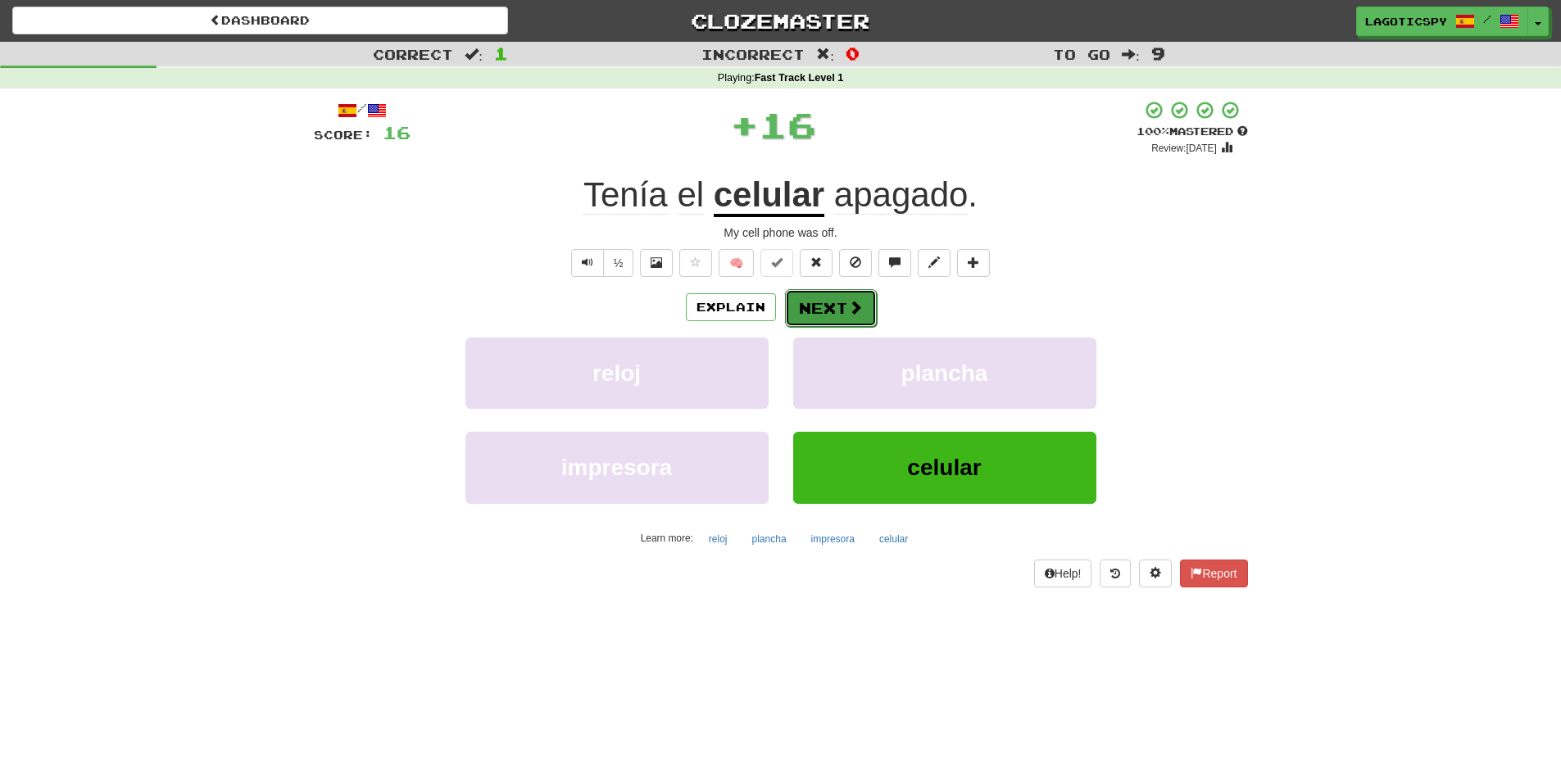
click at [835, 307] on button "Next" at bounding box center [831, 307] width 92 height 38
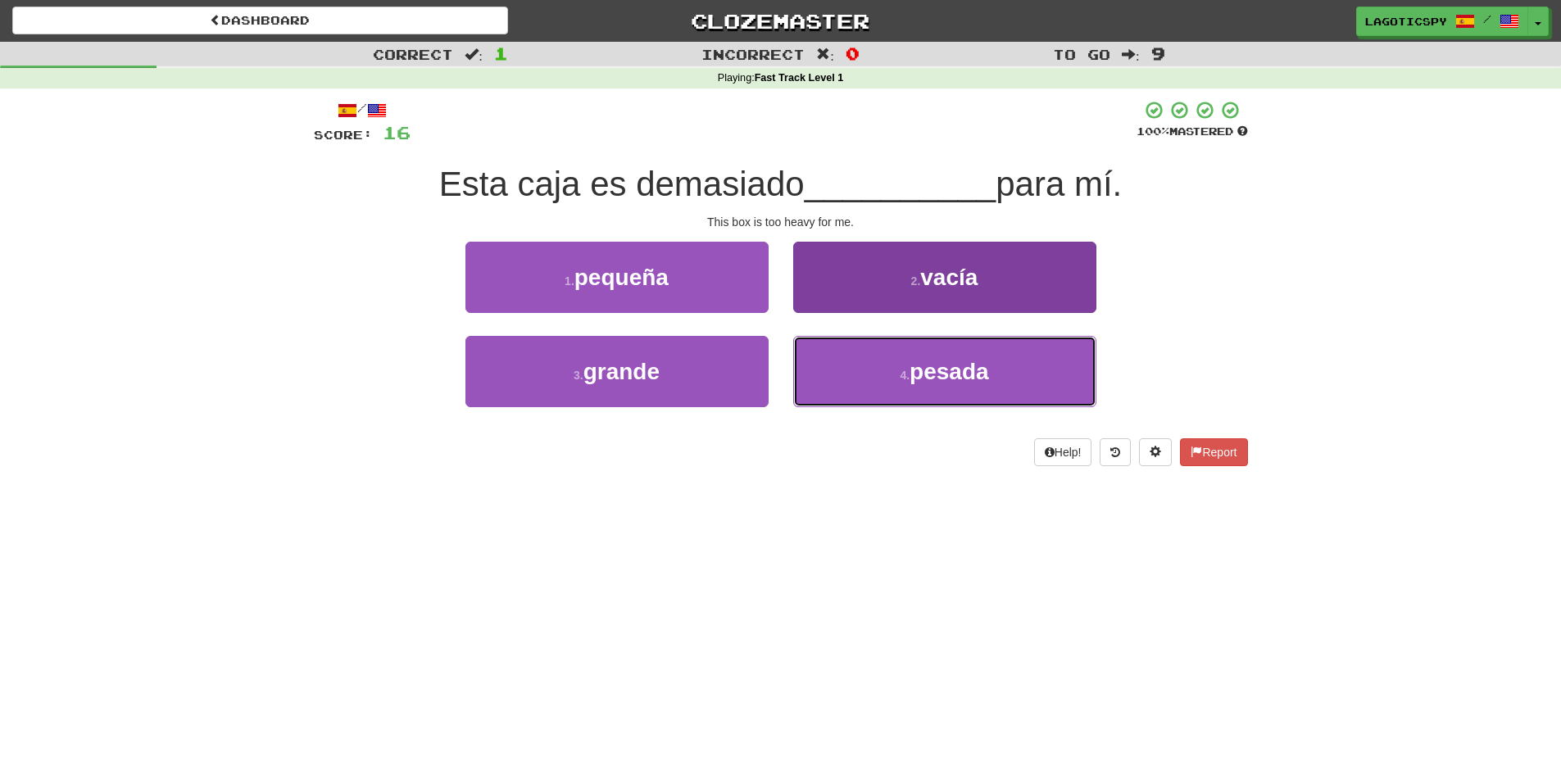
drag, startPoint x: 869, startPoint y: 364, endPoint x: 858, endPoint y: 361, distance: 11.4
click at [865, 364] on button "4 . pesada" at bounding box center [945, 372] width 303 height 72
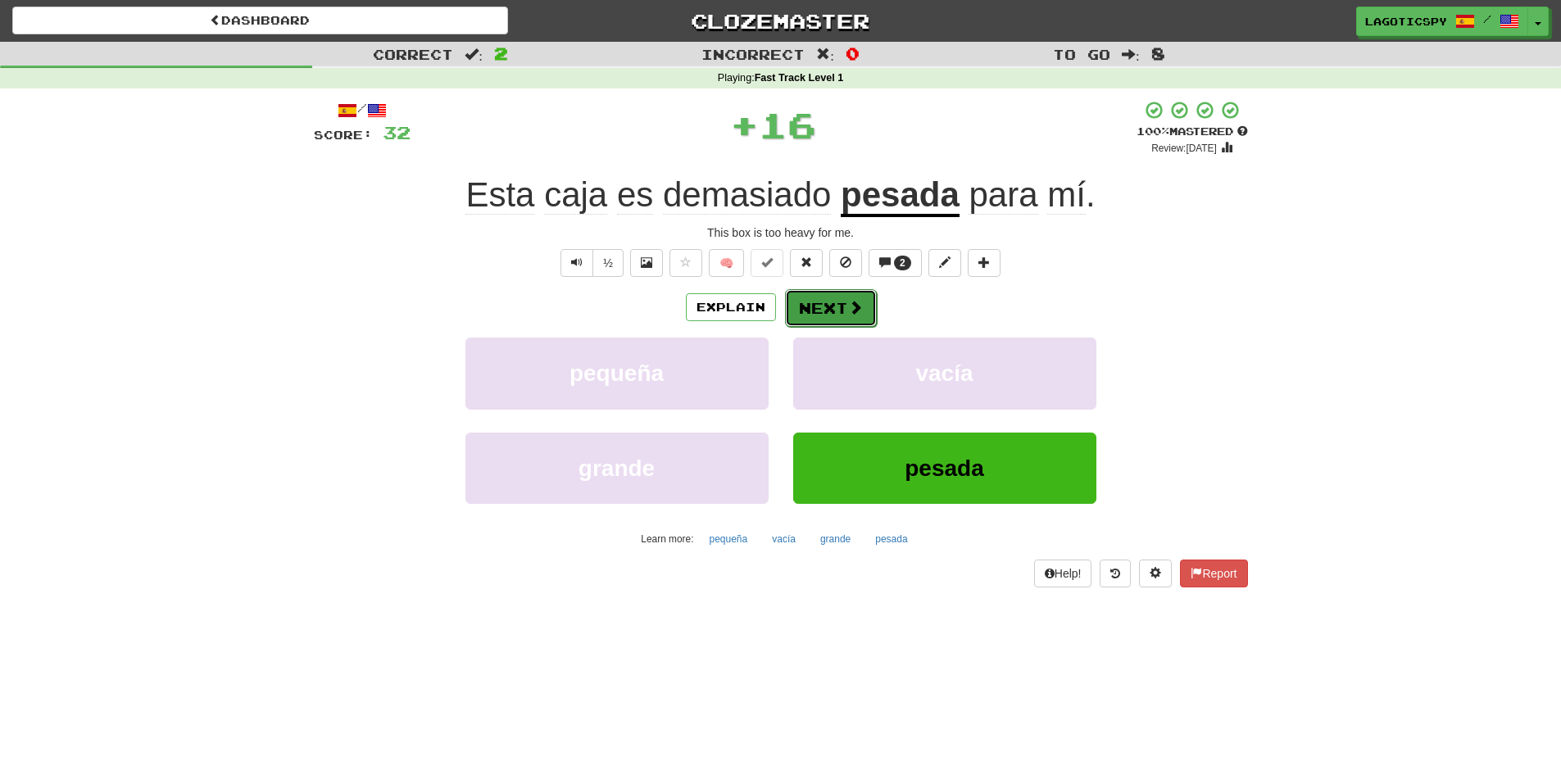
click at [835, 307] on button "Next" at bounding box center [831, 307] width 92 height 38
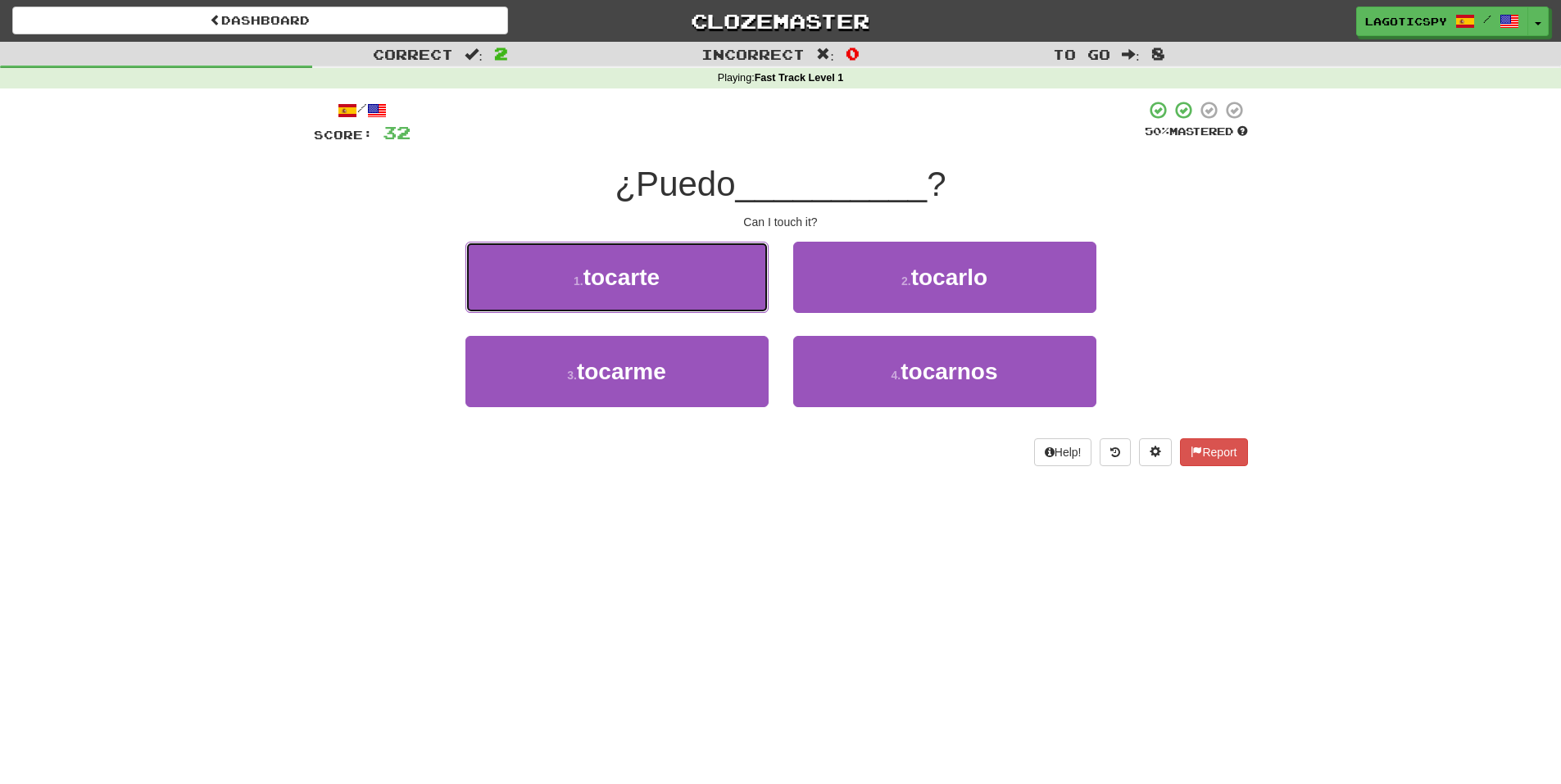
click at [685, 281] on button "1 . tocarte" at bounding box center [617, 277] width 303 height 72
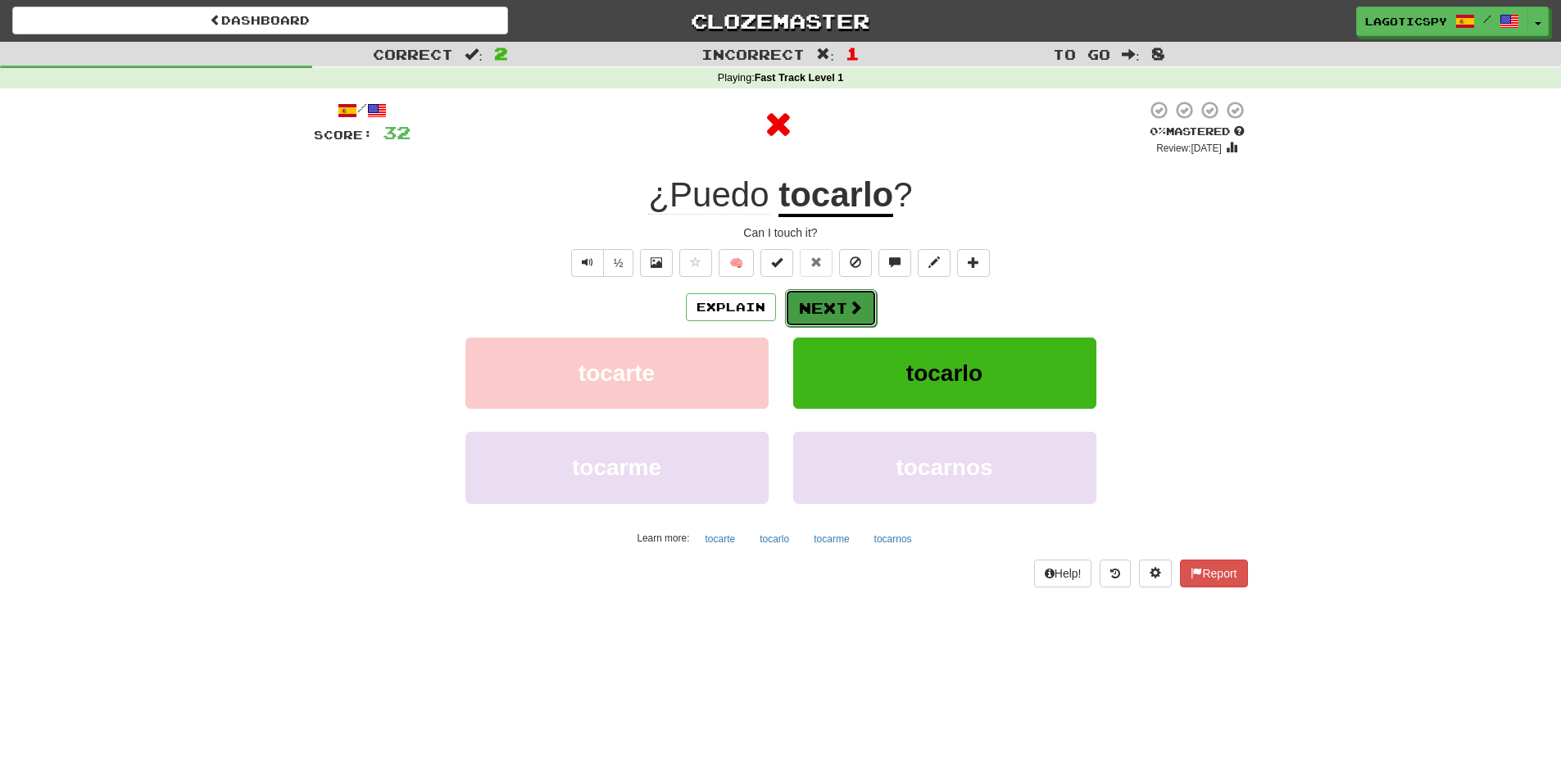
click at [820, 306] on button "Next" at bounding box center [831, 307] width 92 height 38
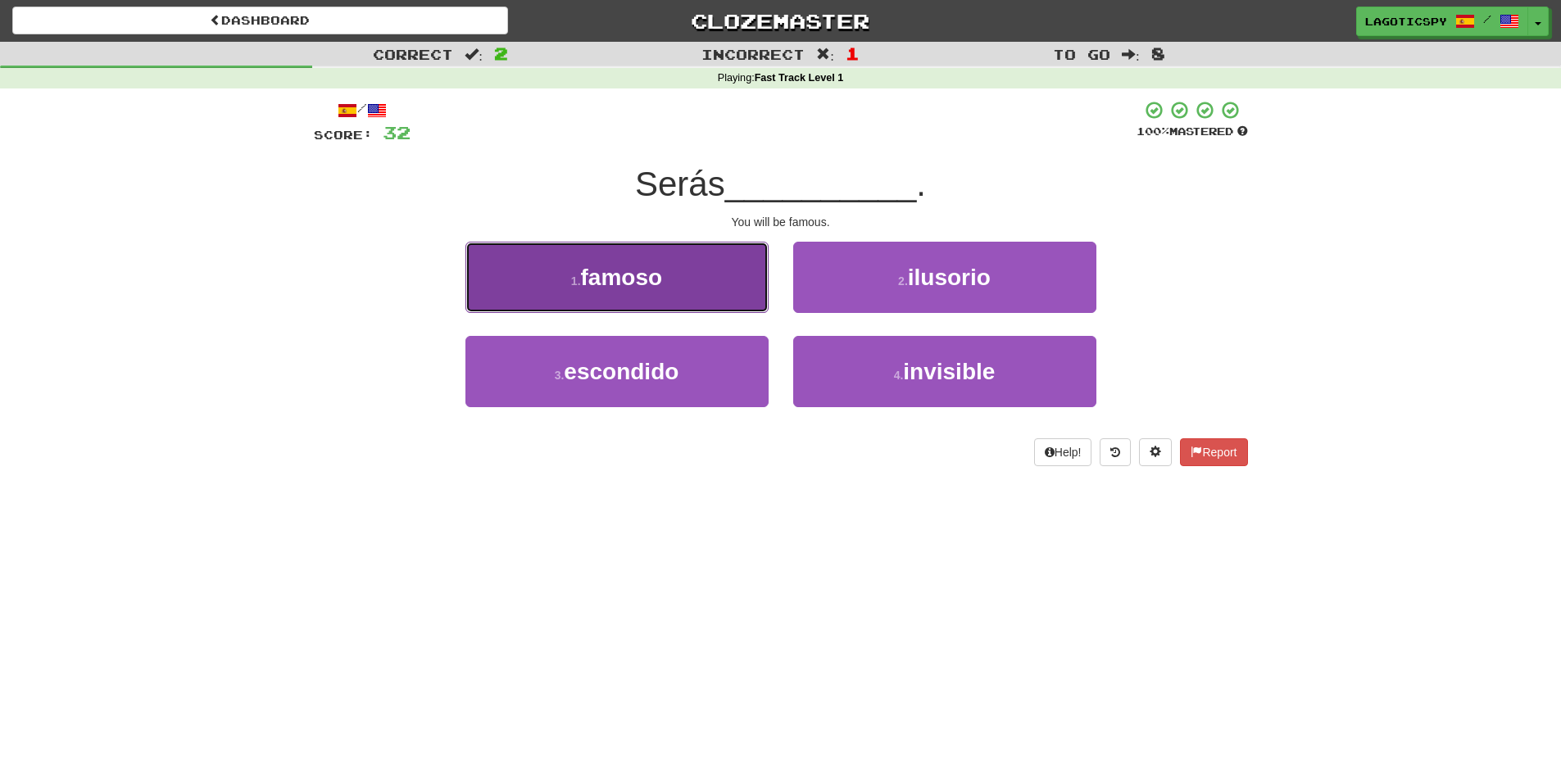
click at [714, 294] on button "1 . famoso" at bounding box center [617, 277] width 303 height 72
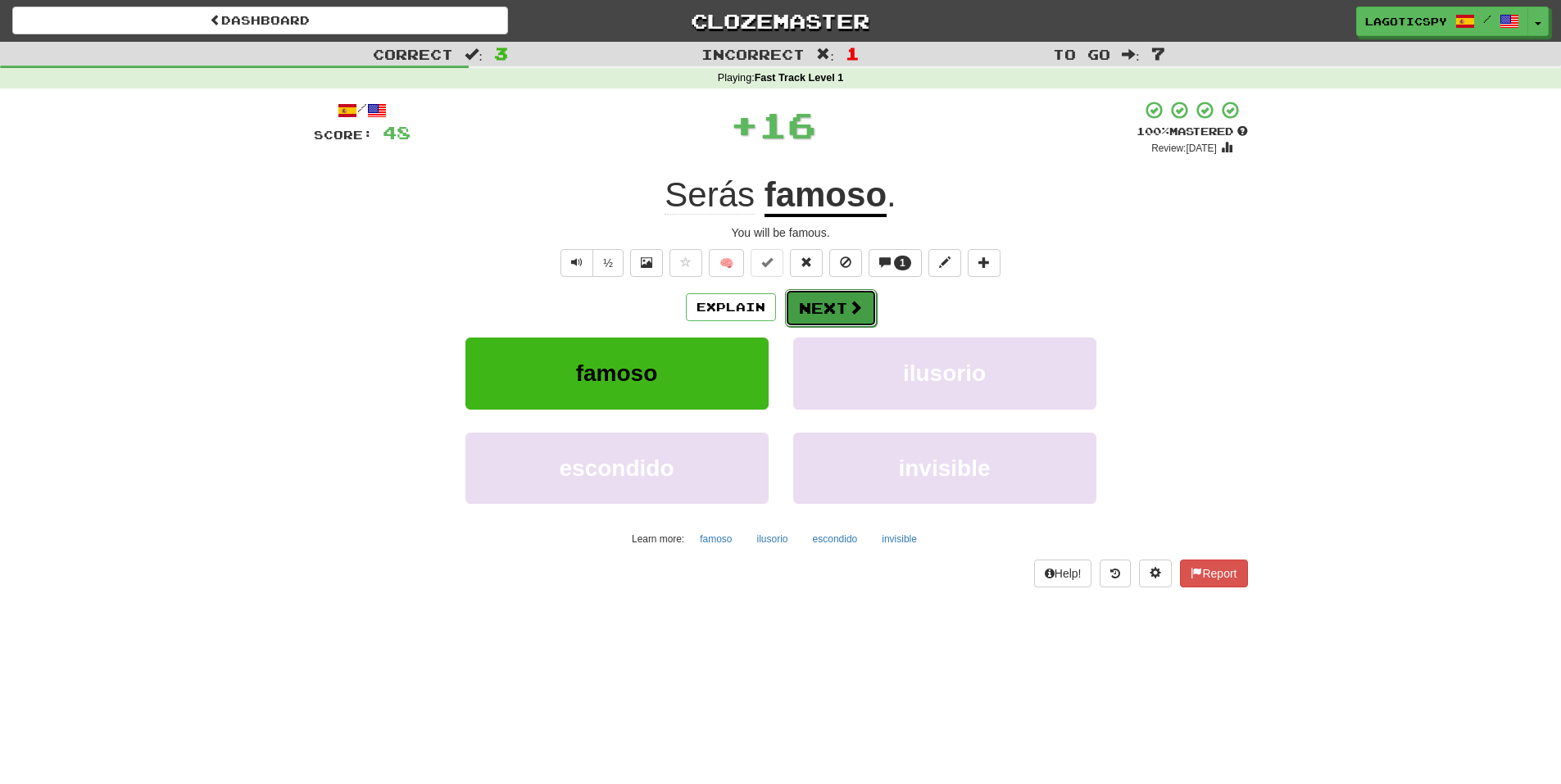
click at [837, 297] on button "Next" at bounding box center [831, 307] width 92 height 38
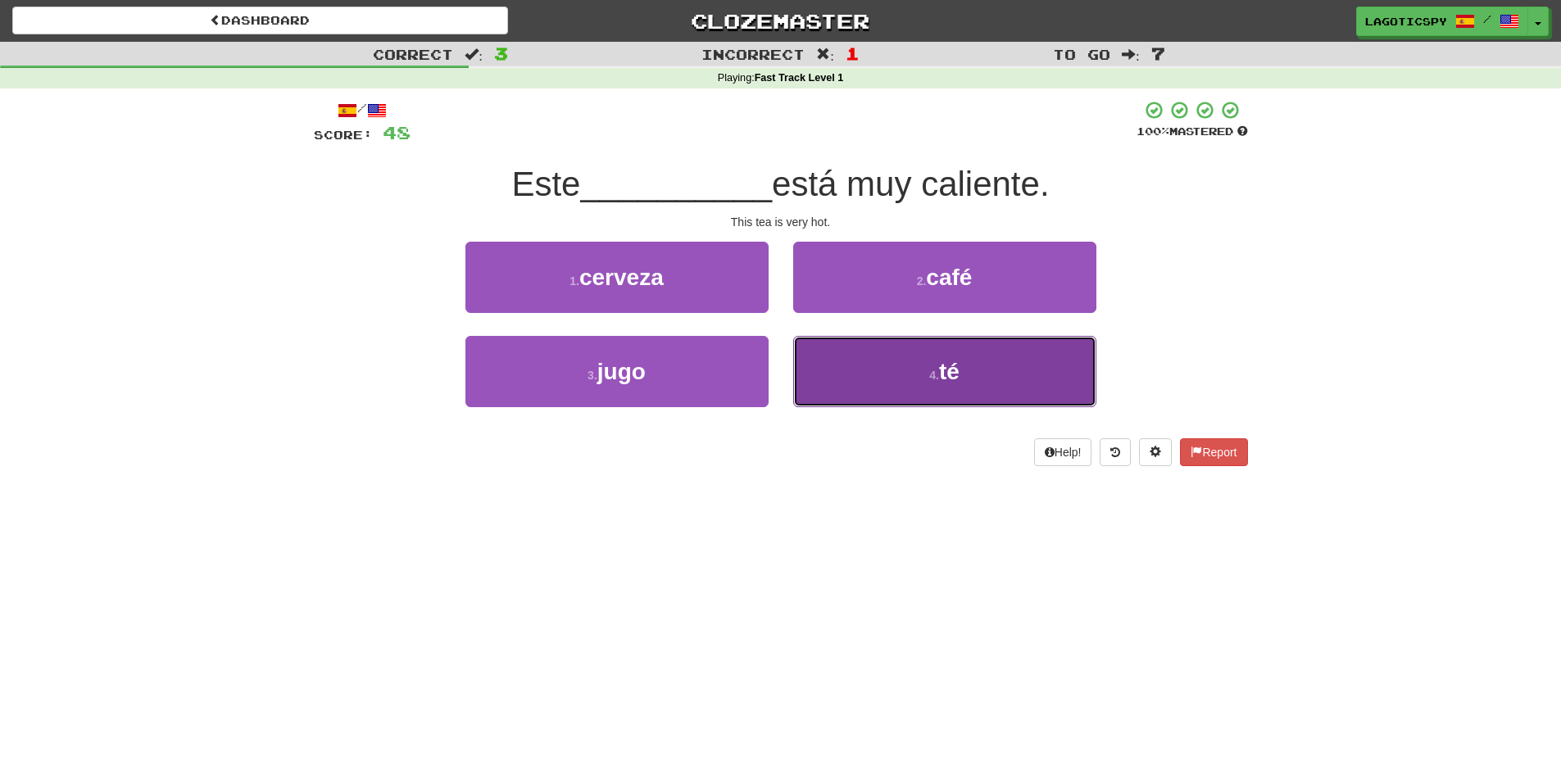
click at [869, 371] on button "4 . té" at bounding box center [945, 372] width 303 height 72
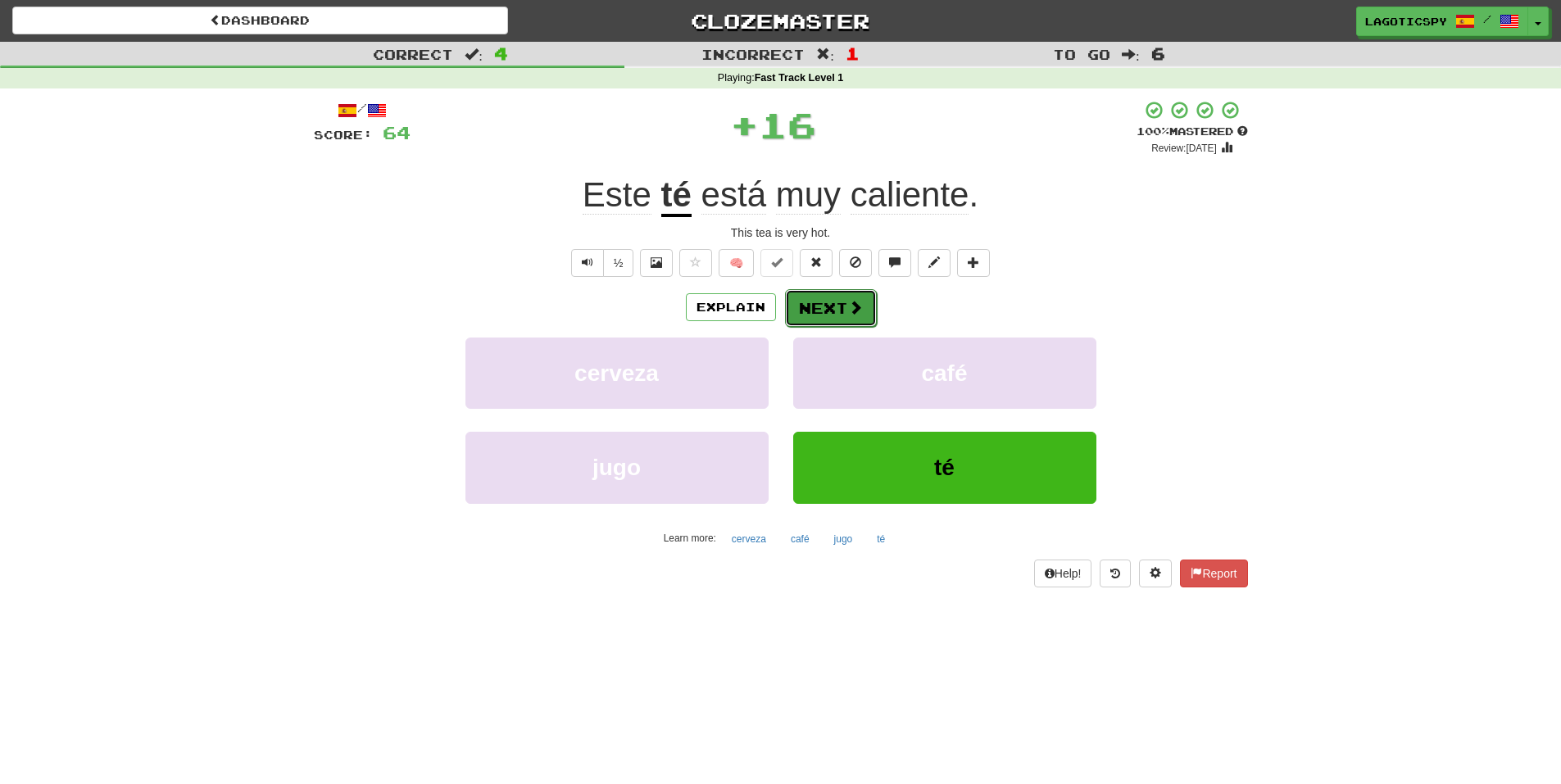
click at [806, 314] on button "Next" at bounding box center [831, 307] width 92 height 38
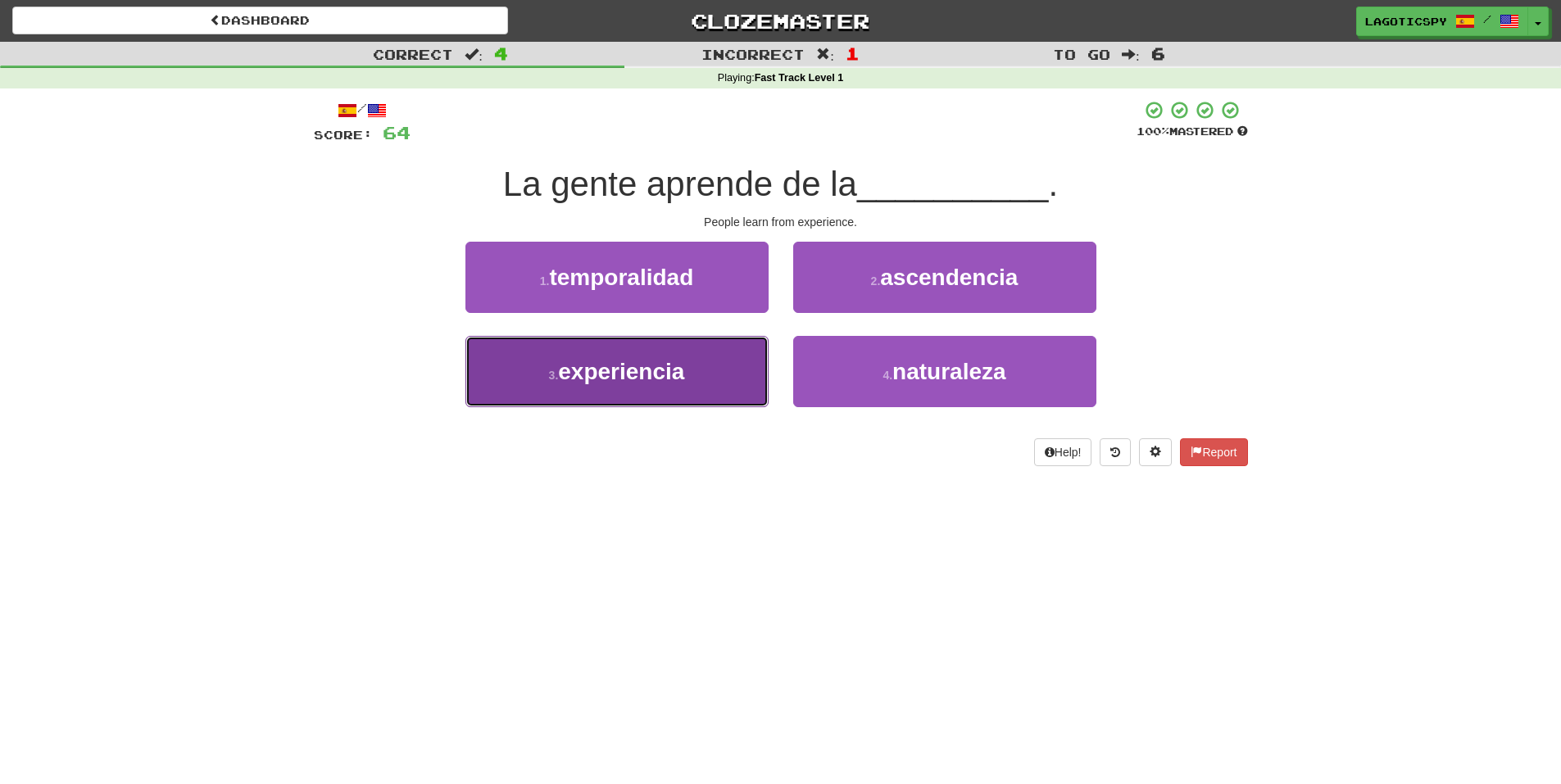
click at [715, 376] on button "3 . experiencia" at bounding box center [617, 372] width 303 height 72
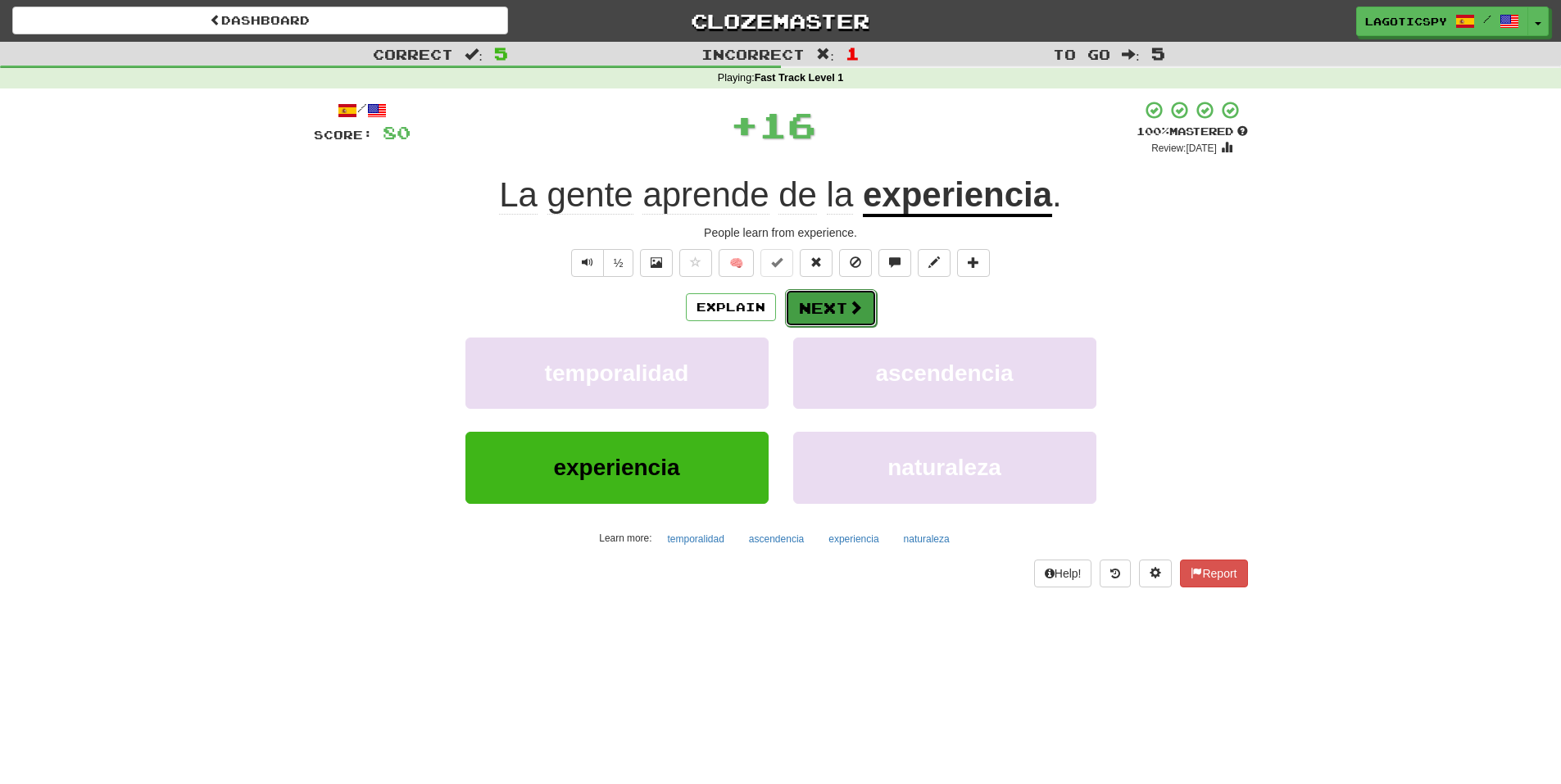
click at [846, 316] on button "Next" at bounding box center [831, 307] width 92 height 38
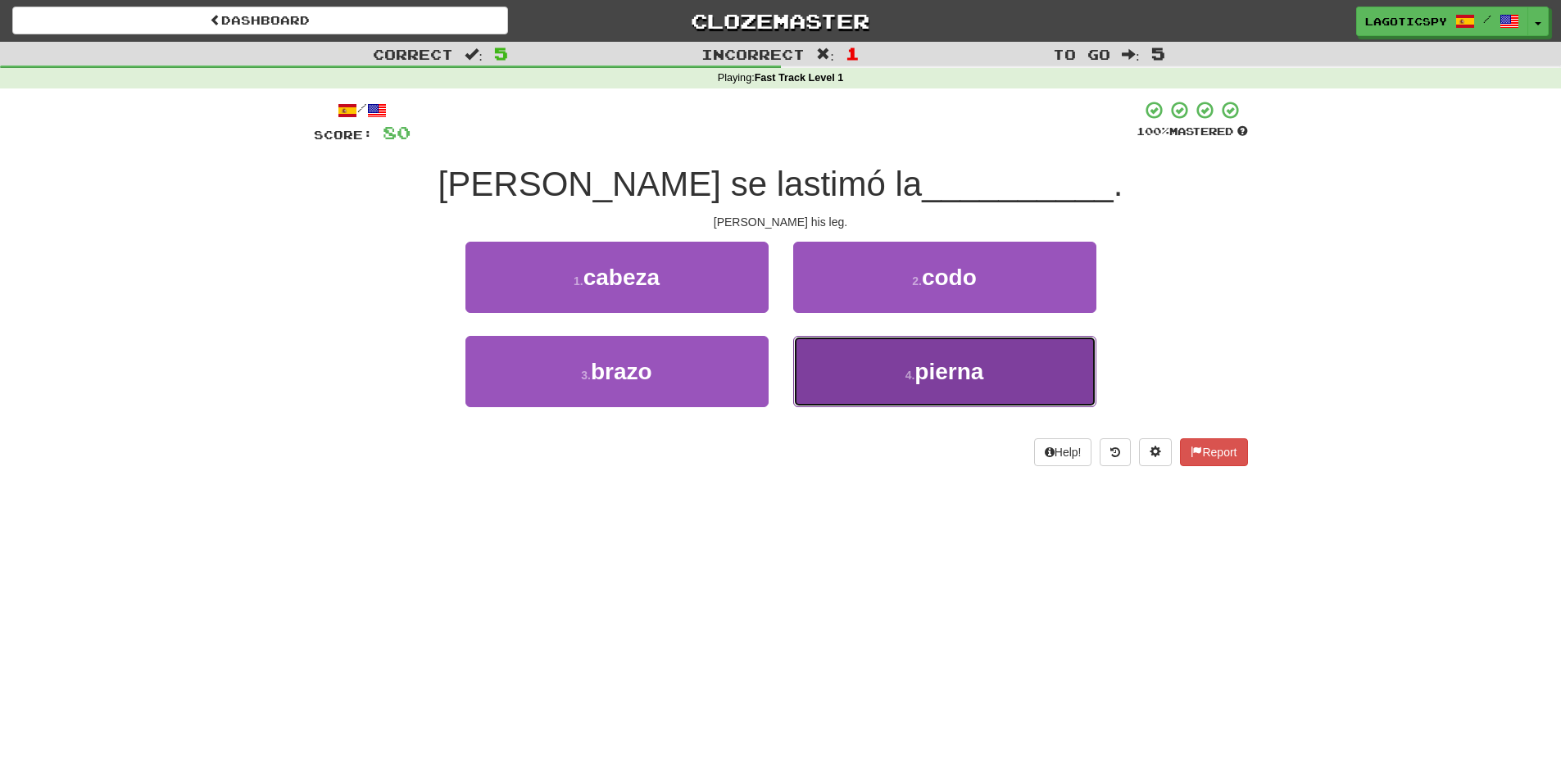
click at [859, 357] on button "4 . pierna" at bounding box center [945, 372] width 303 height 72
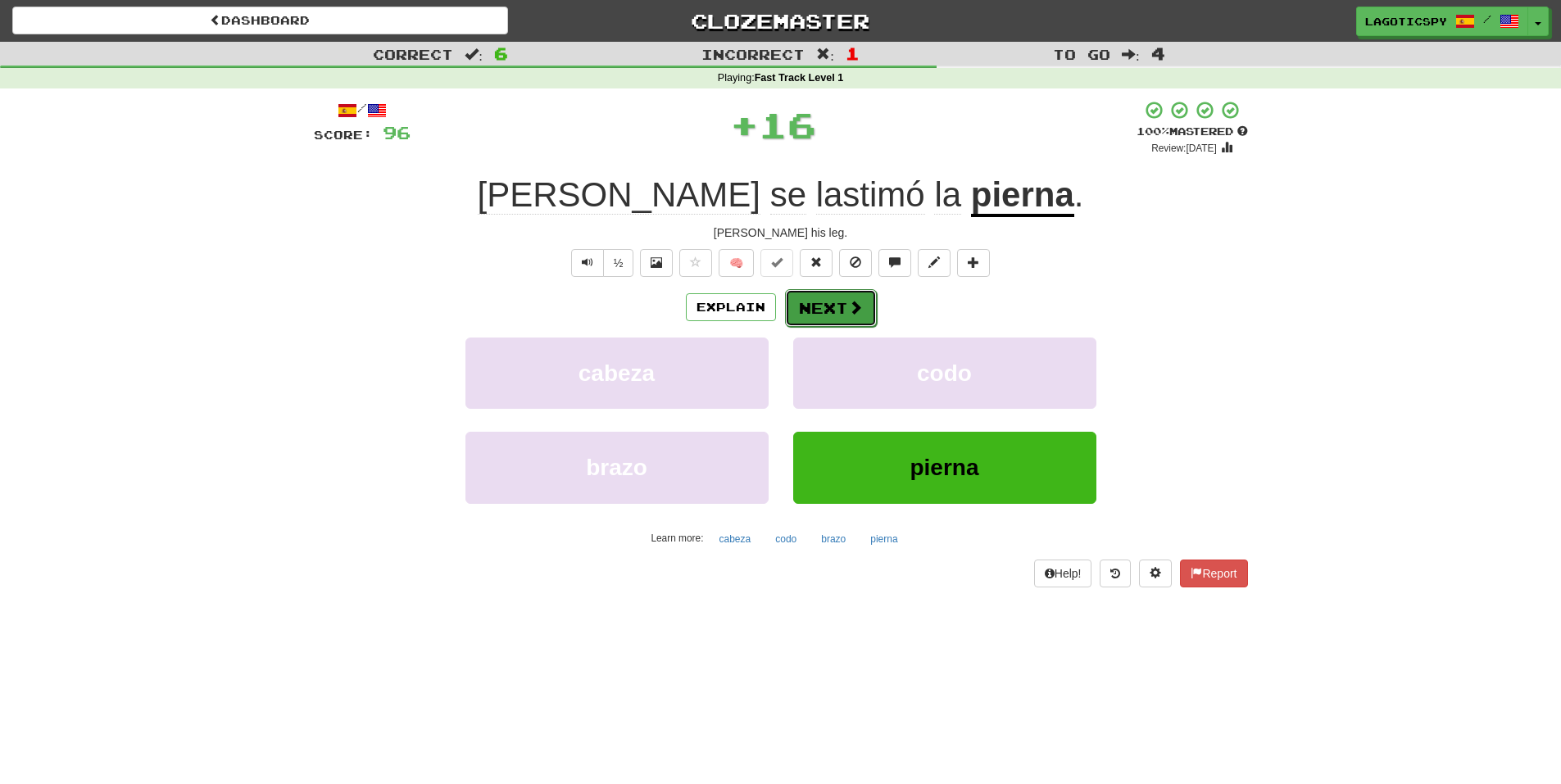
click at [866, 299] on button "Next" at bounding box center [831, 307] width 92 height 38
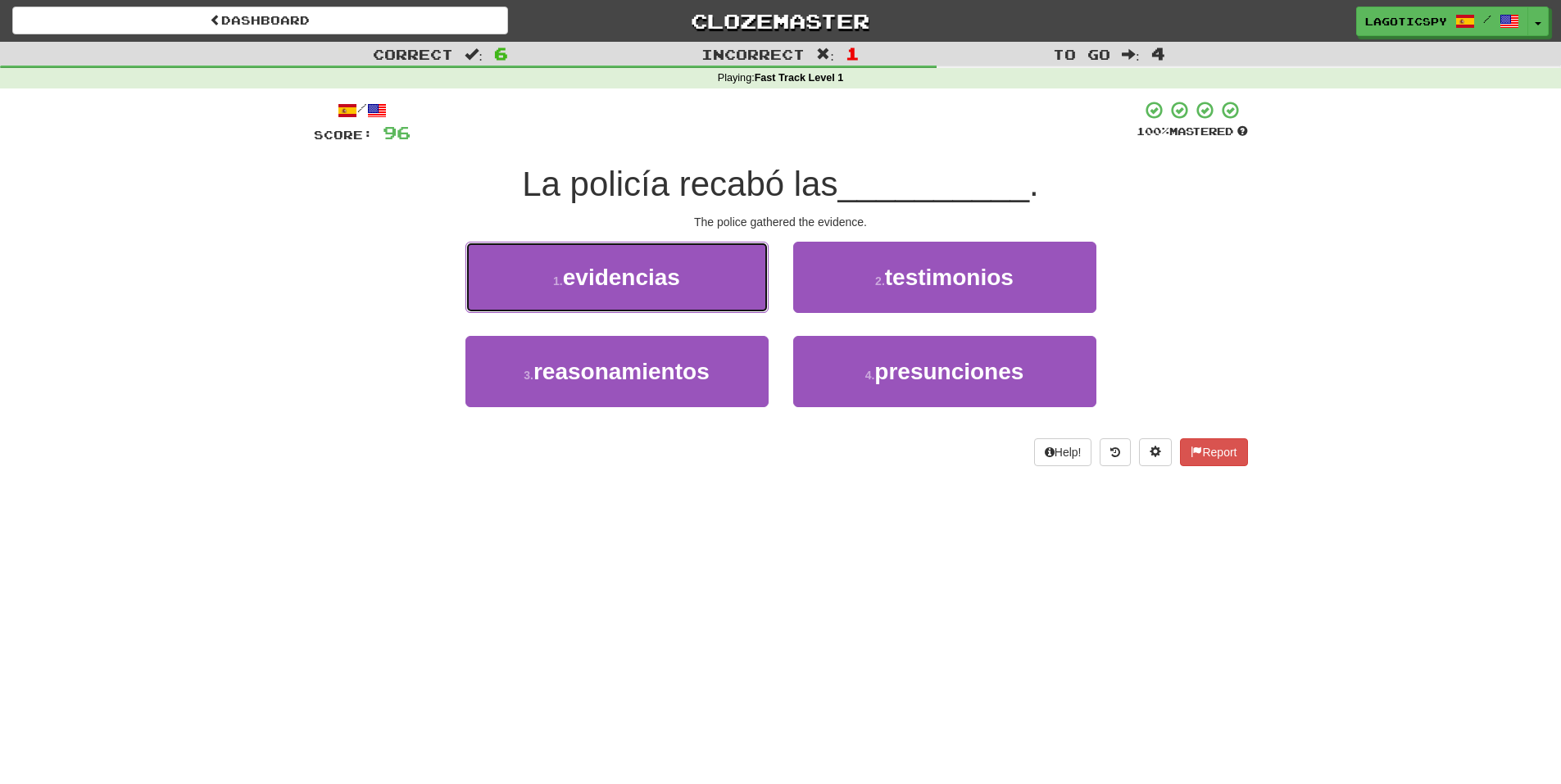
click at [716, 282] on button "1 . evidencias" at bounding box center [617, 277] width 303 height 72
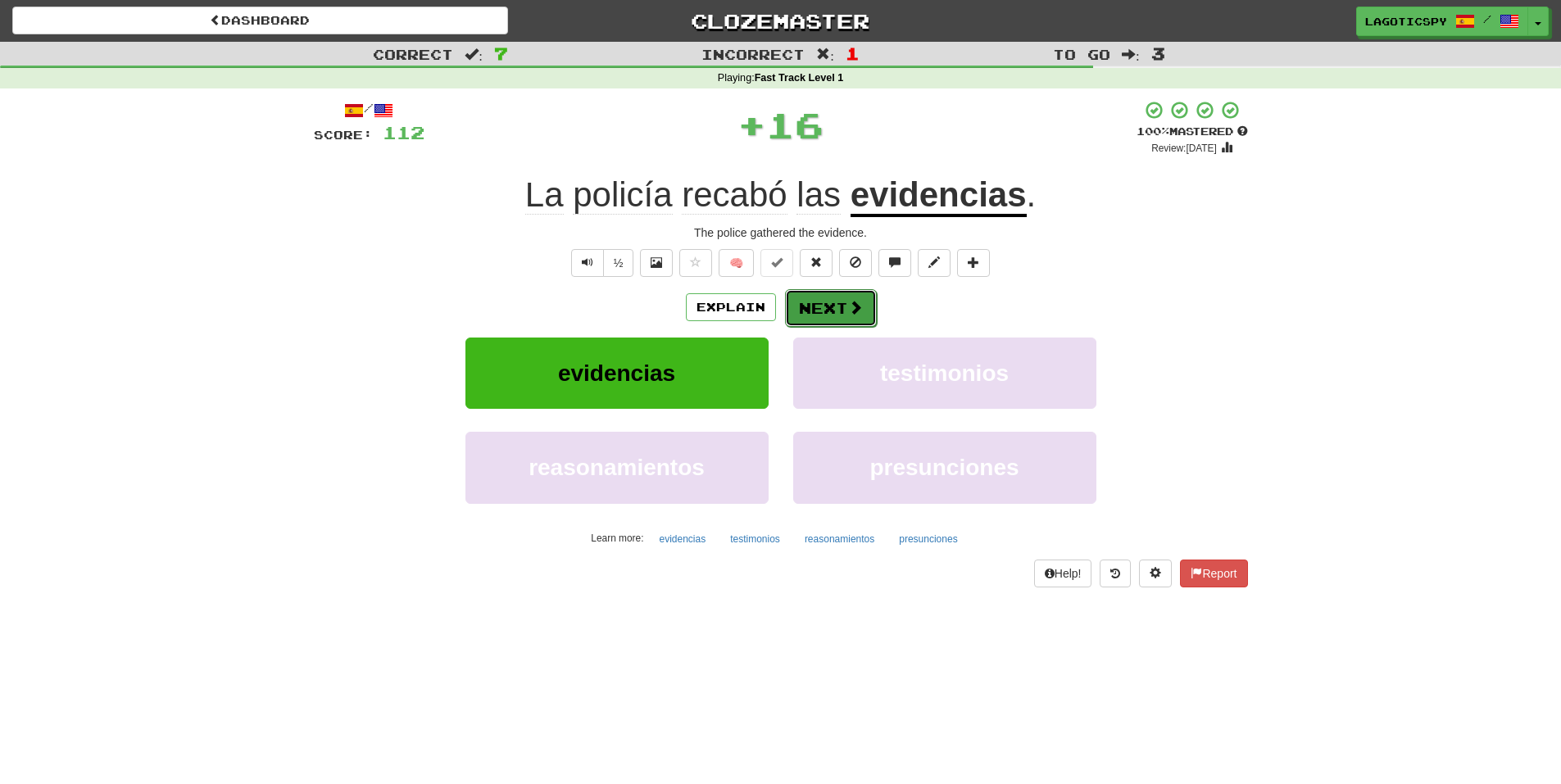
click at [845, 305] on button "Next" at bounding box center [831, 307] width 92 height 38
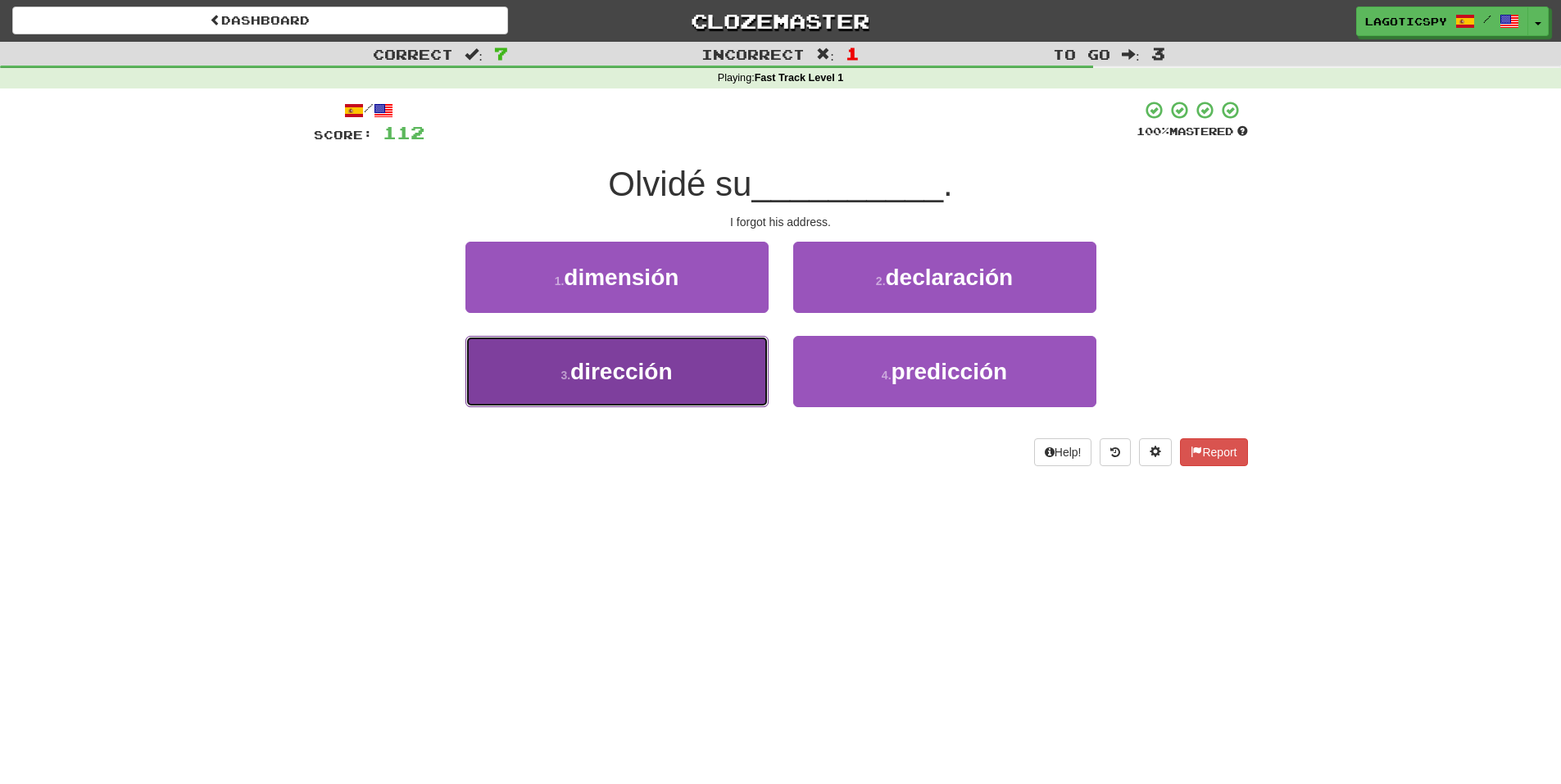
click at [731, 363] on button "3 . dirección" at bounding box center [617, 372] width 303 height 72
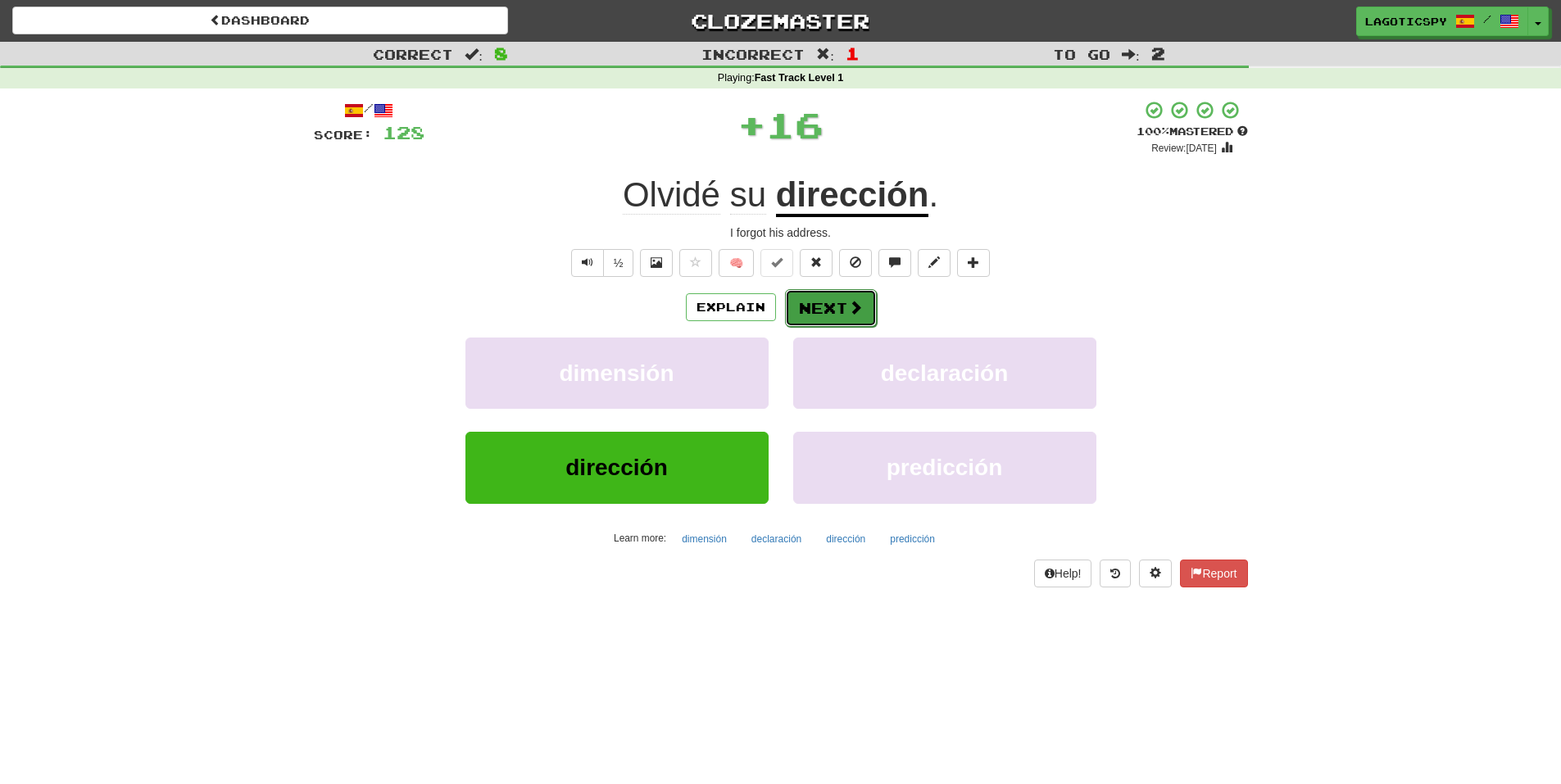
click at [828, 308] on button "Next" at bounding box center [831, 307] width 92 height 38
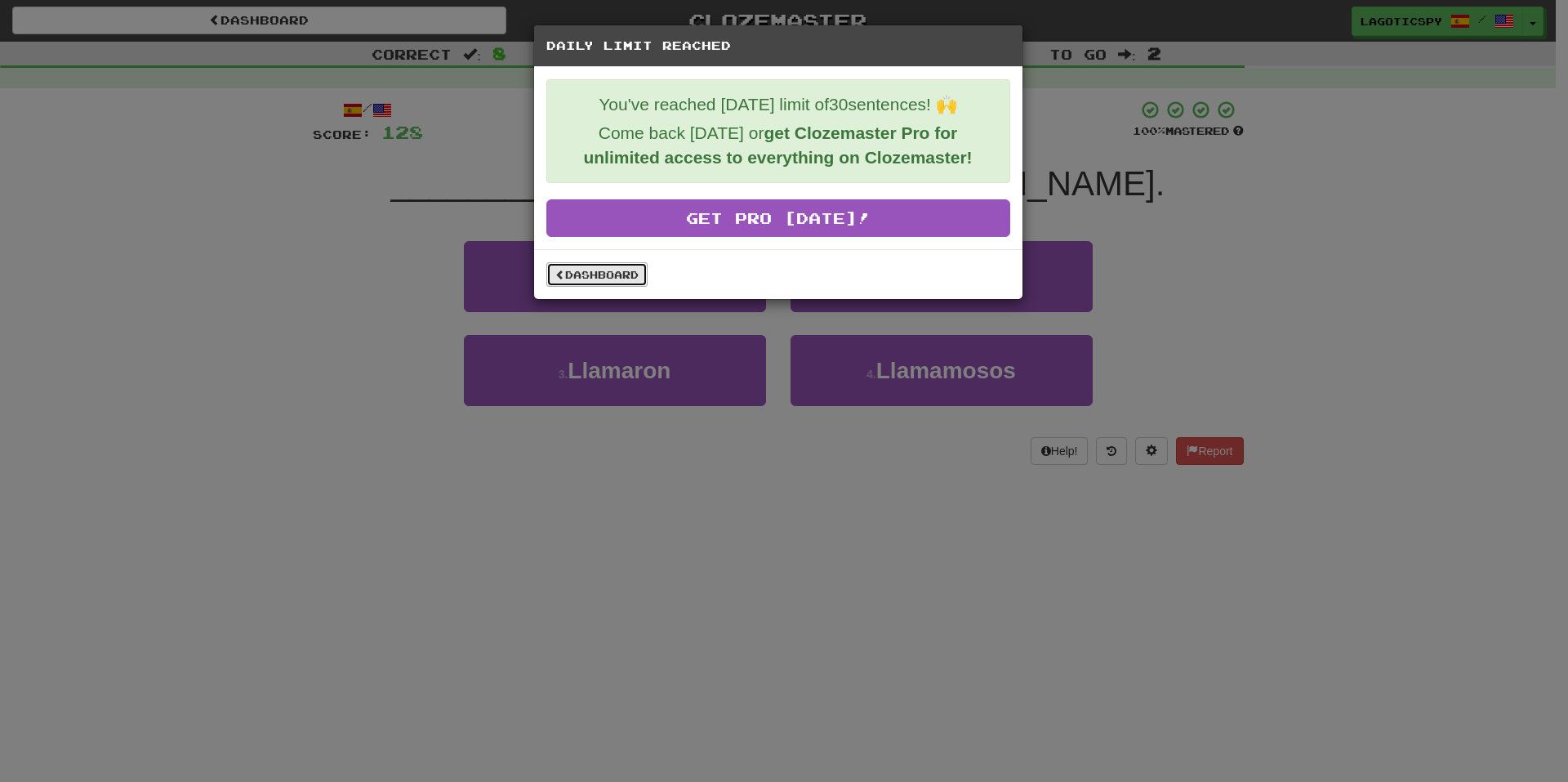
click at [576, 276] on link "Dashboard" at bounding box center [596, 274] width 101 height 24
